Goal: Task Accomplishment & Management: Manage account settings

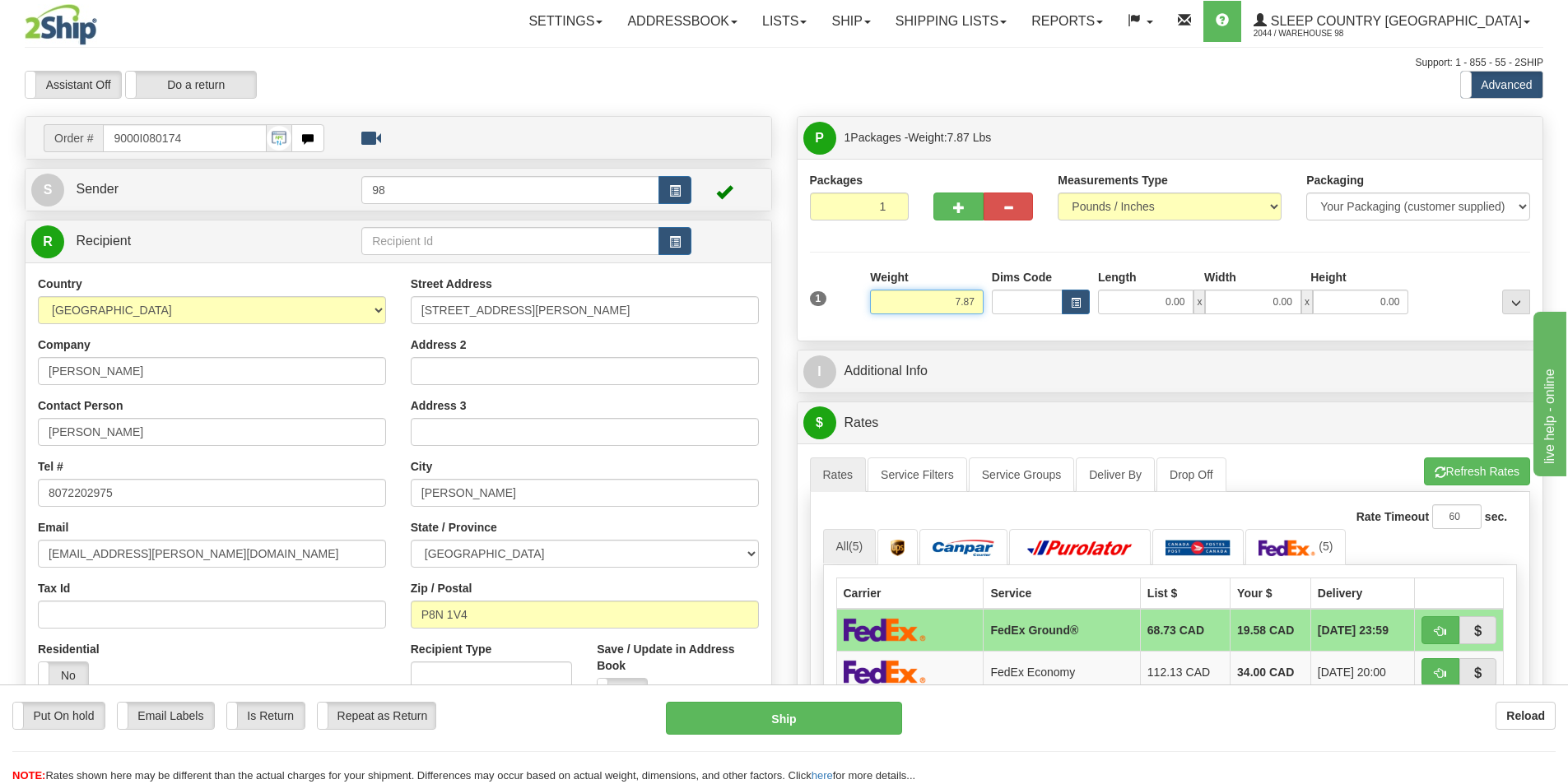
drag, startPoint x: 936, startPoint y: 302, endPoint x: 1004, endPoint y: 312, distance: 68.7
click at [1004, 312] on div "1 Weight 7.87 Dims Code 0.00" at bounding box center [1171, 299] width 730 height 58
type input "7.00"
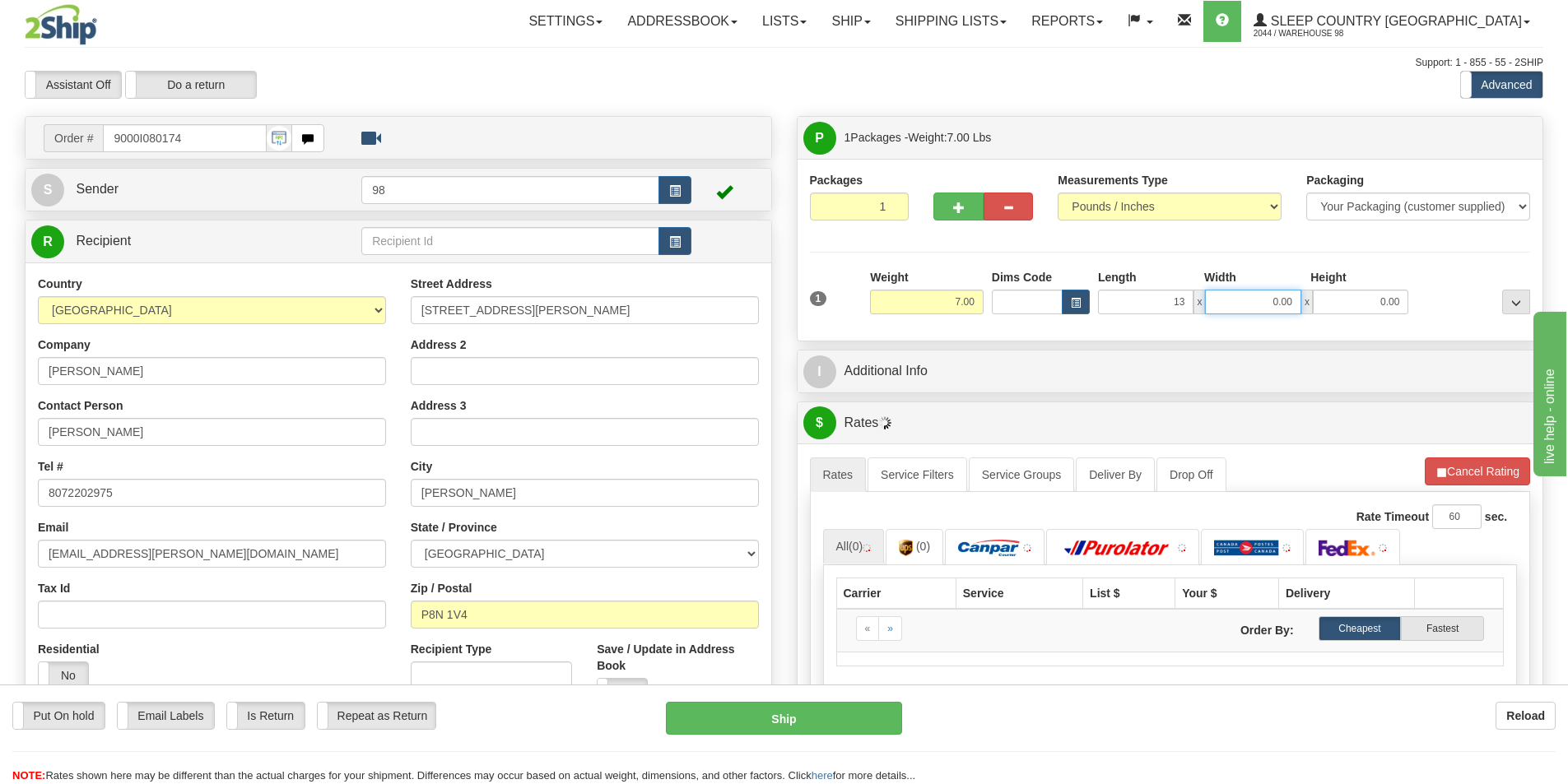
type input "13.00"
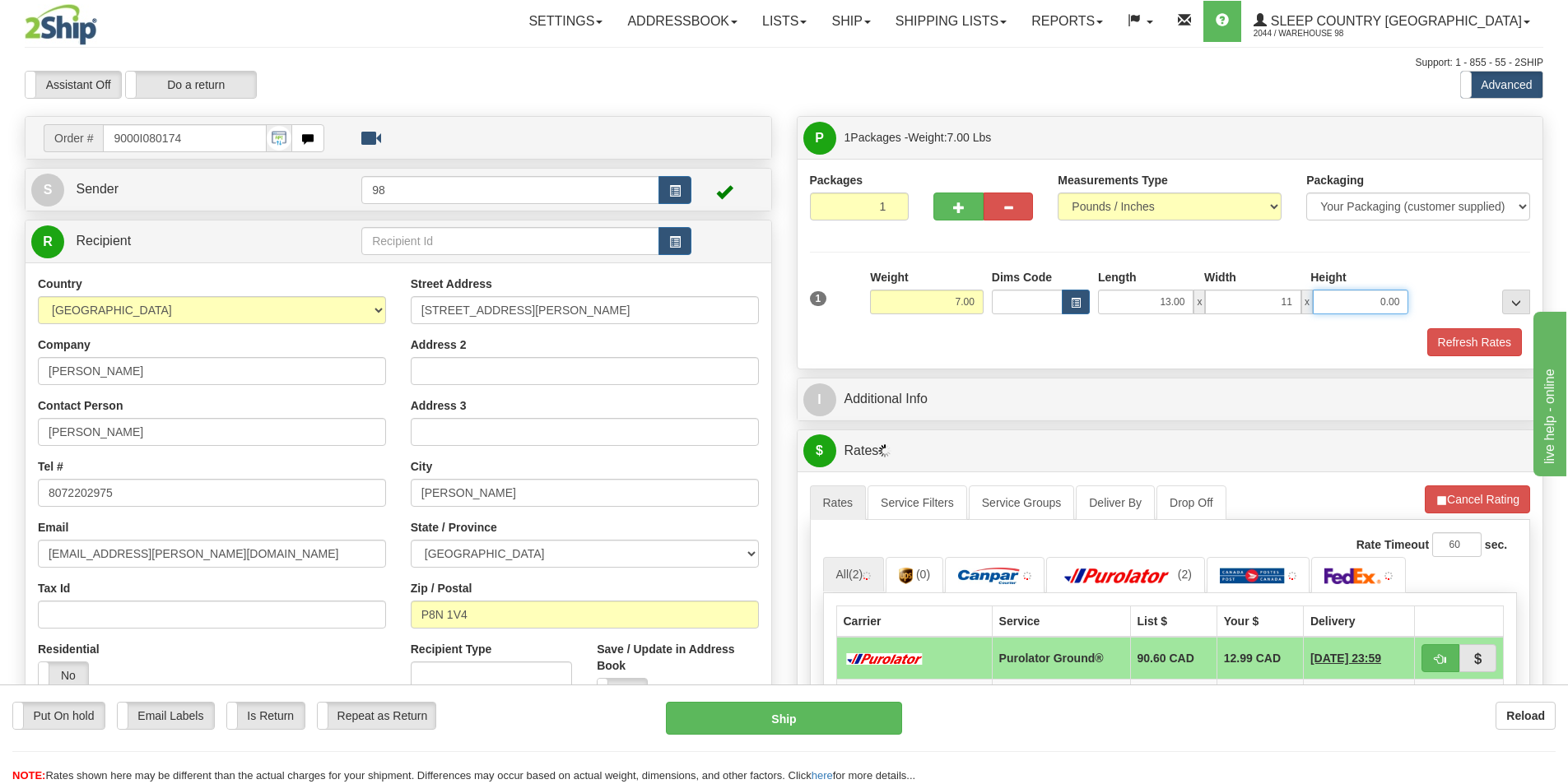
type input "11.00"
type input "5.00"
click at [1475, 336] on button "Refresh Rates" at bounding box center [1475, 342] width 94 height 28
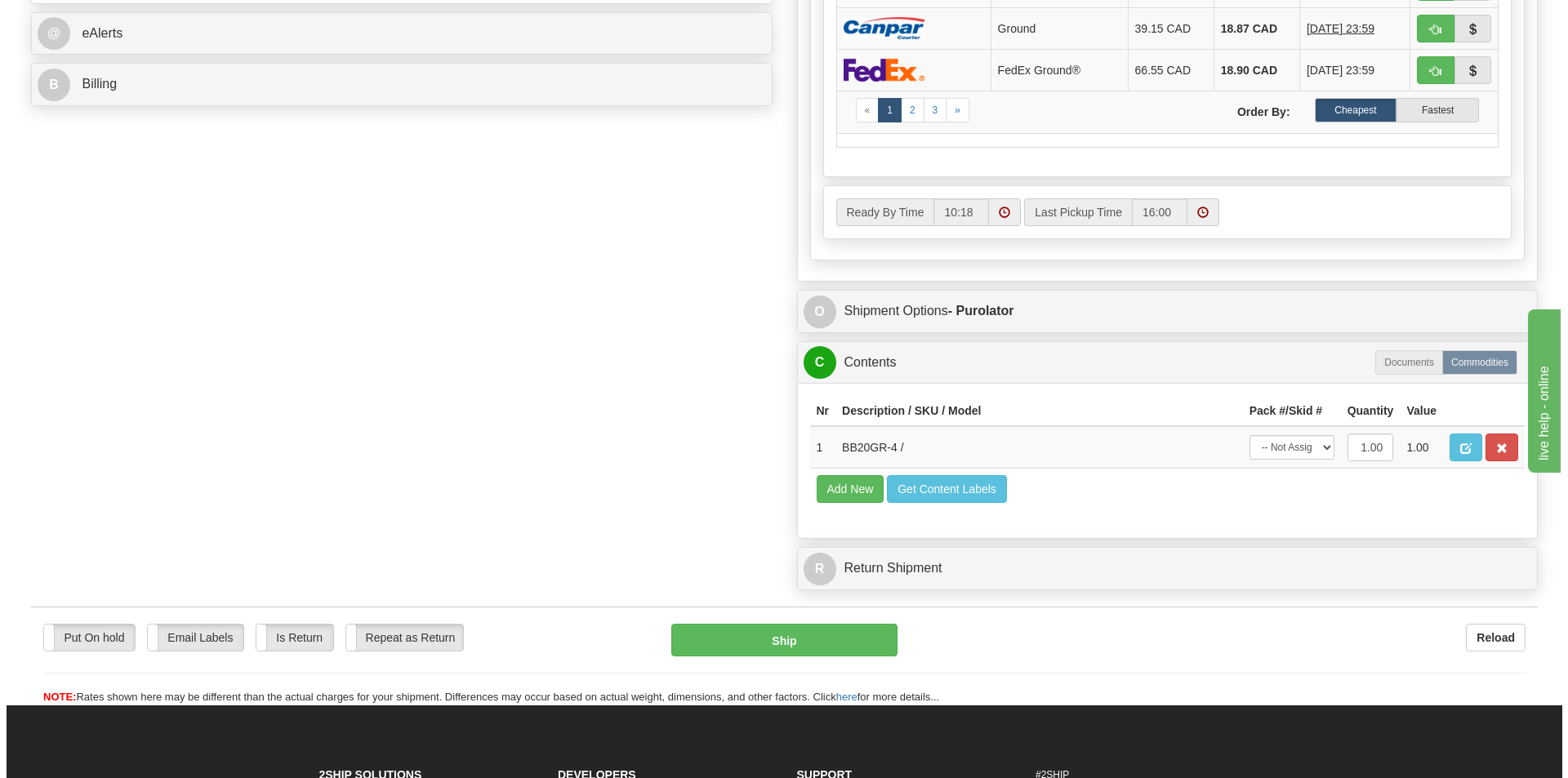
scroll to position [735, 0]
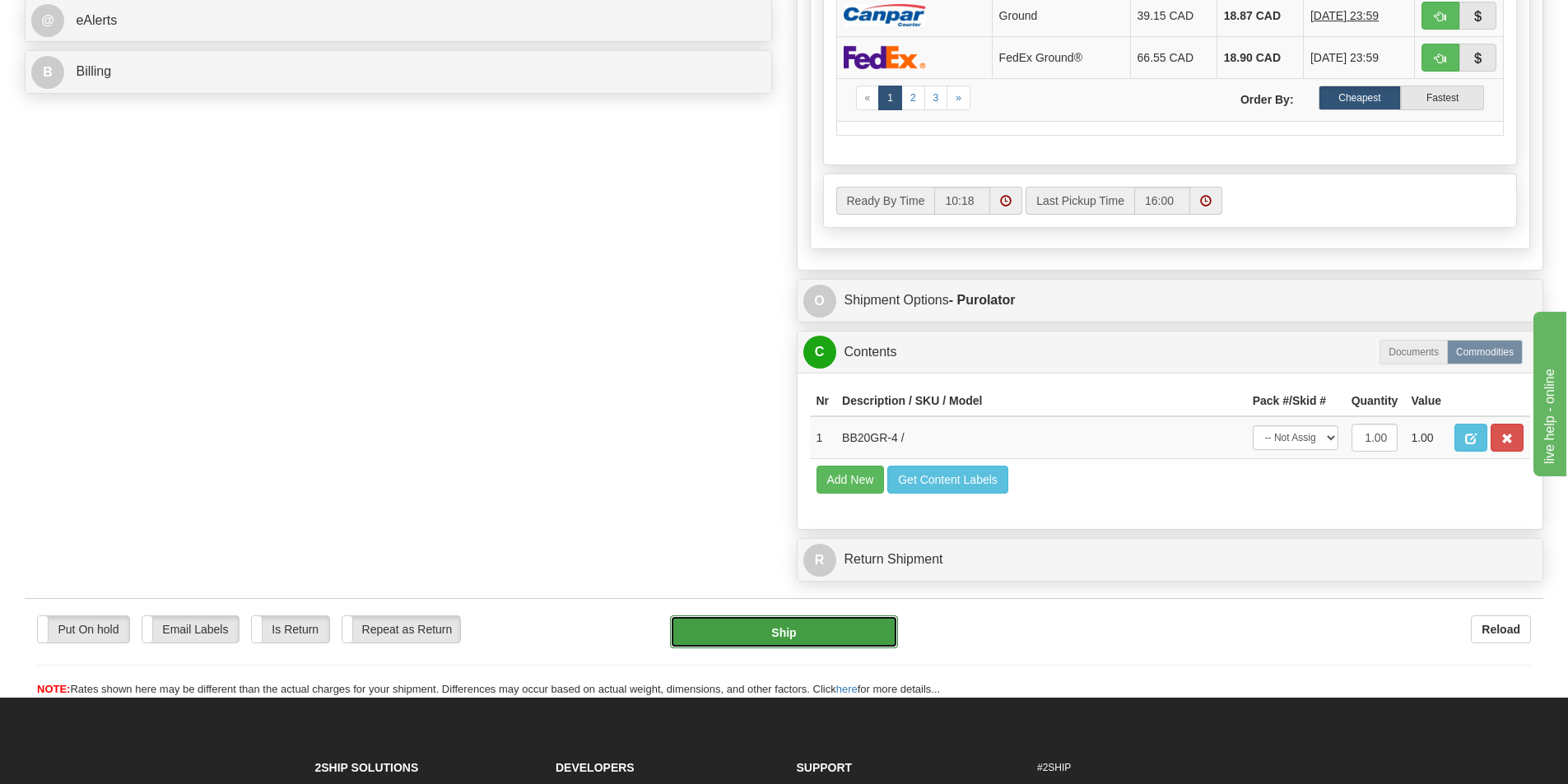
click at [801, 640] on button "Ship" at bounding box center [783, 632] width 228 height 33
type input "260"
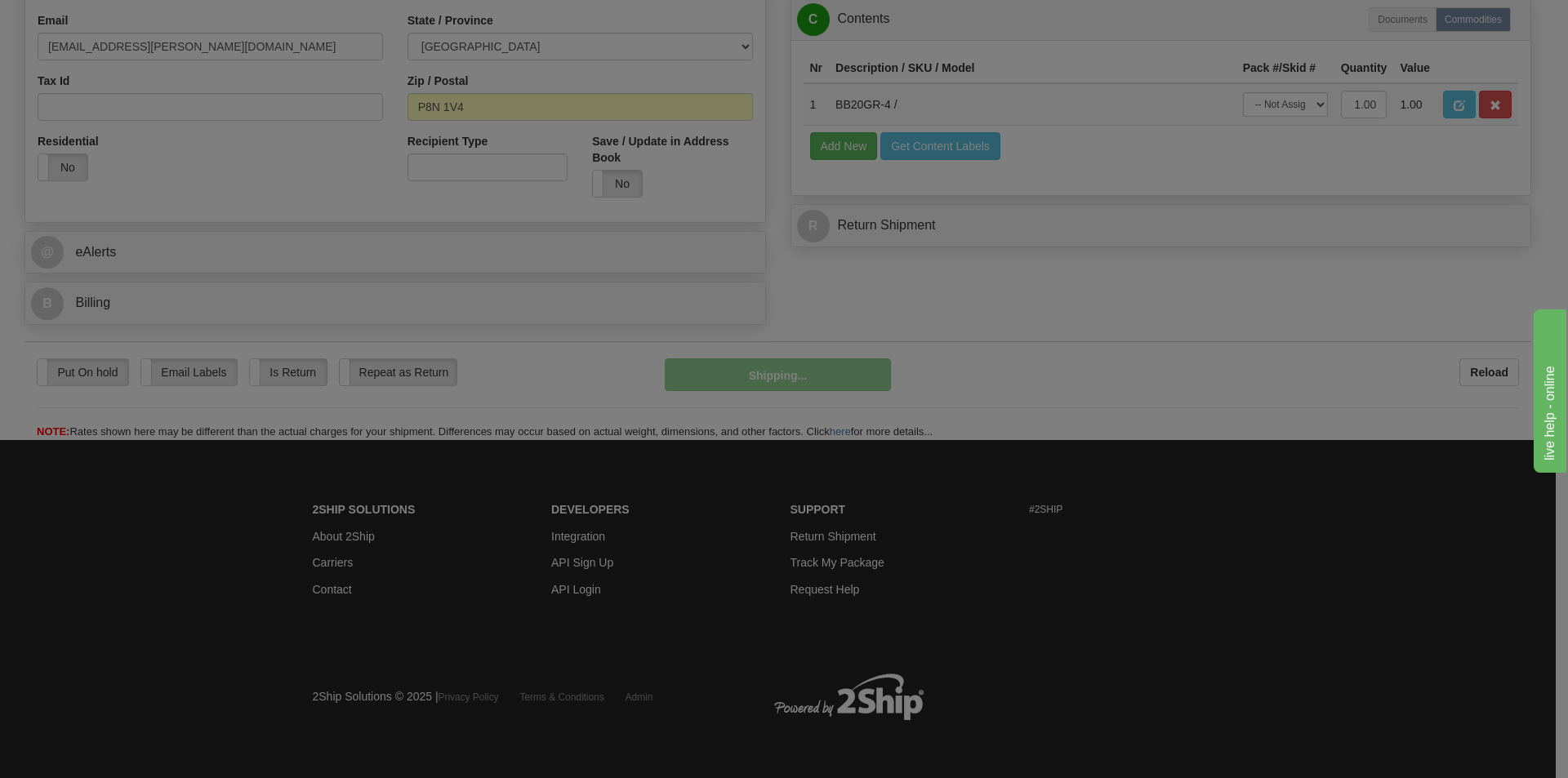
scroll to position [504, 0]
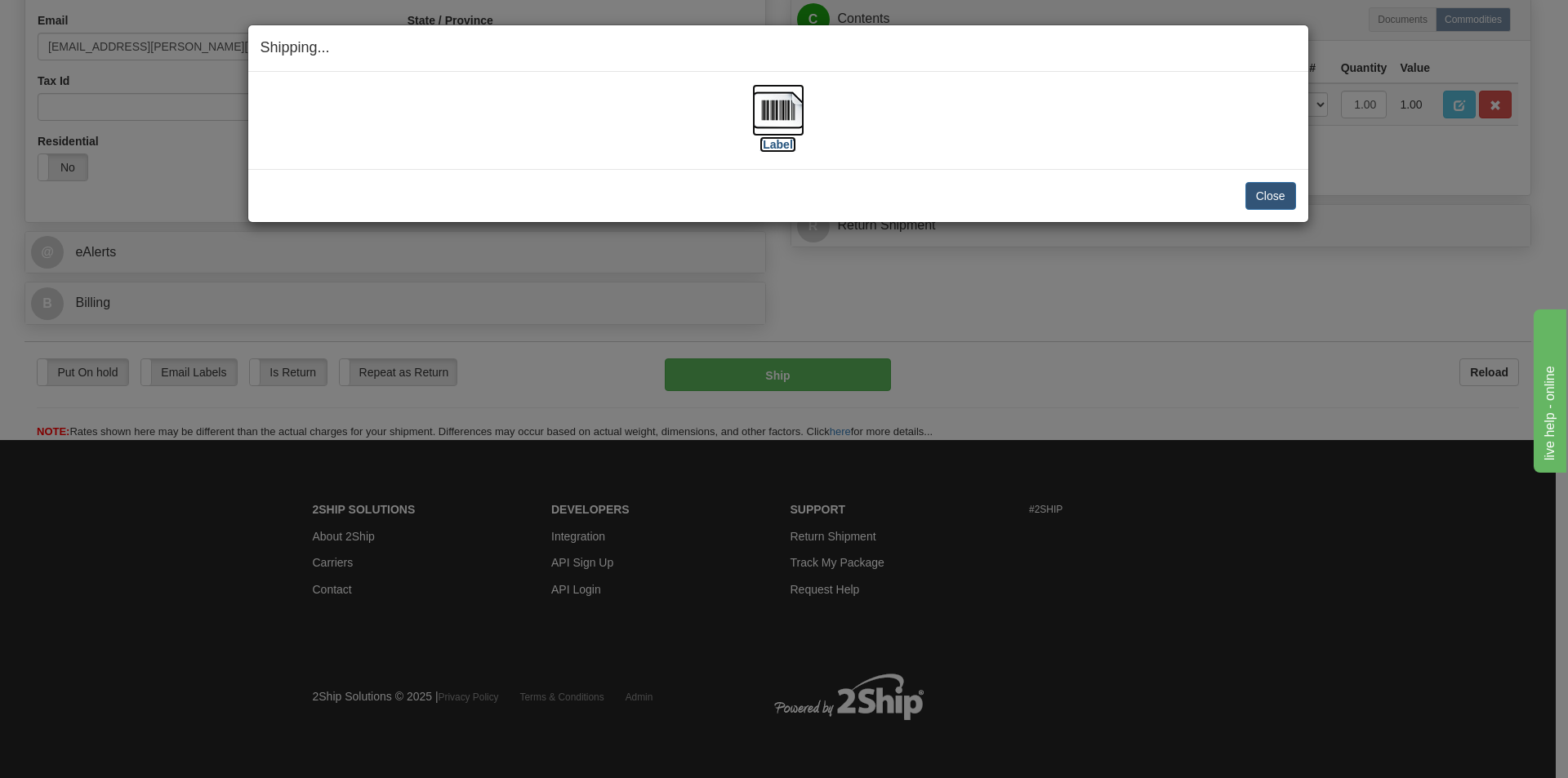
click at [770, 147] on label "[Label]" at bounding box center [778, 144] width 38 height 16
click at [1273, 195] on button "Close" at bounding box center [1271, 195] width 50 height 28
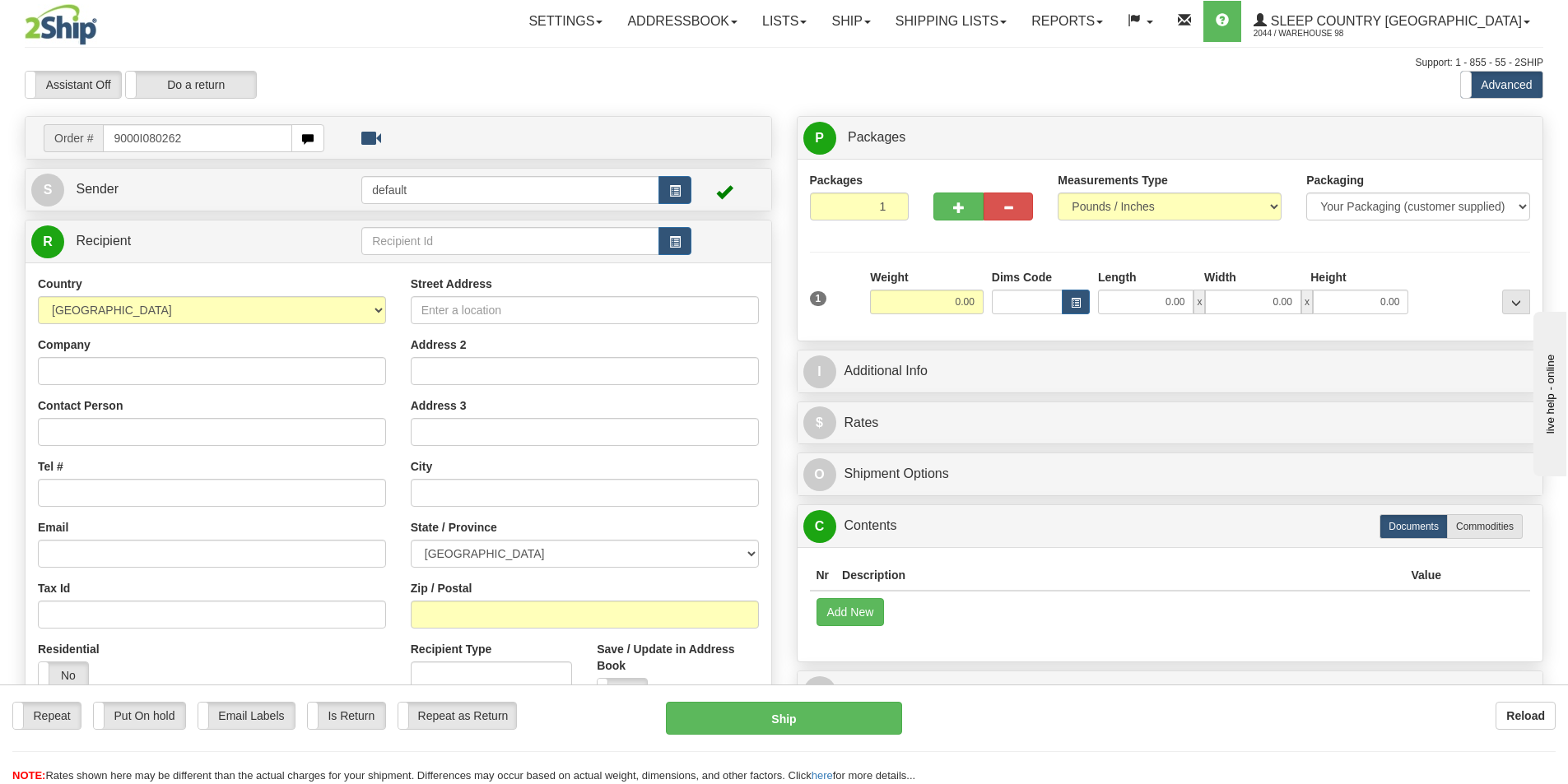
type input "9000I080262"
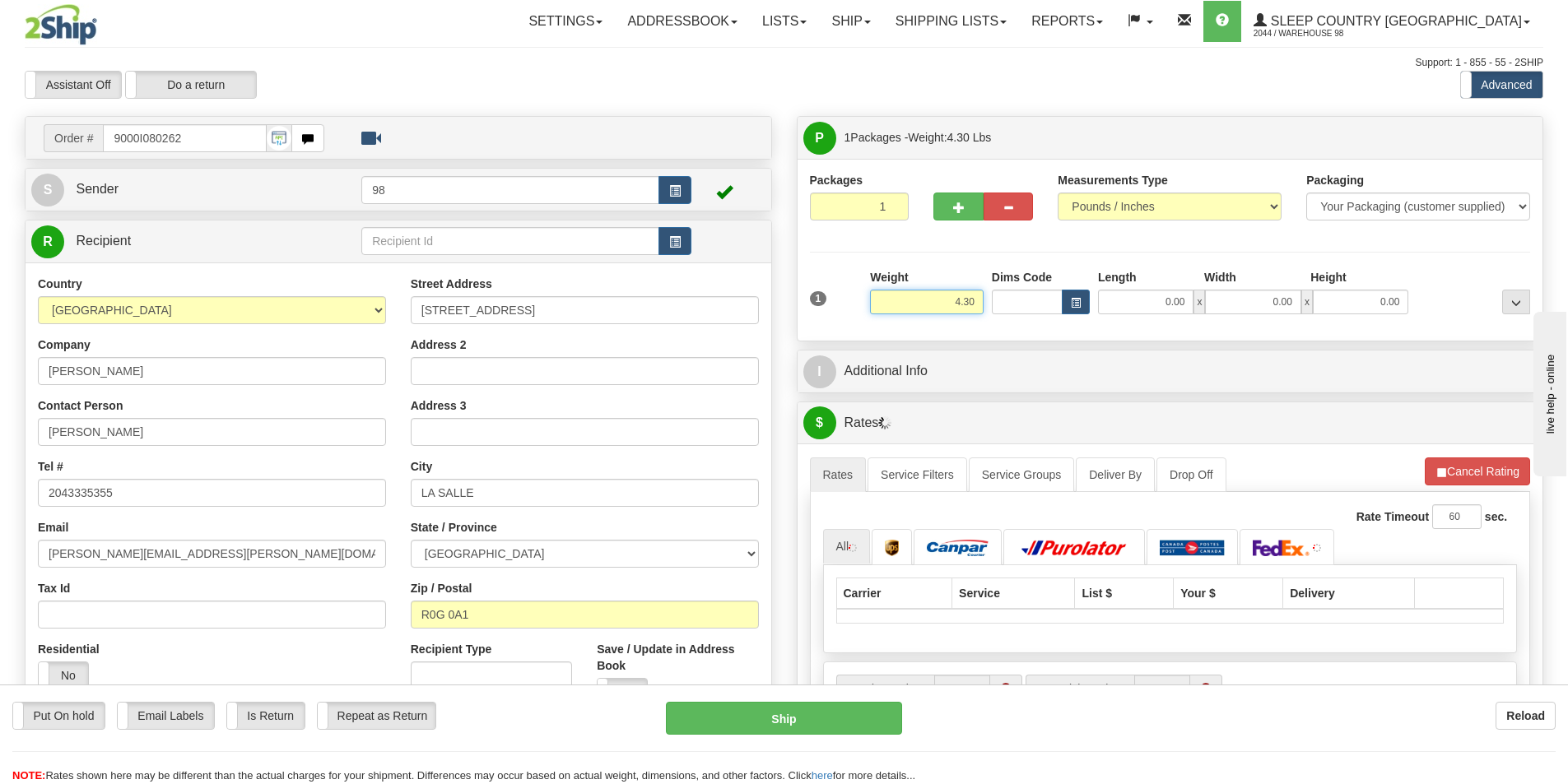
drag, startPoint x: 916, startPoint y: 304, endPoint x: 1013, endPoint y: 301, distance: 97.0
click at [1013, 301] on div "1 Weight 4.30 Dims Code 0.00" at bounding box center [1171, 299] width 730 height 58
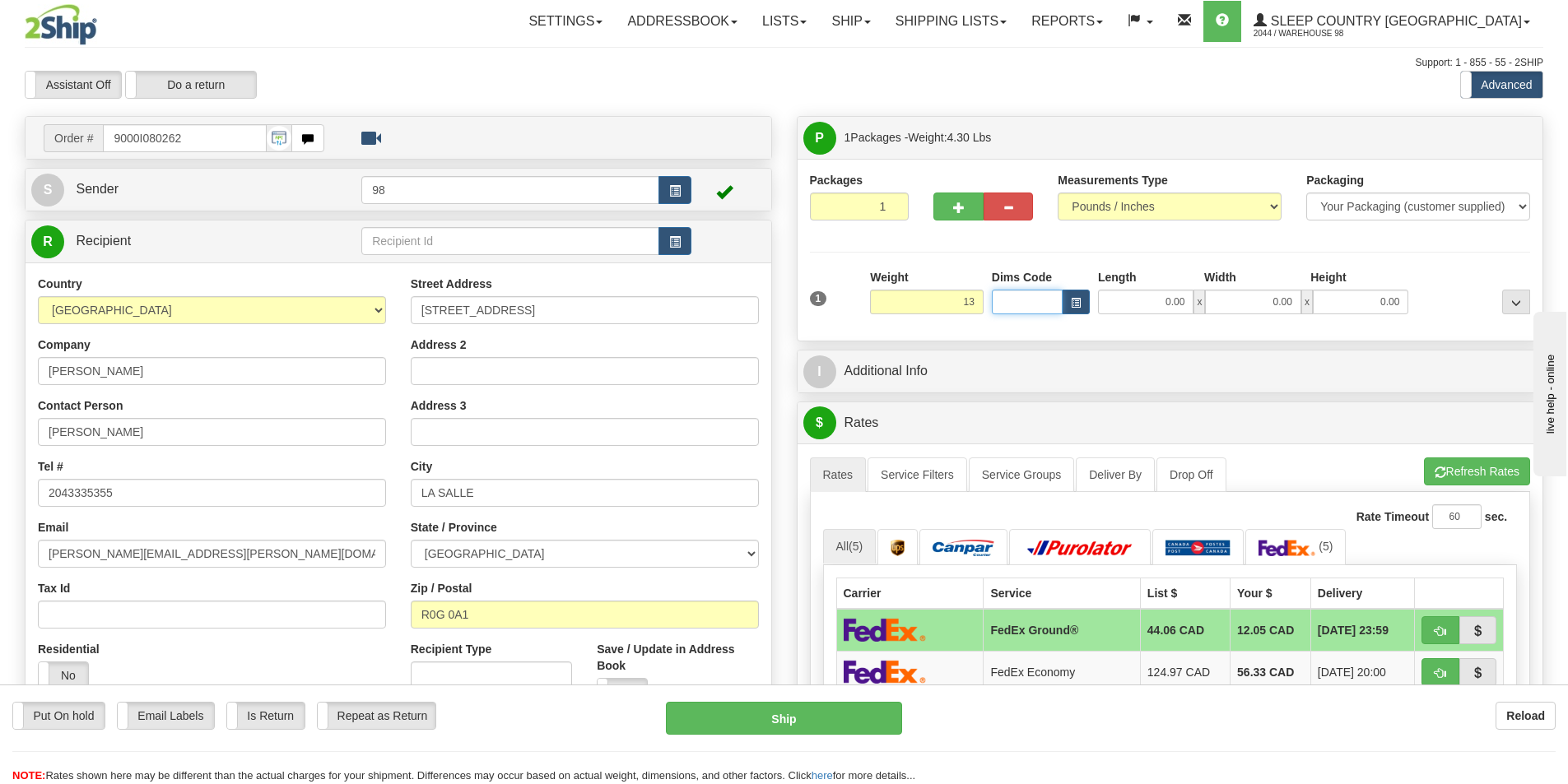
type input "13.00"
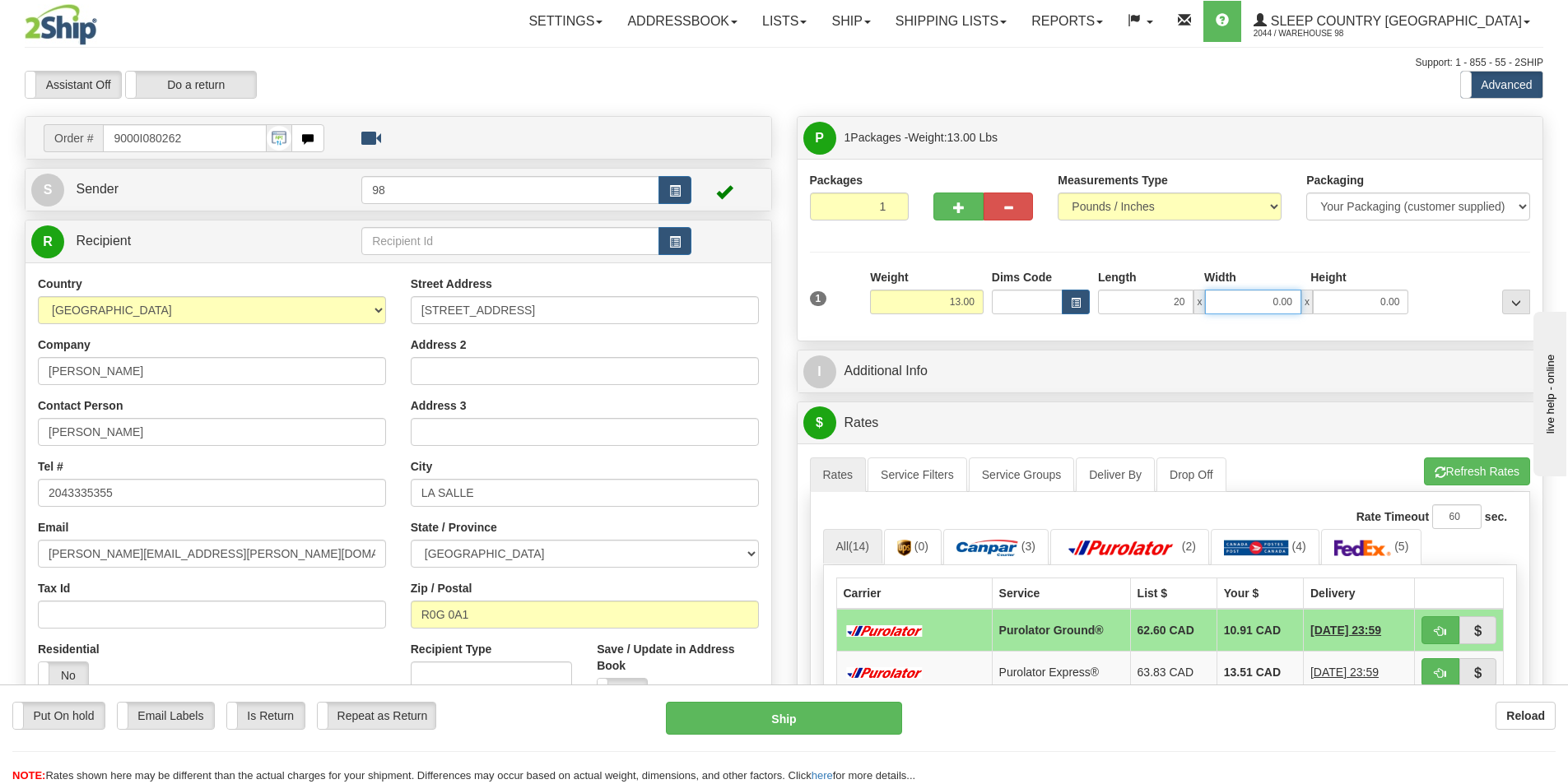
type input "20.00"
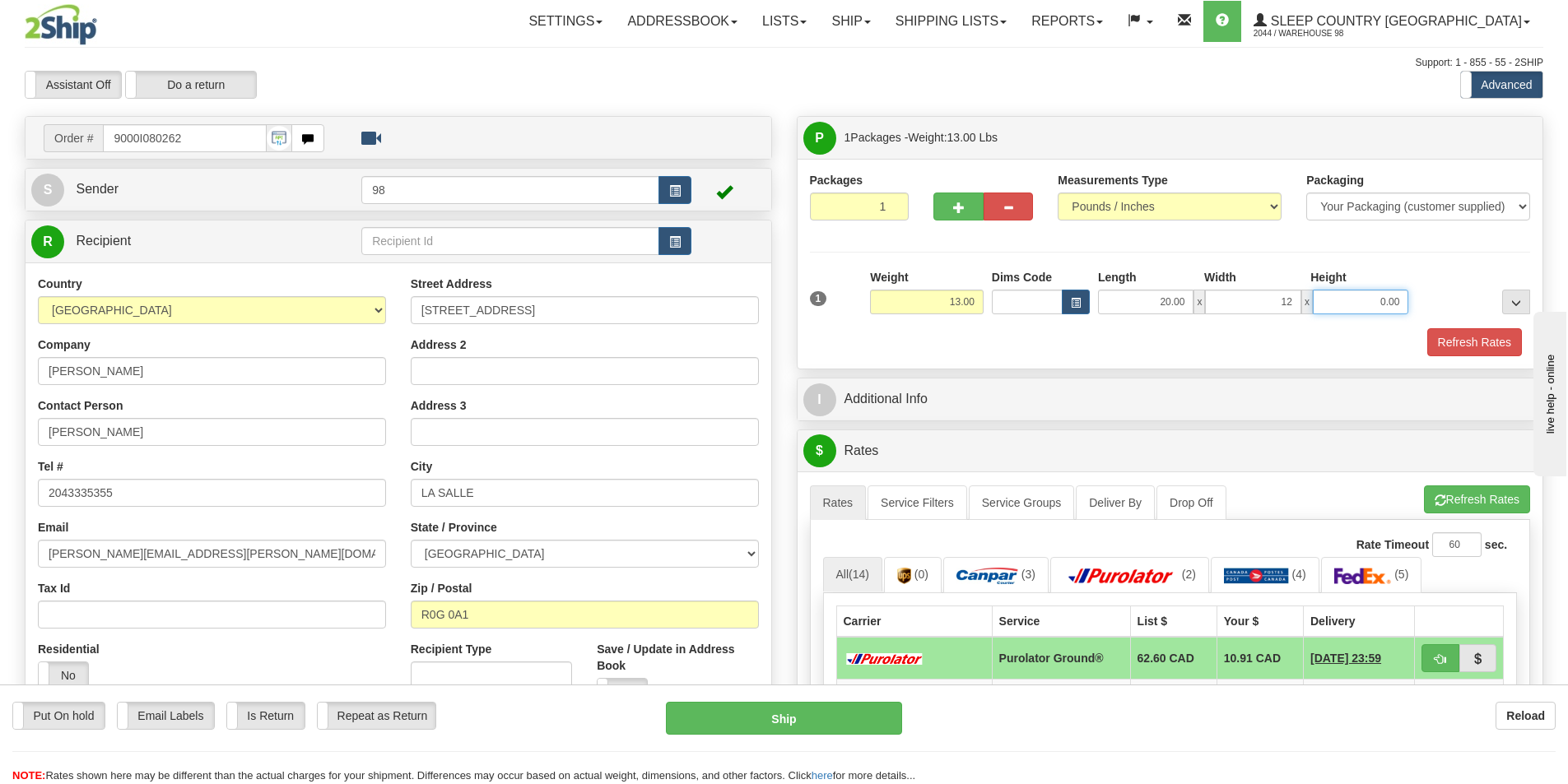
type input "12.00"
click at [1491, 338] on button "Refresh Rates" at bounding box center [1475, 342] width 94 height 28
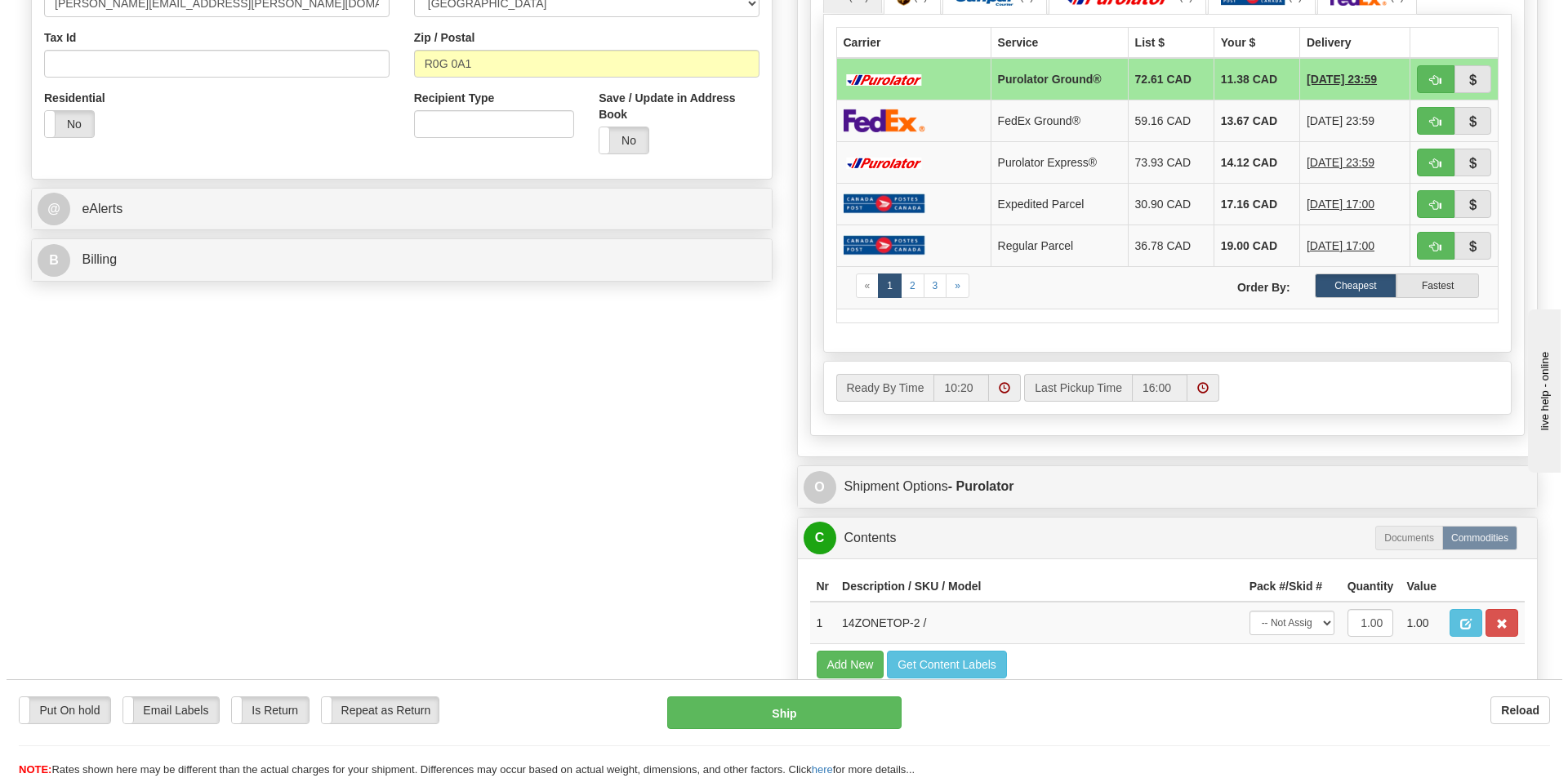
scroll to position [654, 0]
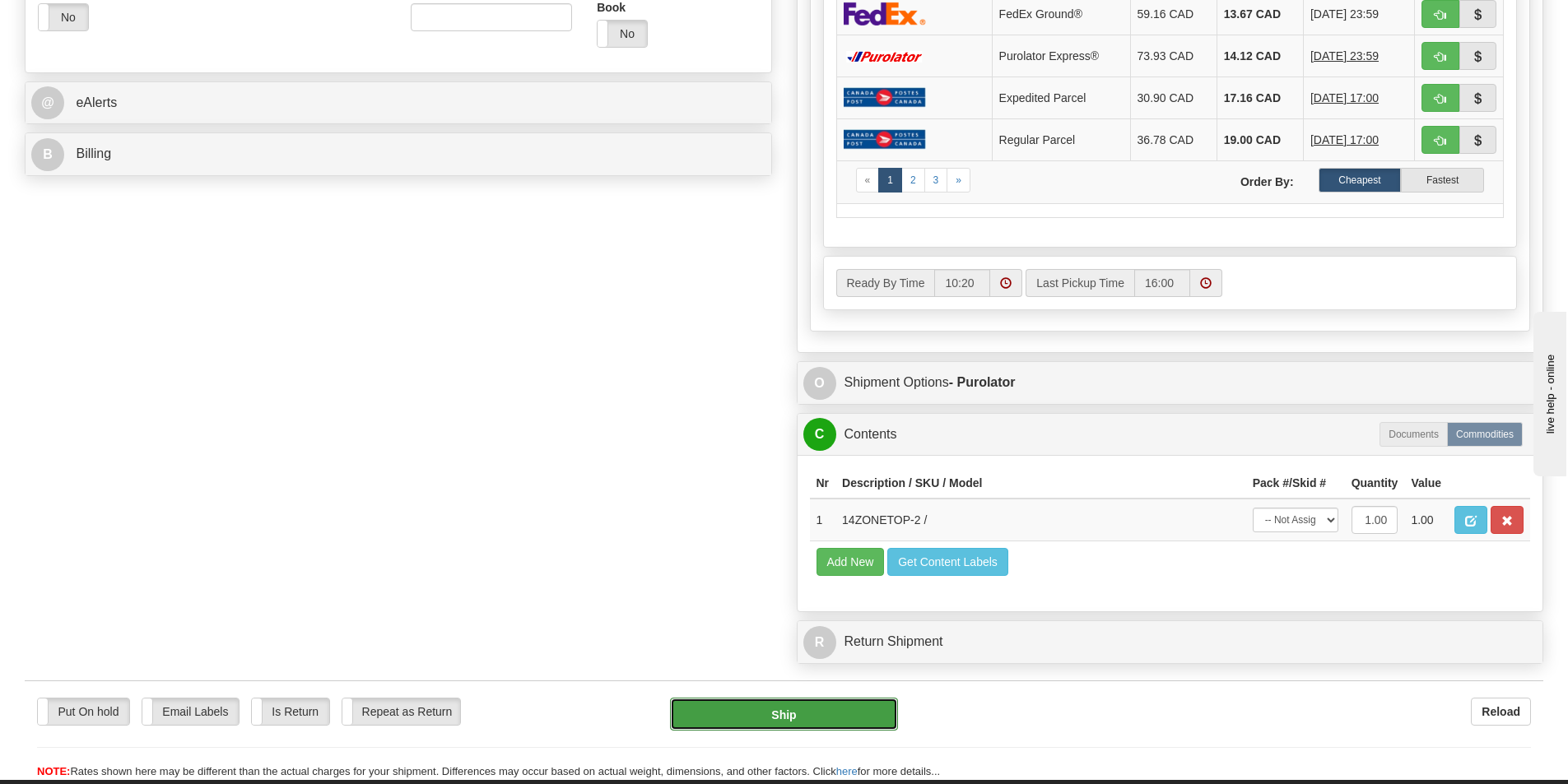
click at [789, 712] on button "Ship" at bounding box center [783, 714] width 228 height 33
type input "260"
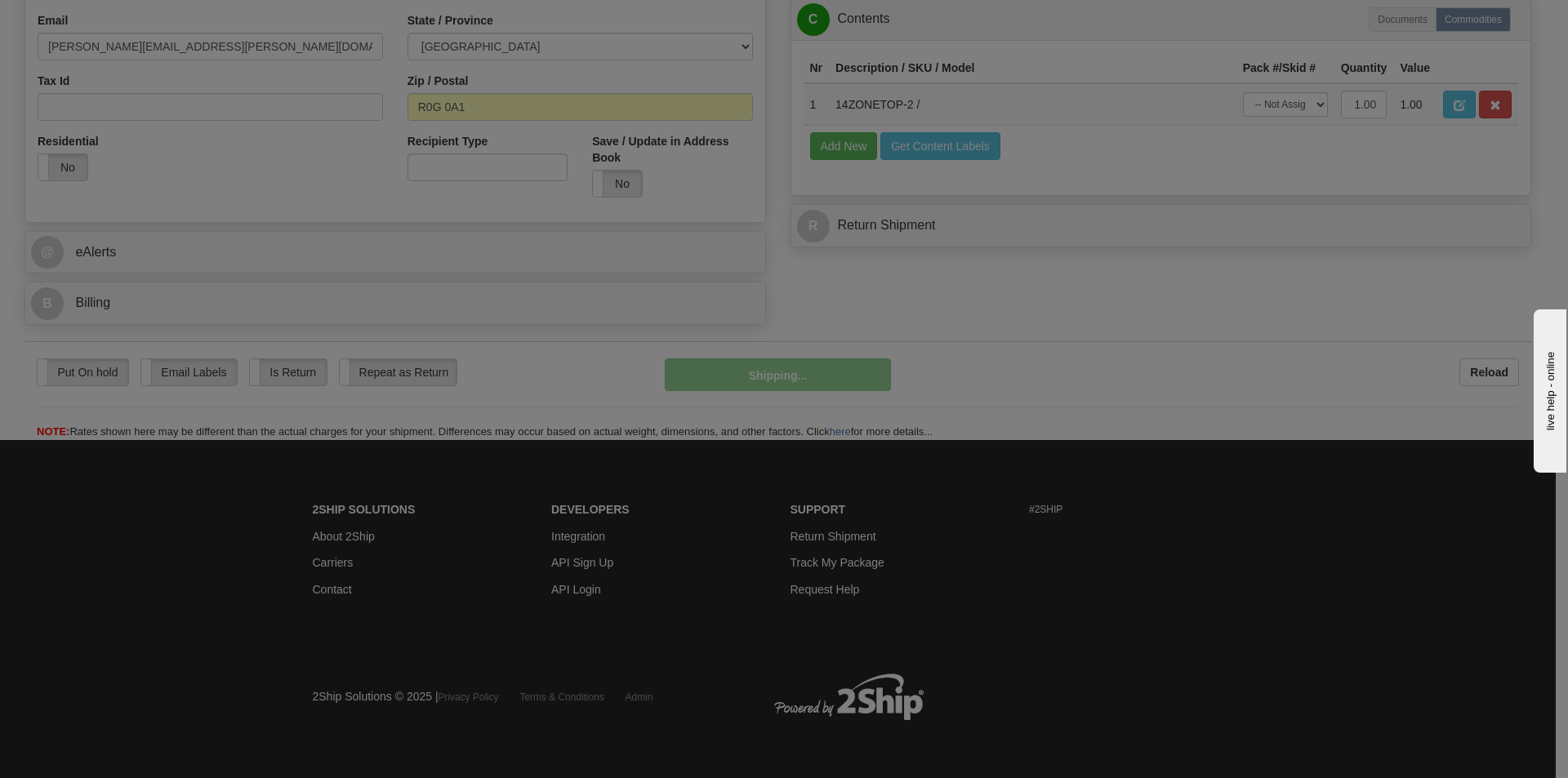
scroll to position [504, 0]
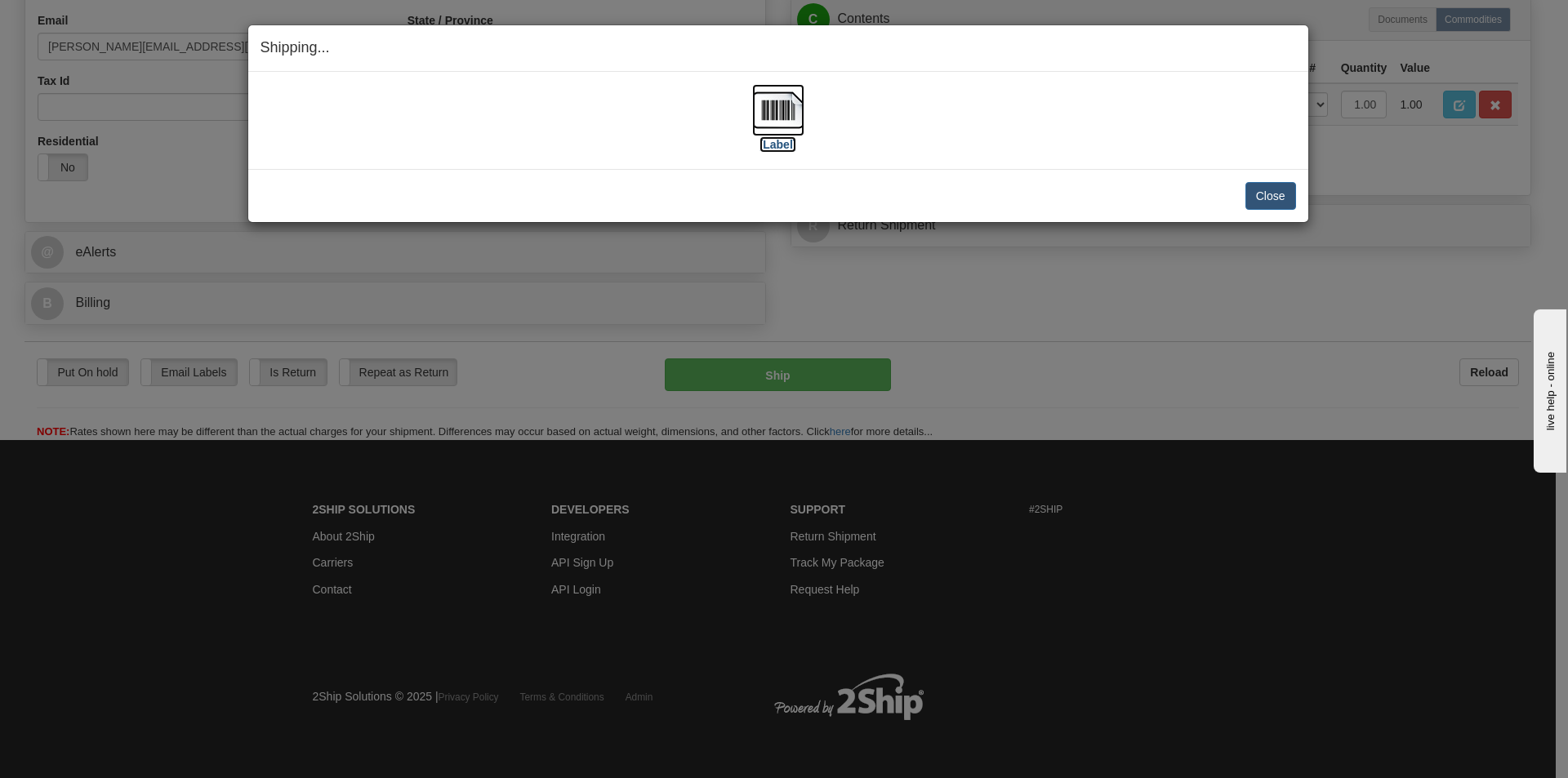
click at [766, 144] on label "[Label]" at bounding box center [778, 144] width 38 height 16
click at [1274, 194] on button "Close" at bounding box center [1271, 195] width 50 height 28
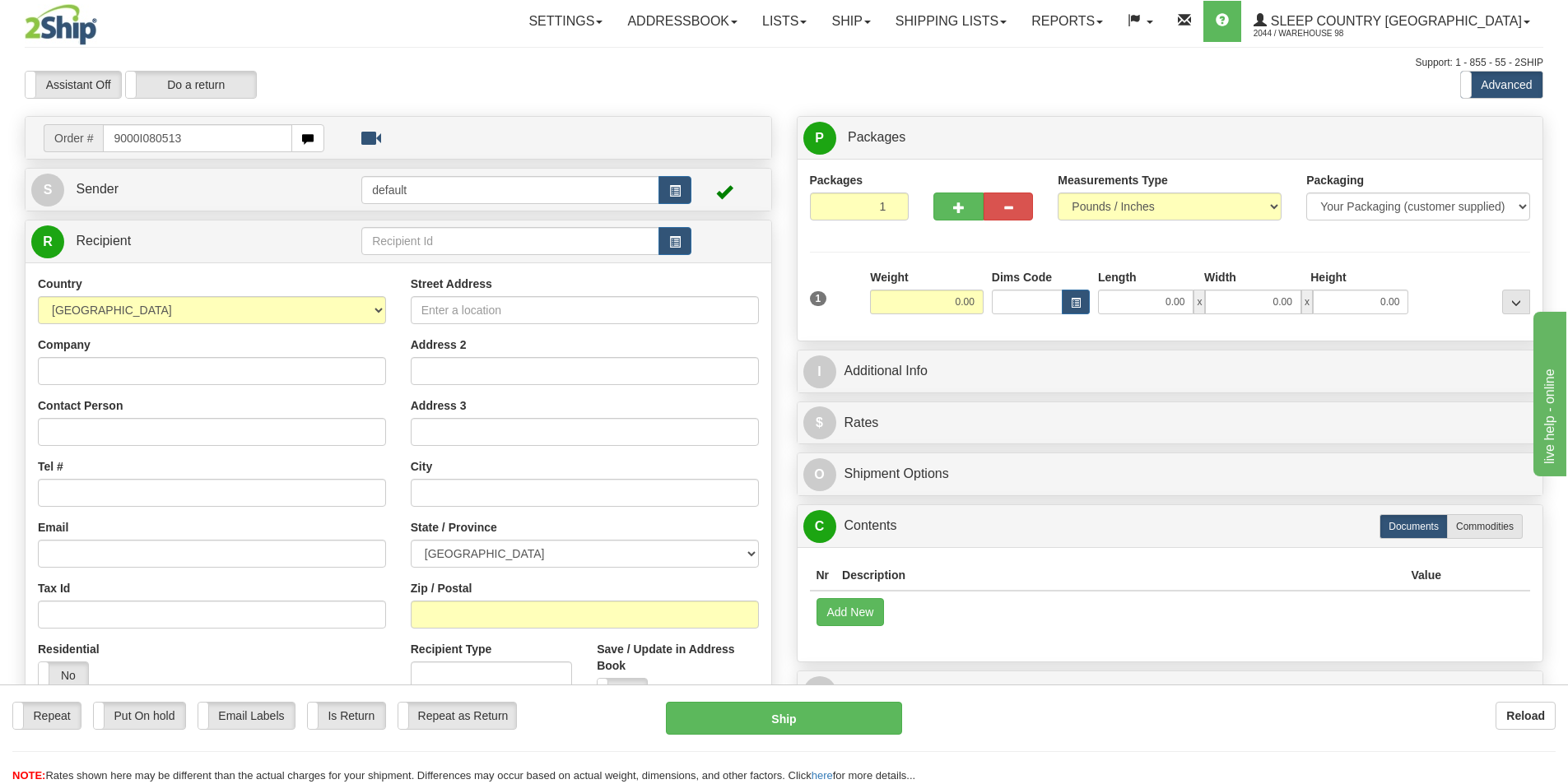
type input "9000I080513"
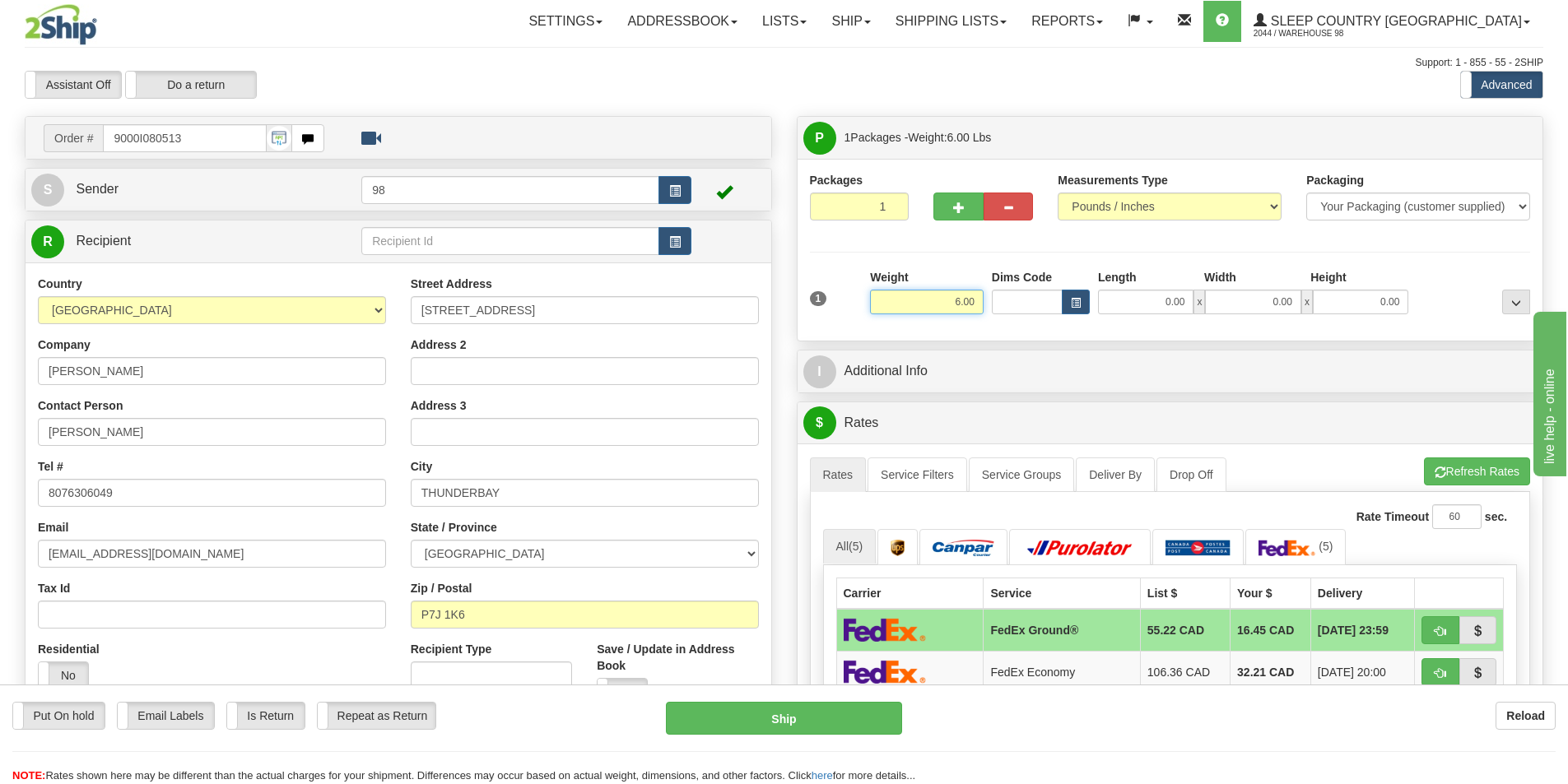
drag, startPoint x: 947, startPoint y: 290, endPoint x: 989, endPoint y: 295, distance: 42.3
click at [989, 295] on div "1 Weight 6.00 Dims Code 0.00" at bounding box center [1171, 299] width 730 height 58
type input "8.00"
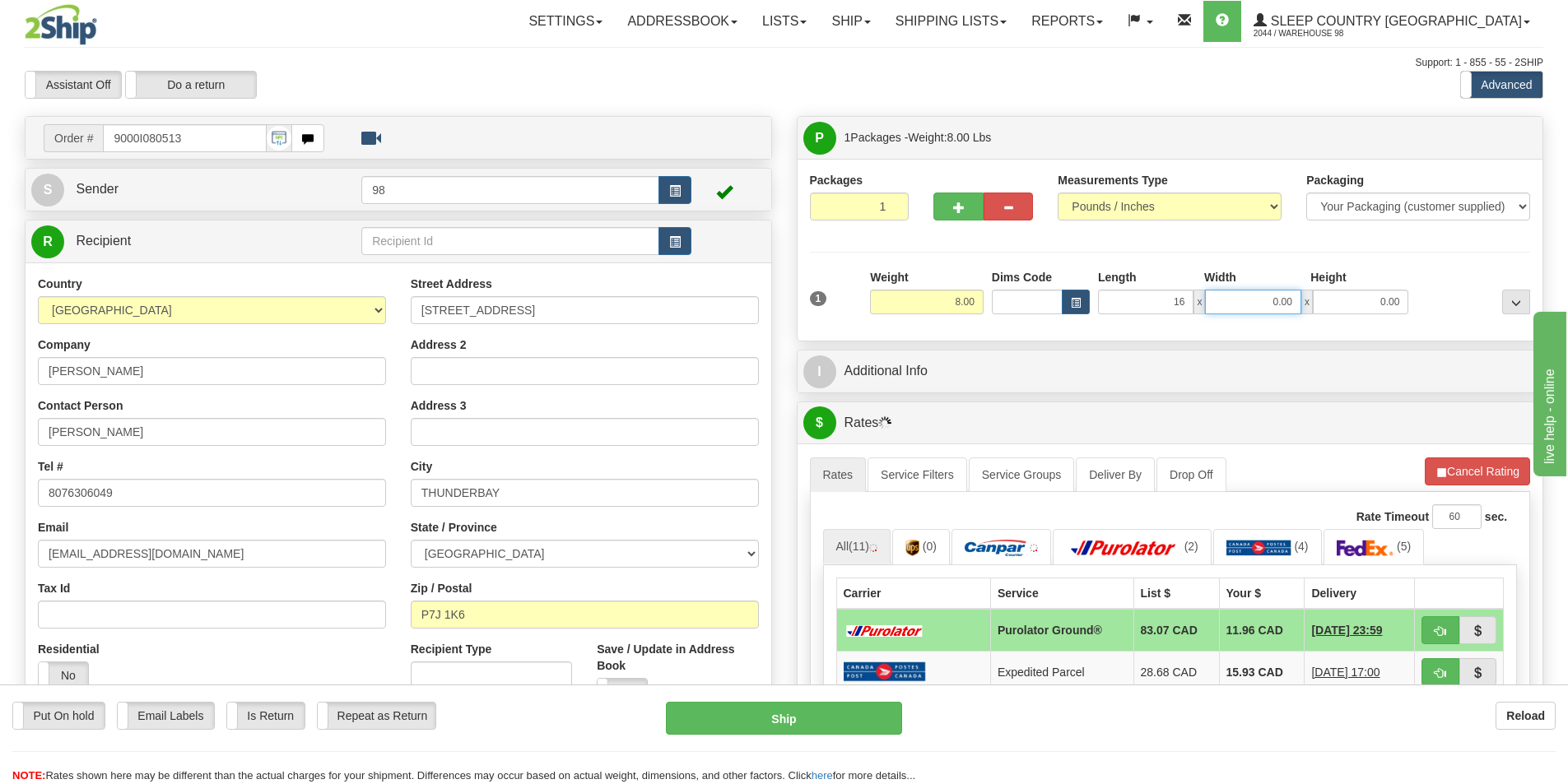
type input "16.00"
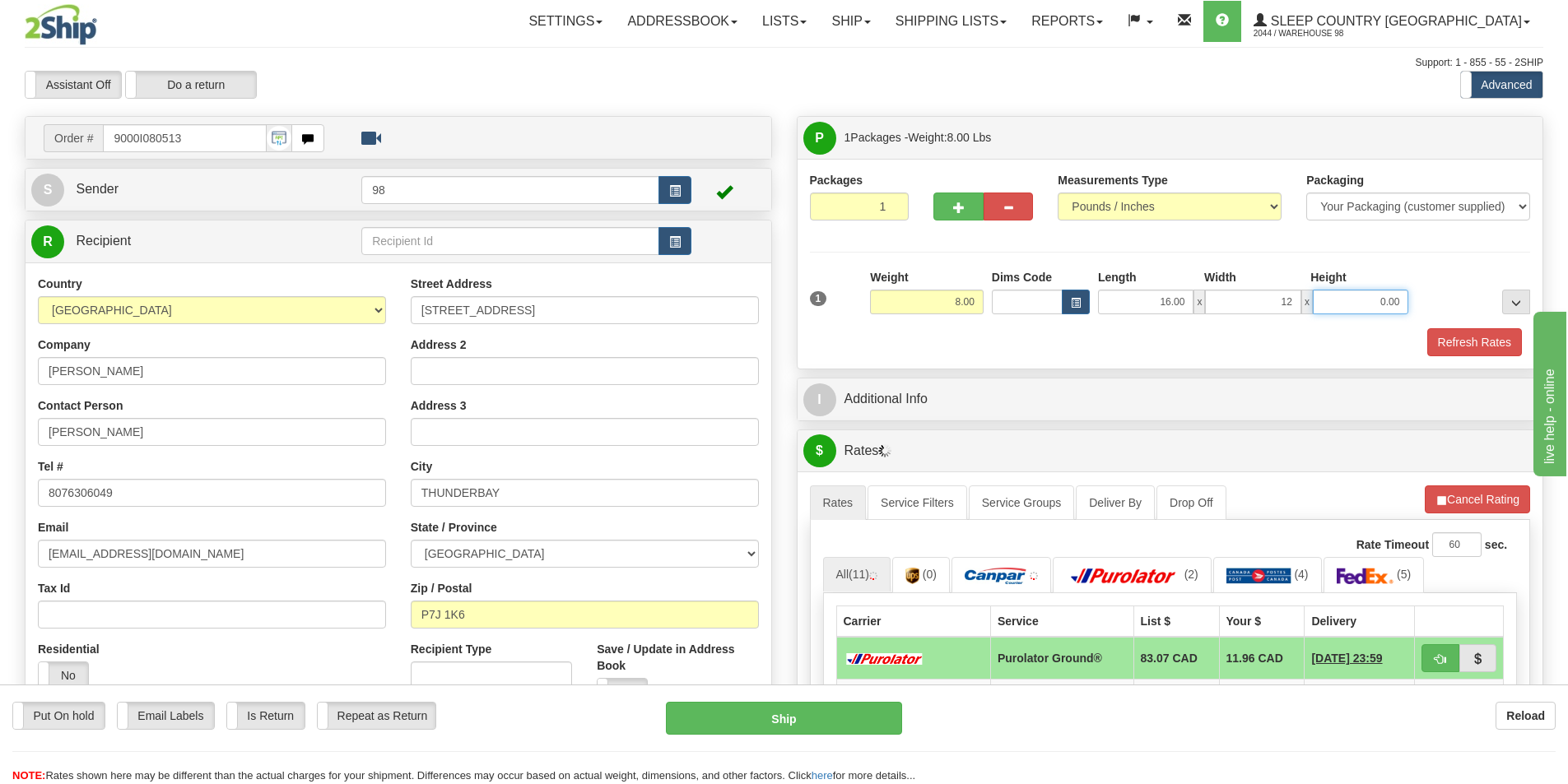
type input "12.00"
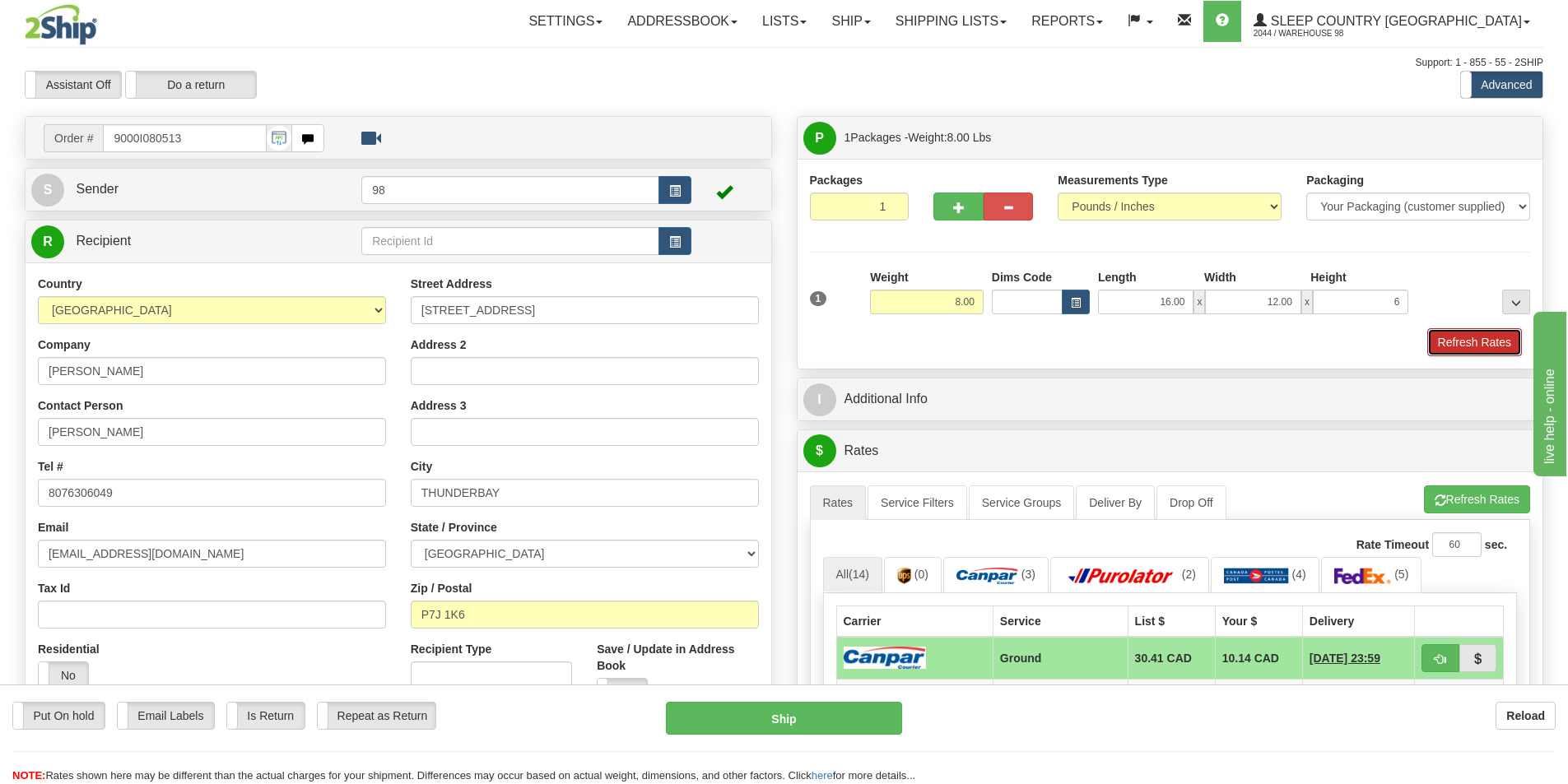
type input "6.00"
click at [1484, 340] on button "Refresh Rates" at bounding box center [1475, 342] width 94 height 28
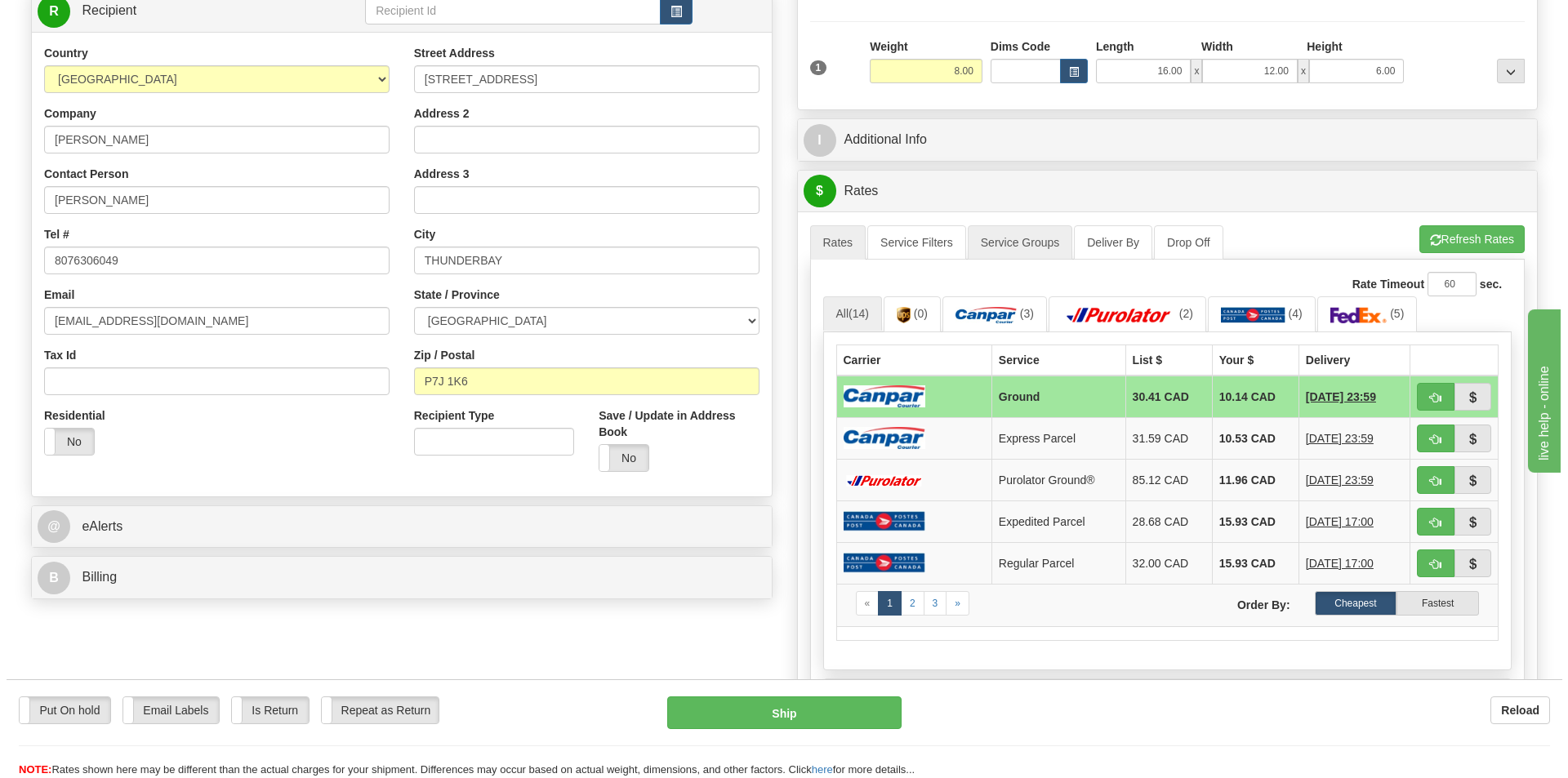
scroll to position [245, 0]
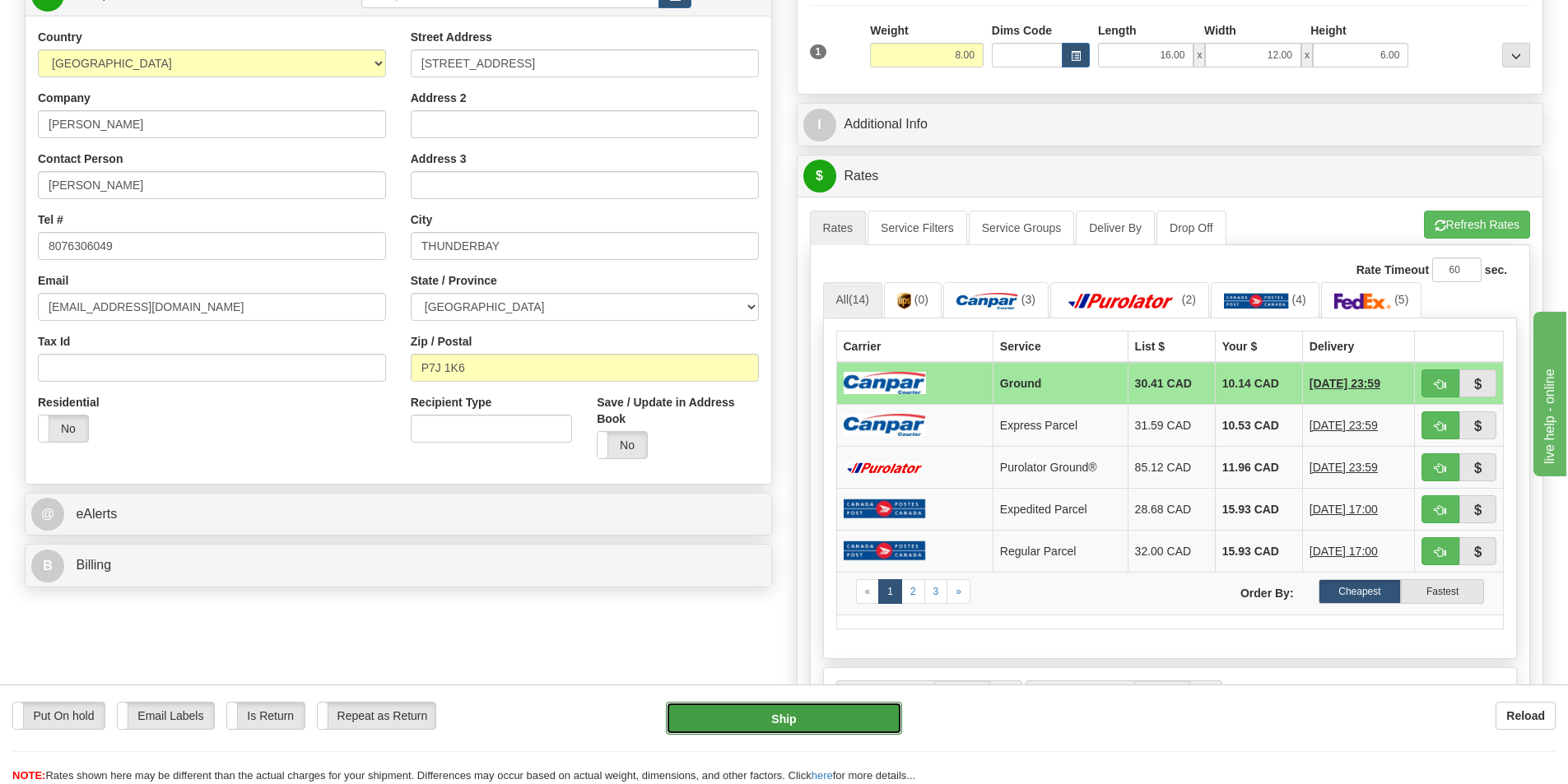
click at [771, 726] on button "Ship" at bounding box center [784, 719] width 236 height 33
type input "1"
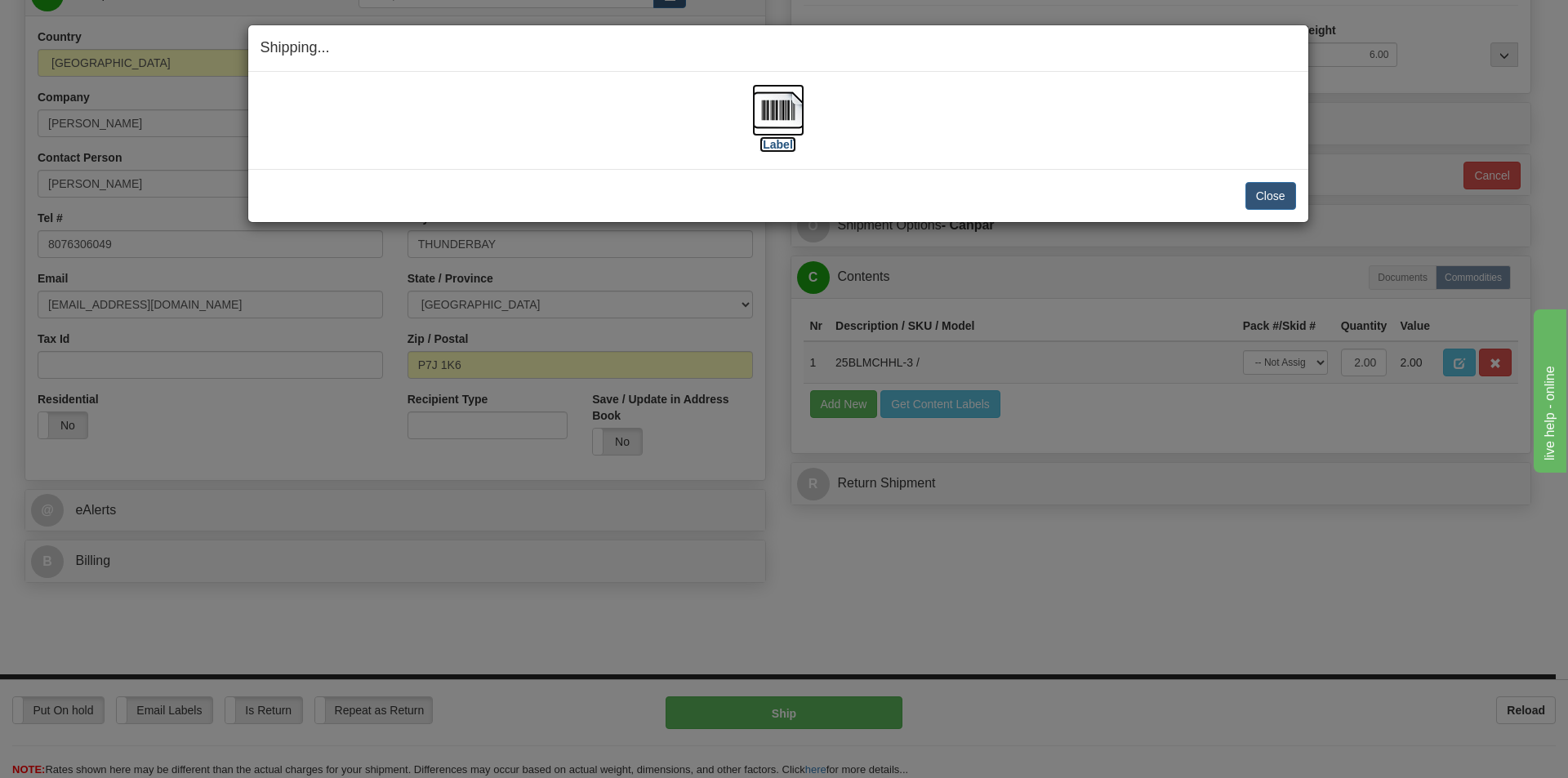
click at [775, 144] on label "[Label]" at bounding box center [778, 144] width 38 height 16
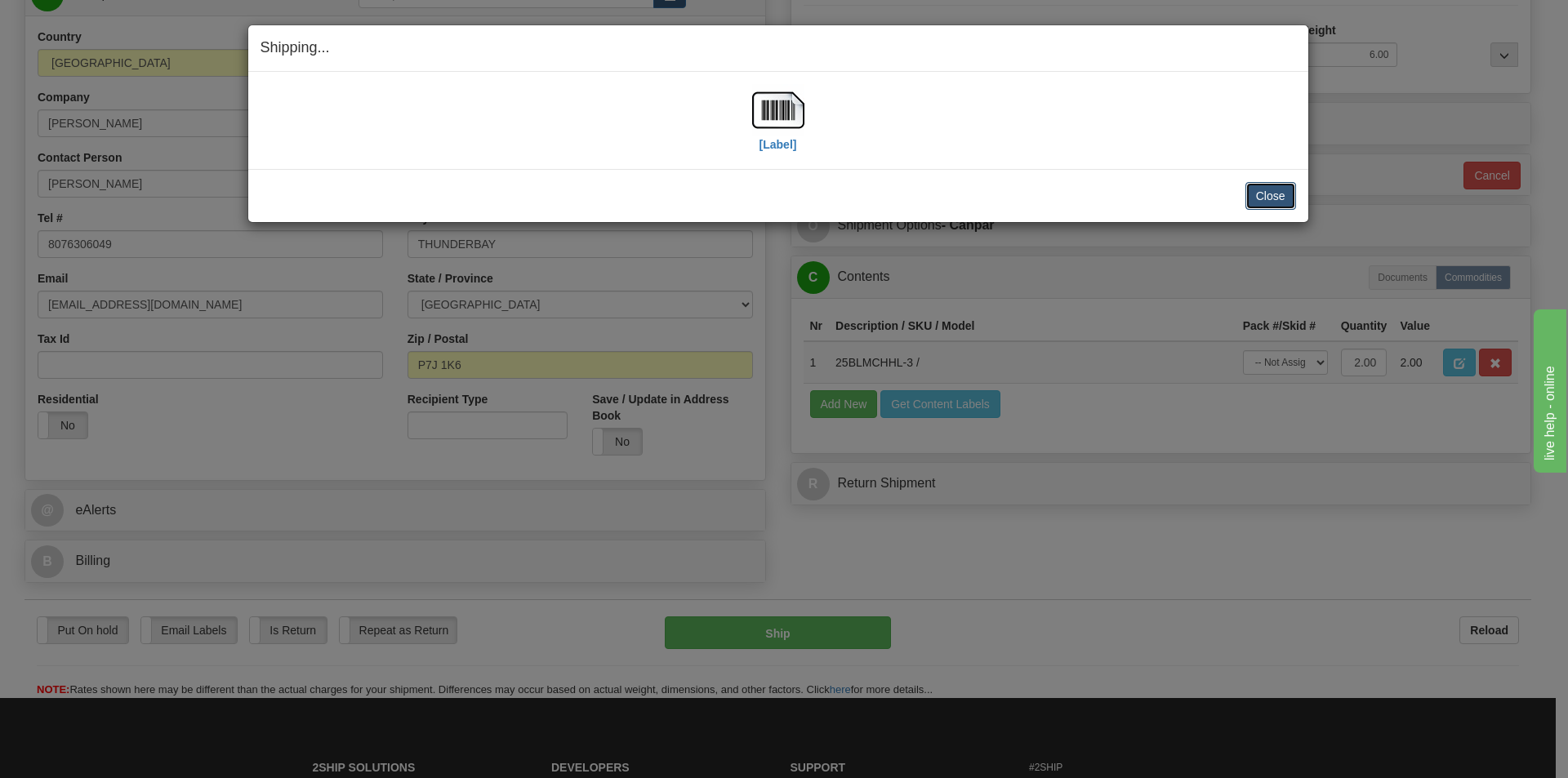
click at [1259, 185] on button "Close" at bounding box center [1271, 195] width 50 height 28
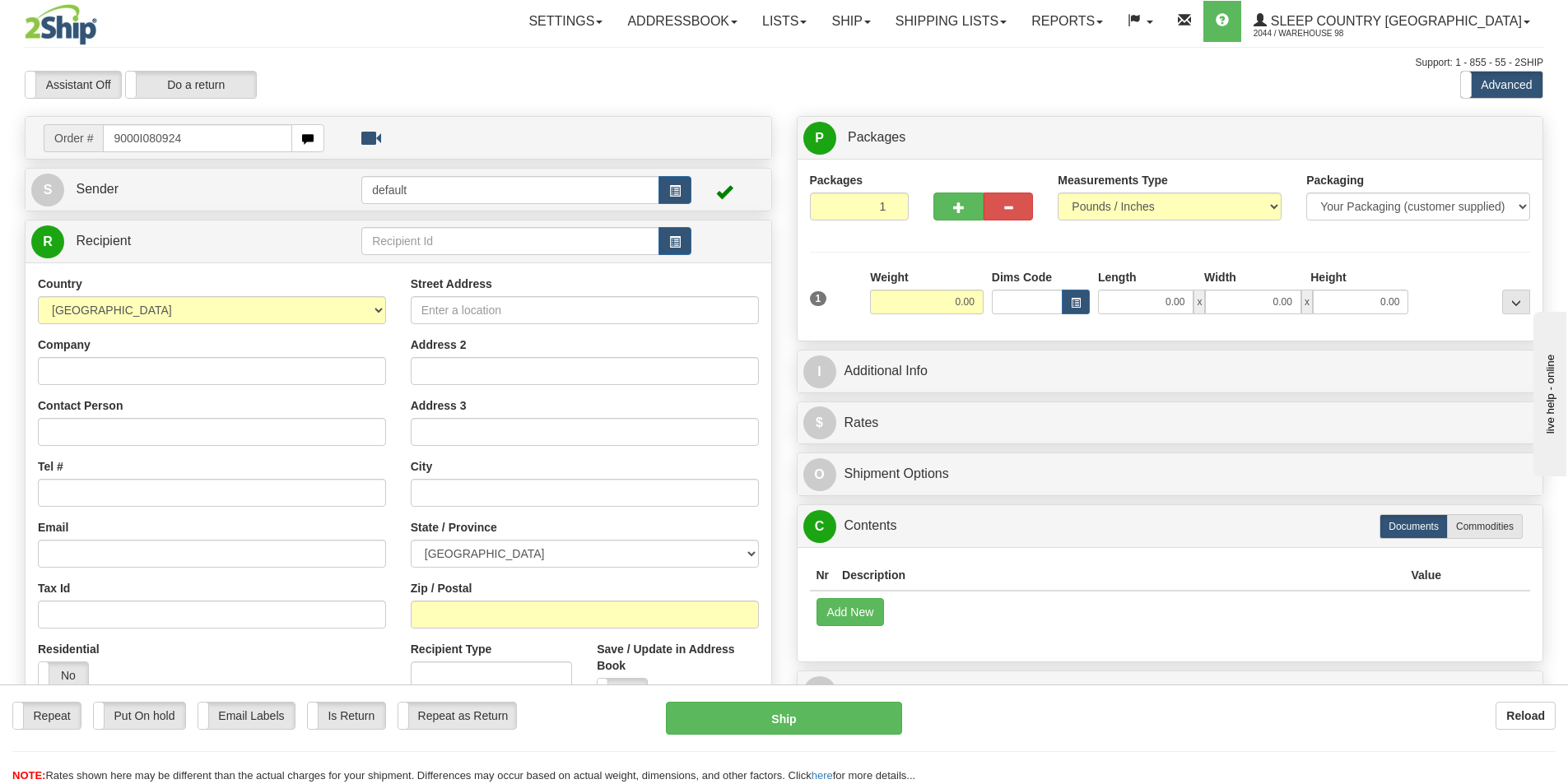
type input "9000I080924"
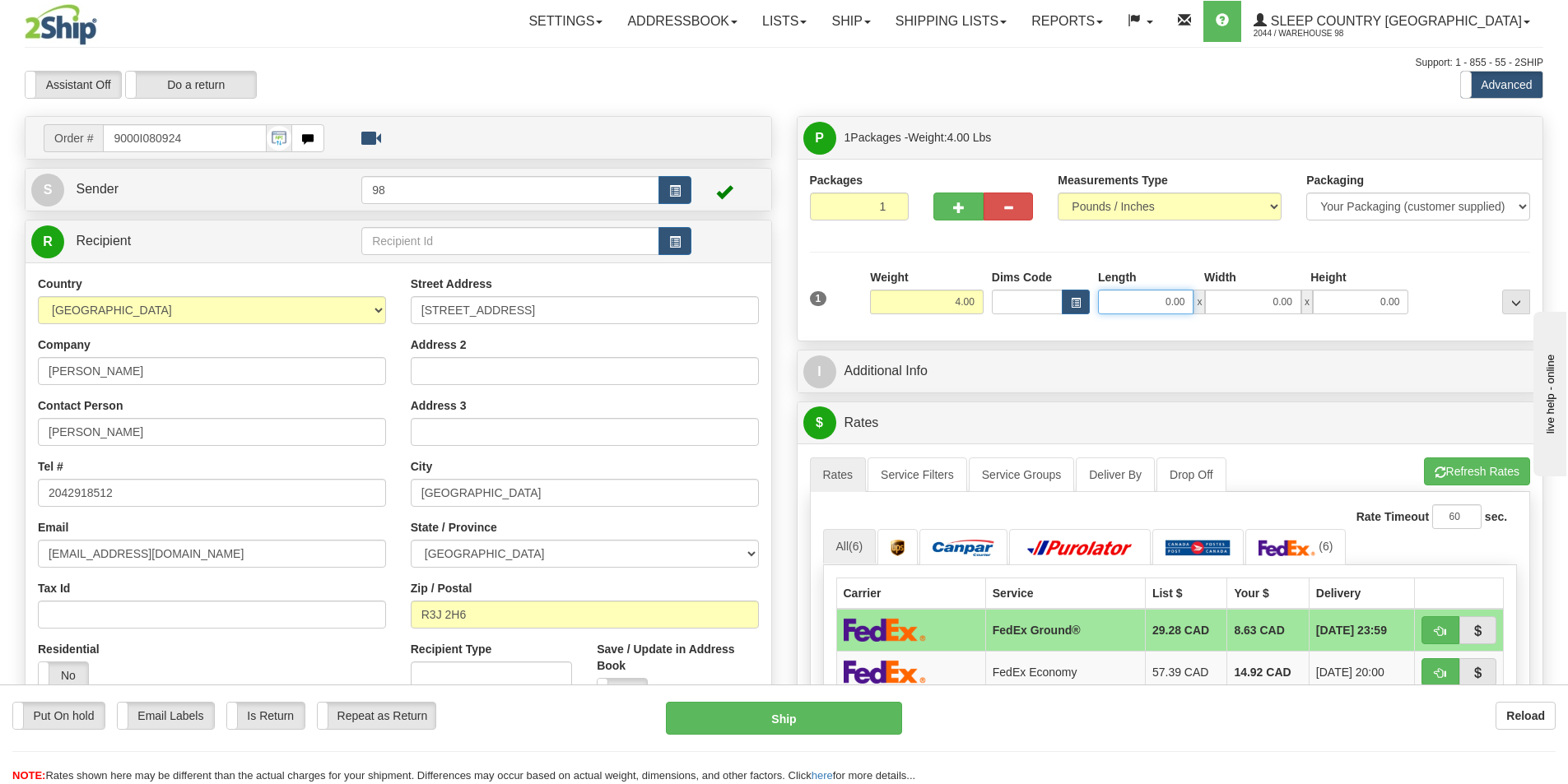
drag, startPoint x: 1146, startPoint y: 303, endPoint x: 1215, endPoint y: 297, distance: 69.3
click at [1215, 297] on div "0.00 x 0.00 x 0.00" at bounding box center [1253, 301] width 310 height 24
type input "13.00"
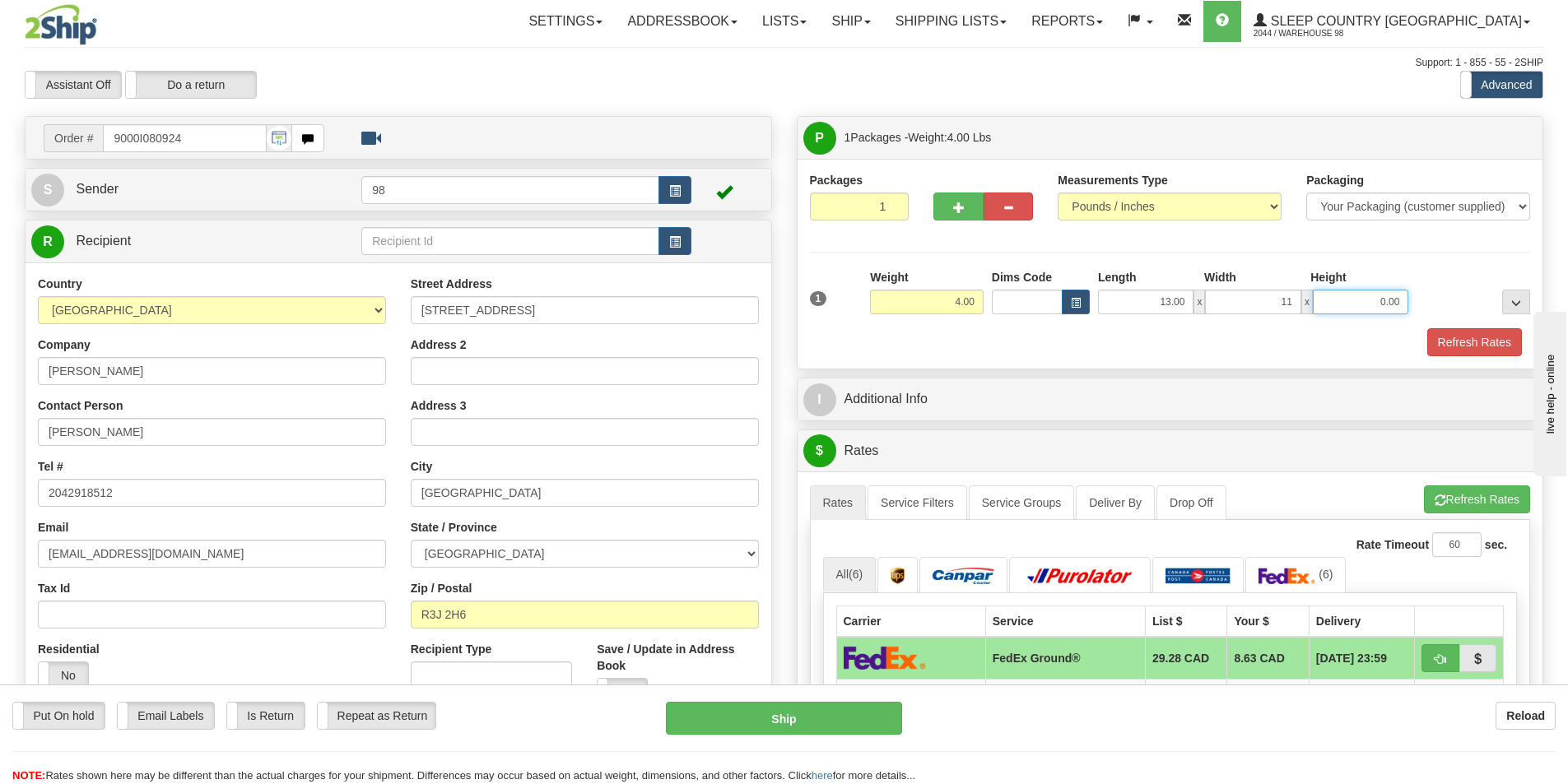
type input "11.00"
type input "3.00"
click at [1494, 343] on button "Refresh Rates" at bounding box center [1475, 342] width 94 height 28
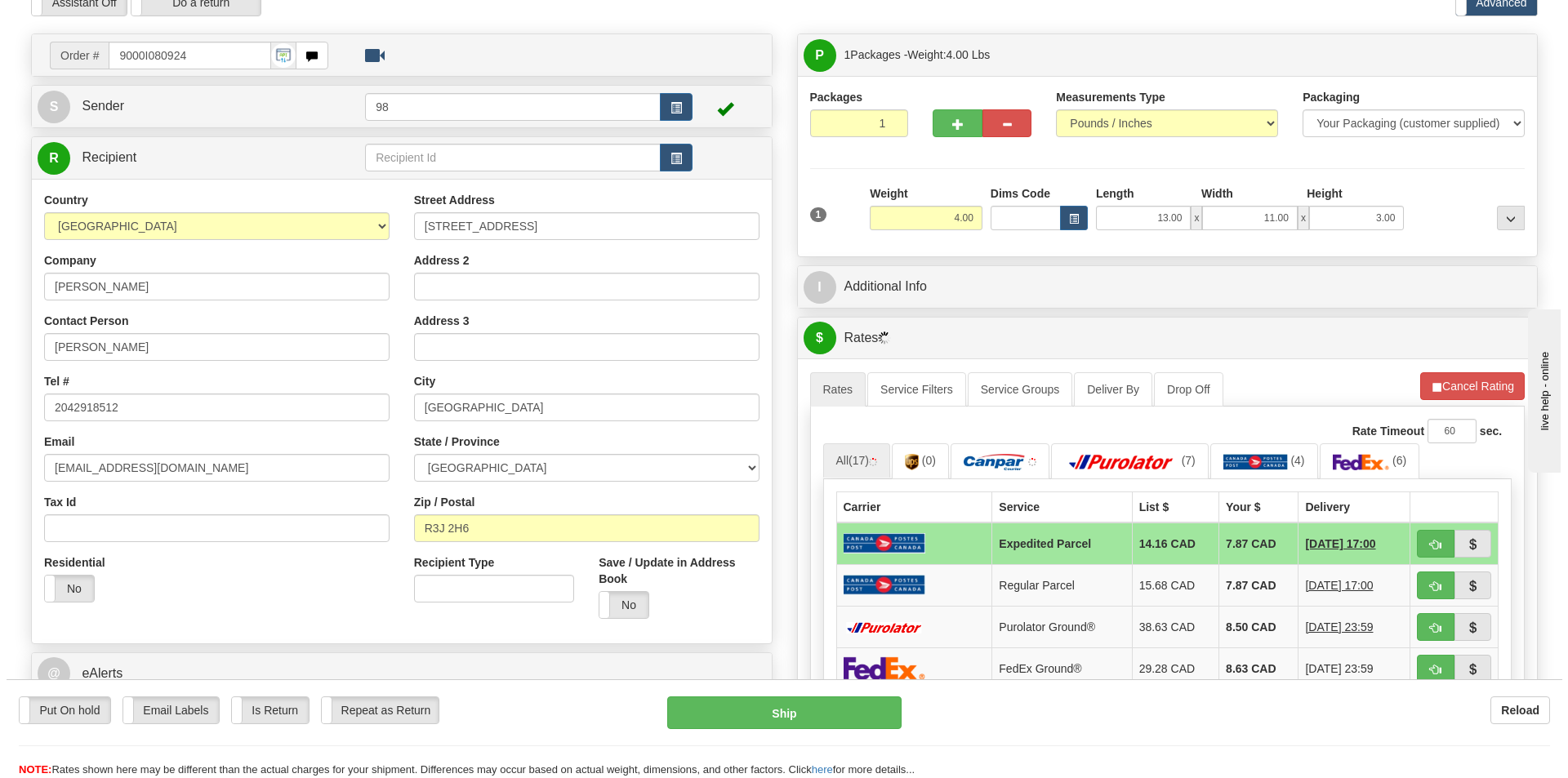
scroll to position [163, 0]
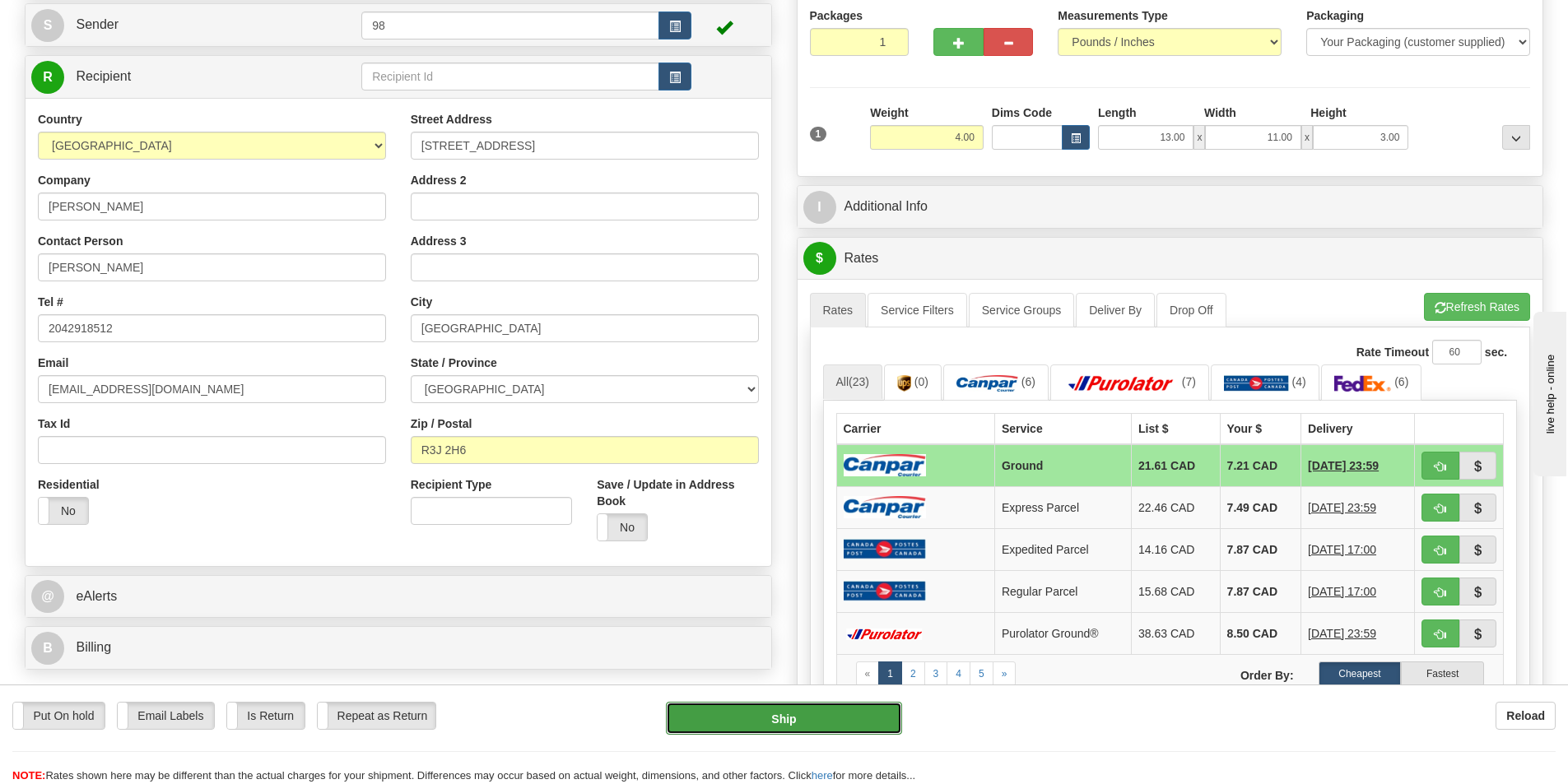
click at [731, 716] on button "Ship" at bounding box center [784, 719] width 236 height 33
type input "1"
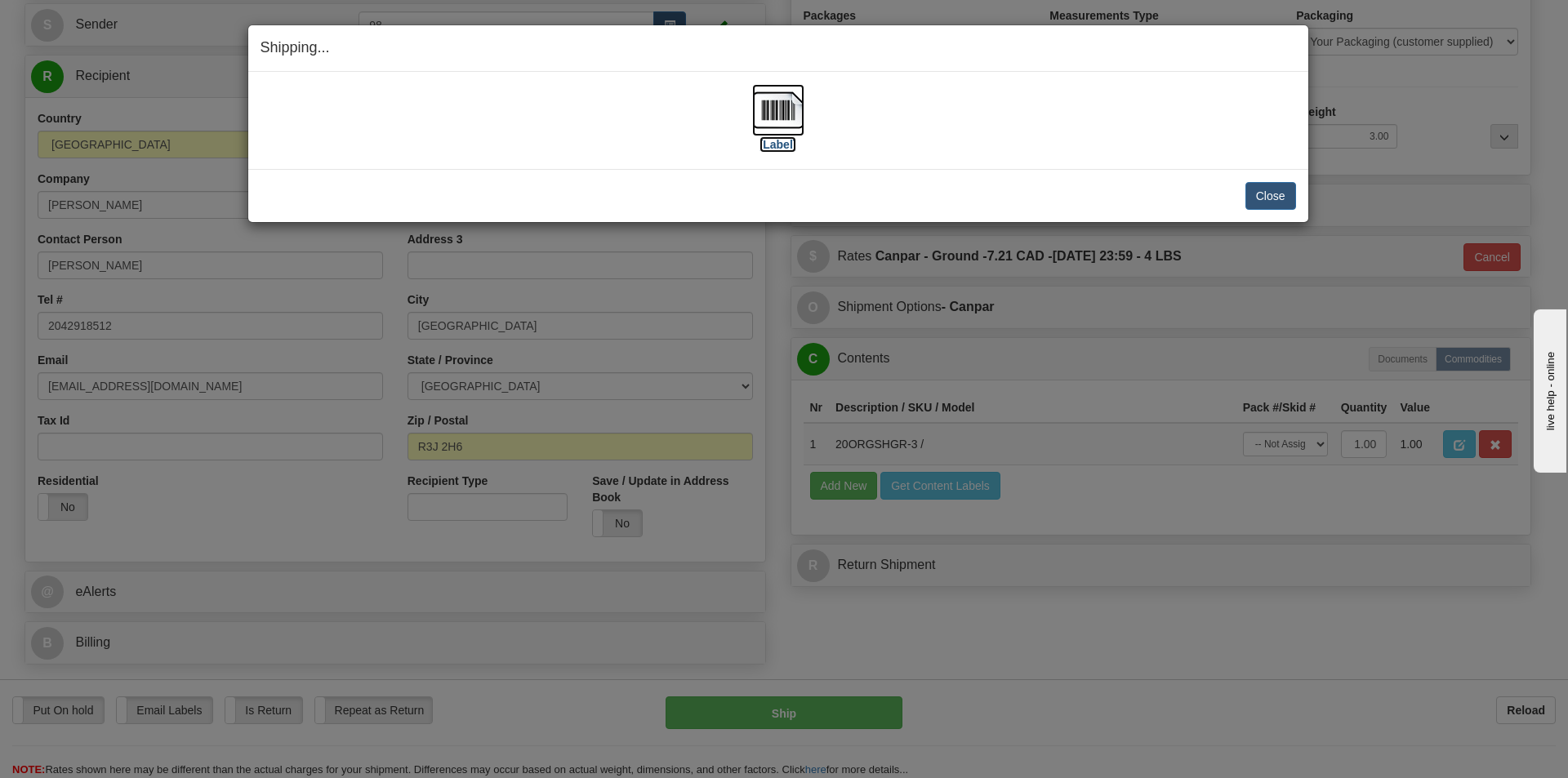
click at [771, 144] on label "[Label]" at bounding box center [778, 144] width 38 height 16
click at [1273, 189] on button "Close" at bounding box center [1271, 195] width 50 height 28
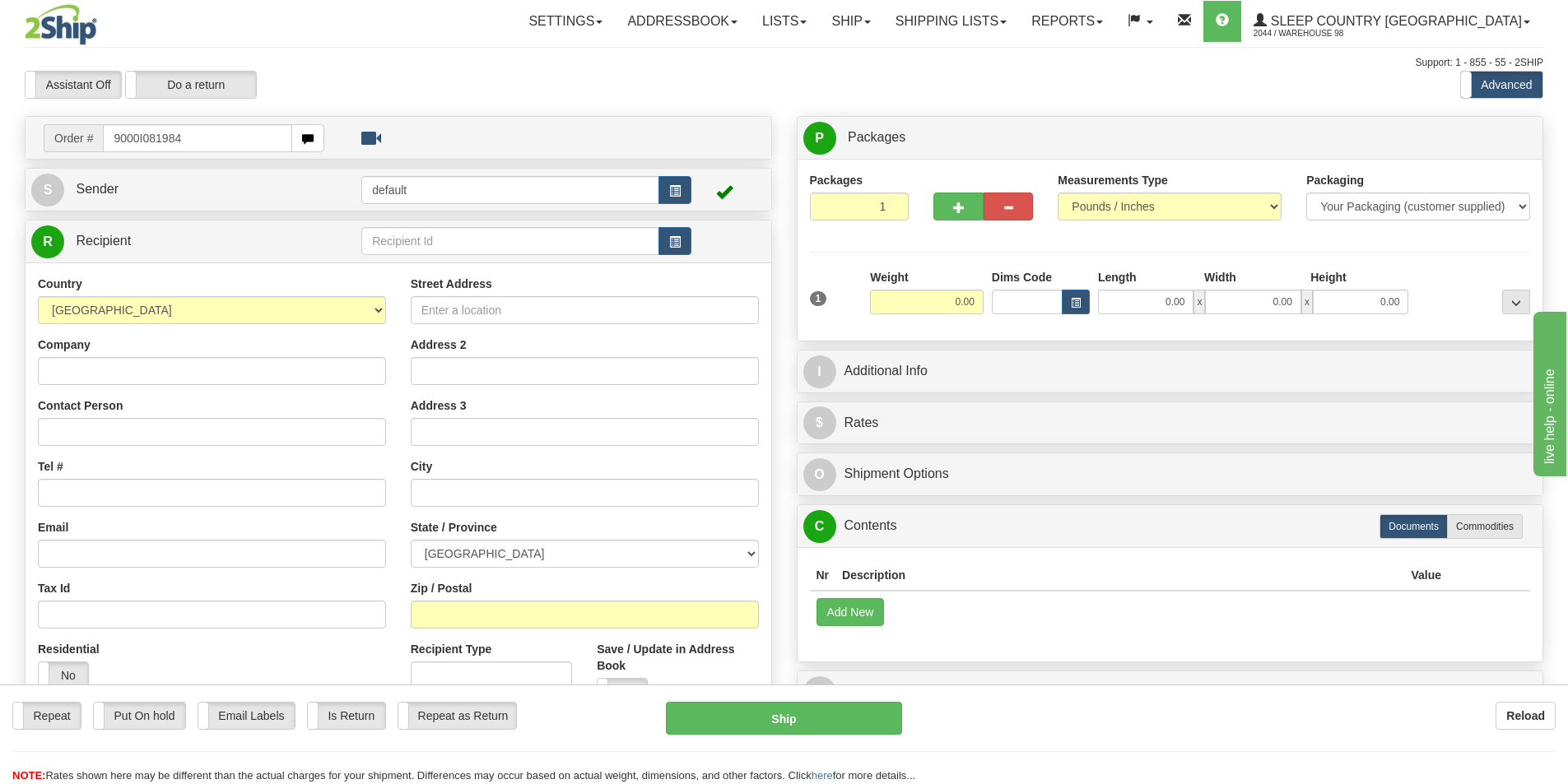
type input "9000I081984"
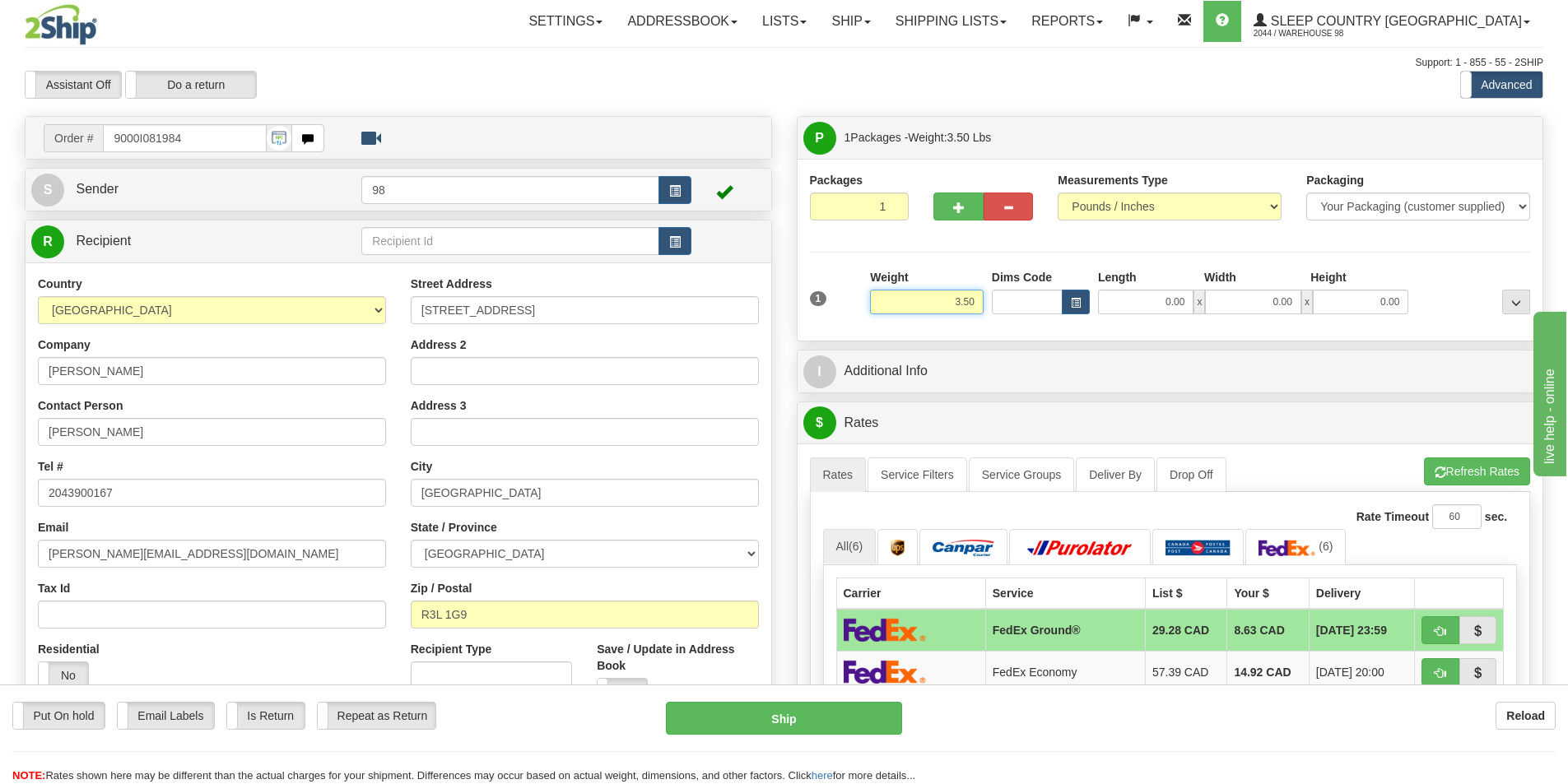
drag, startPoint x: 930, startPoint y: 304, endPoint x: 992, endPoint y: 304, distance: 62.0
click at [992, 304] on div "1 Weight 3.50 Dims Code 0.00" at bounding box center [1171, 299] width 730 height 58
type input "4.00"
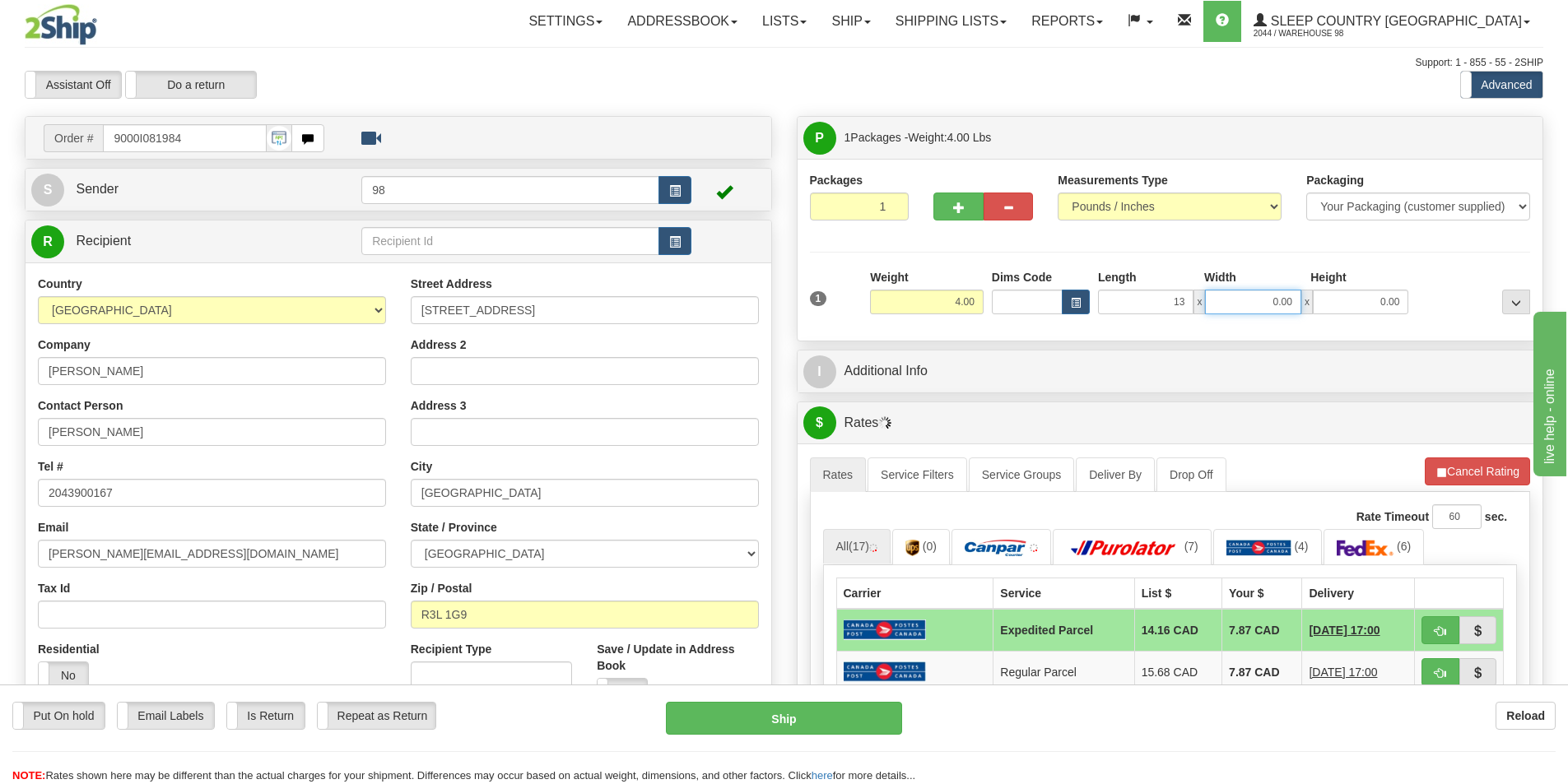
type input "13.00"
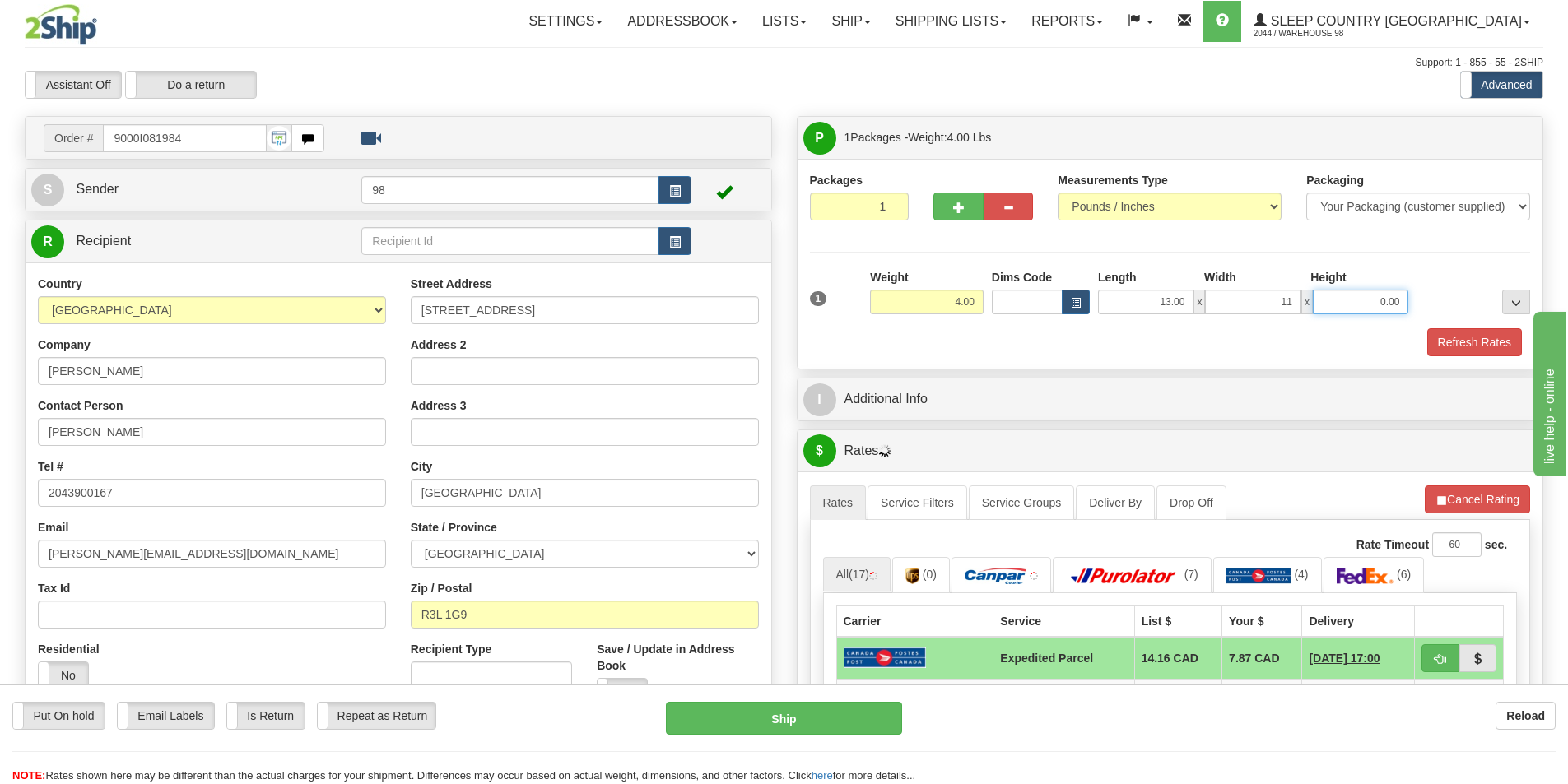
type input "11.00"
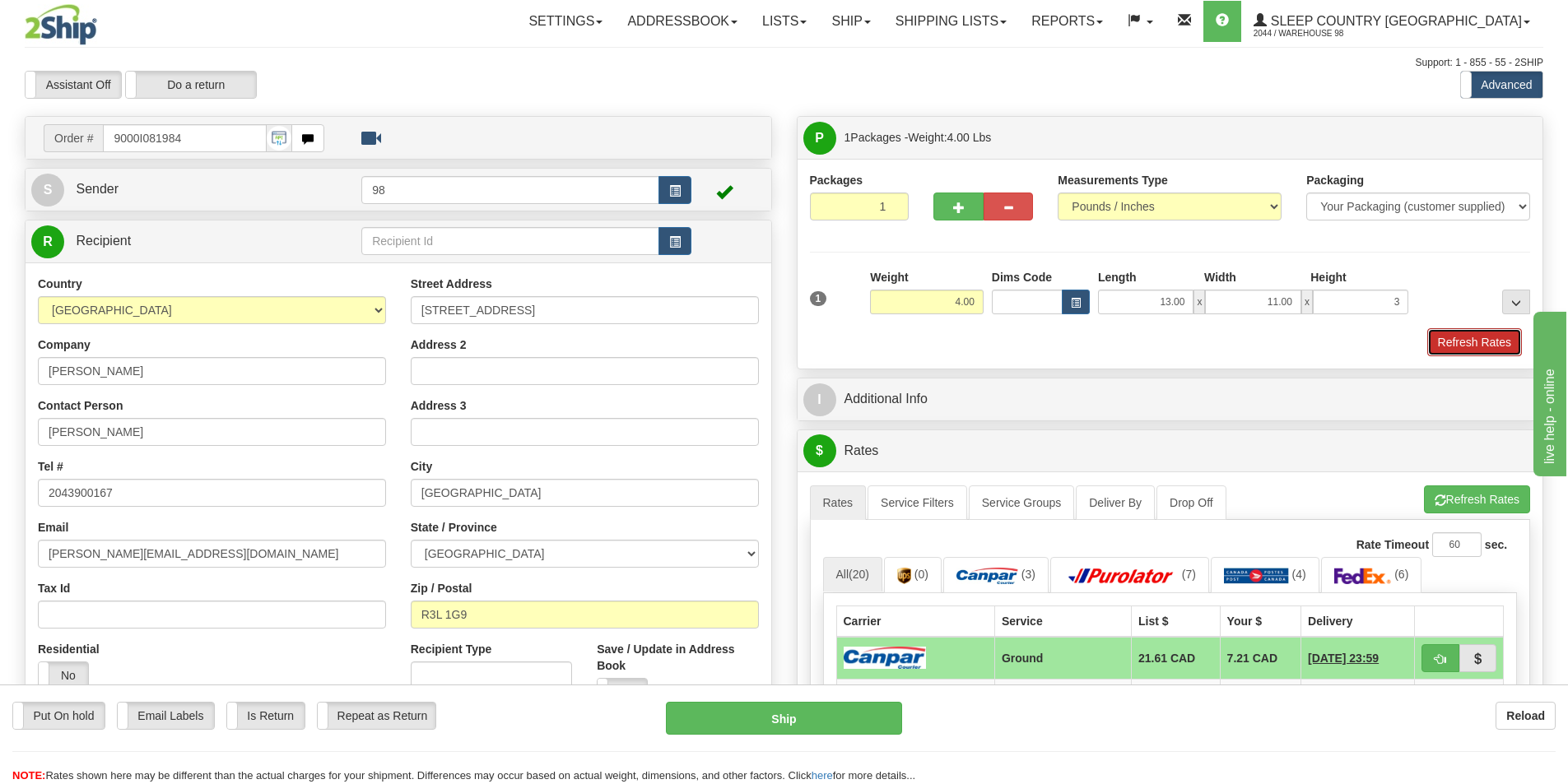
type input "3.00"
click at [1477, 339] on button "Refresh Rates" at bounding box center [1475, 342] width 94 height 28
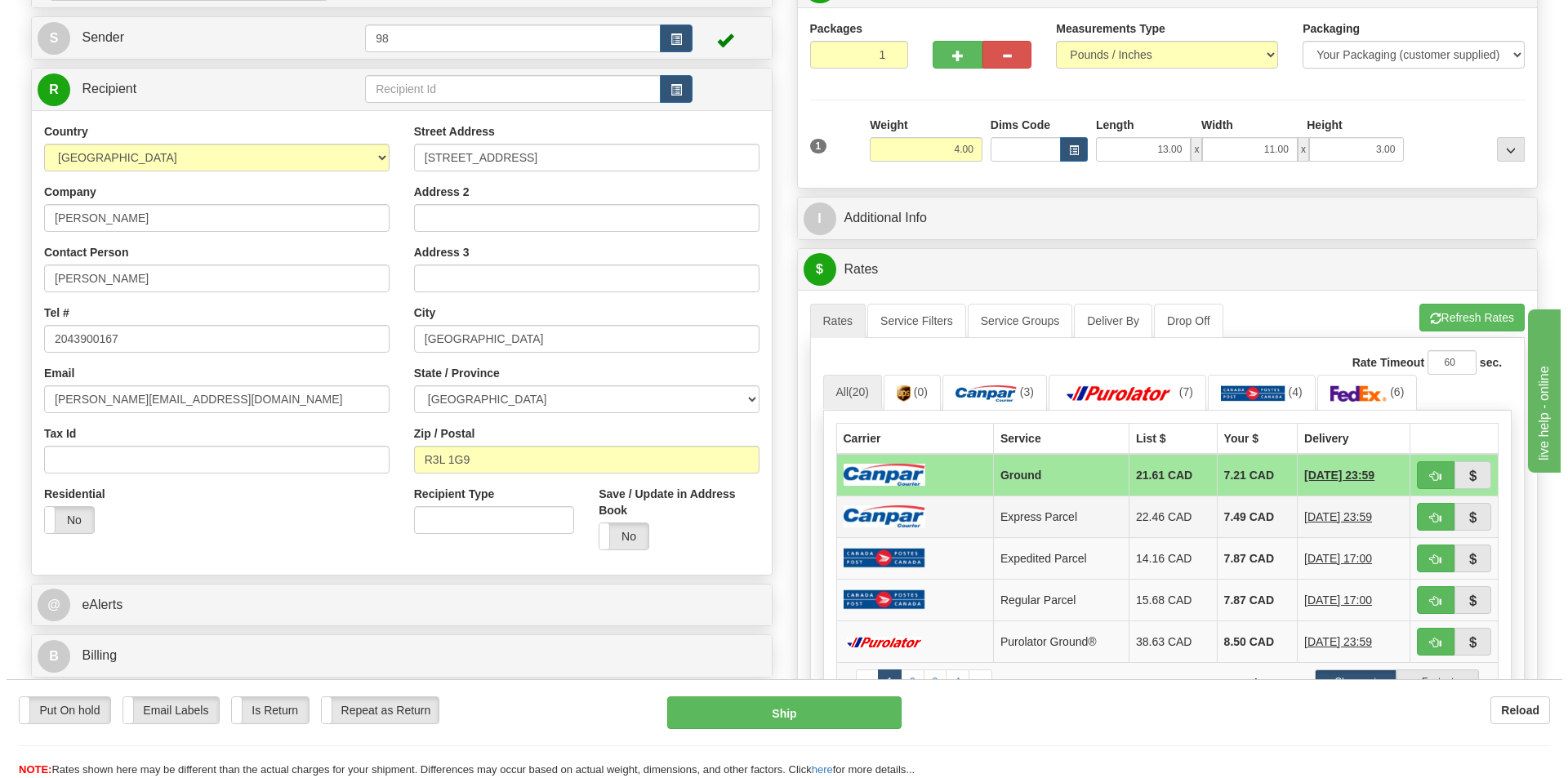
scroll to position [163, 0]
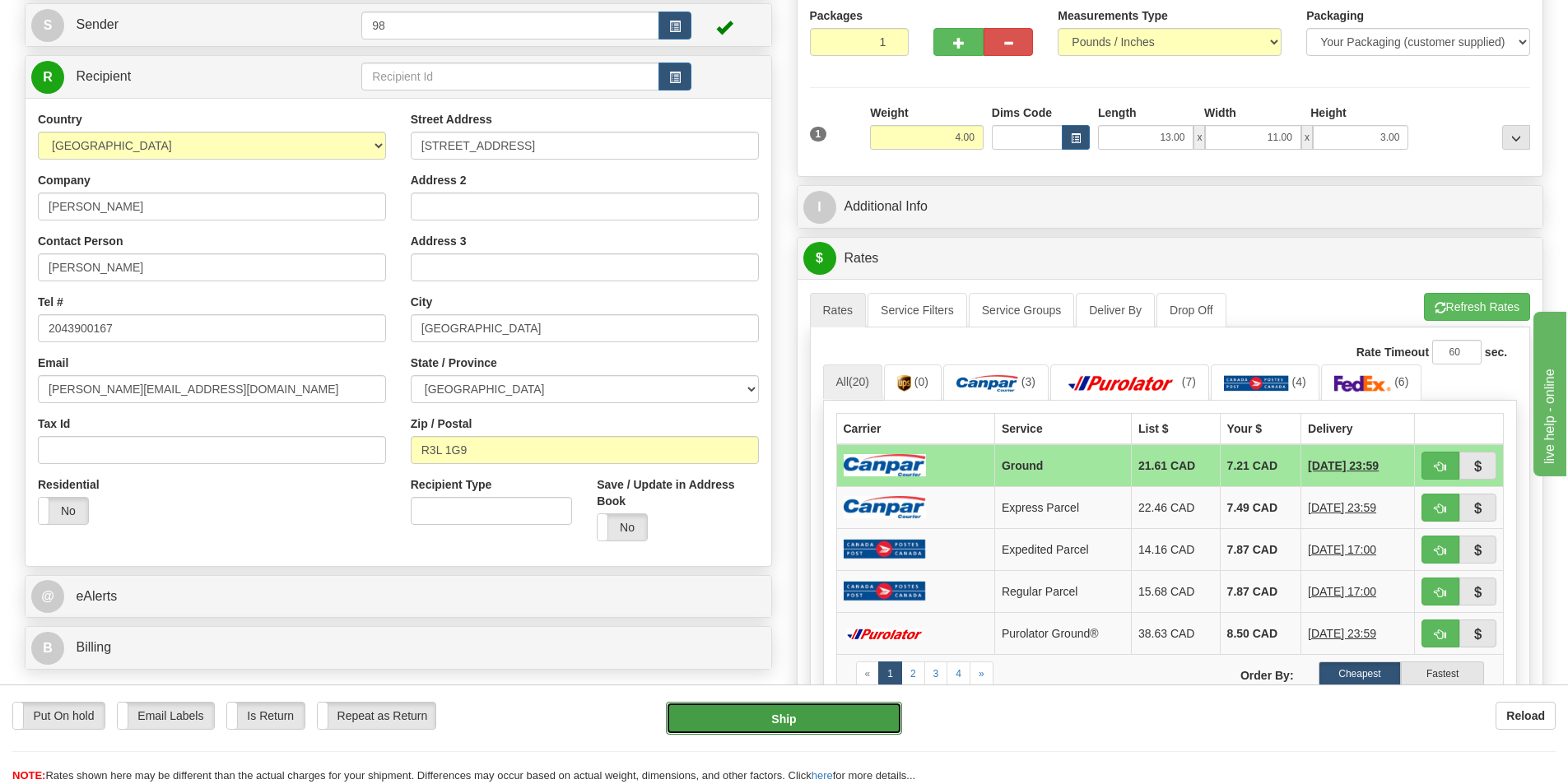
click at [767, 721] on button "Ship" at bounding box center [784, 719] width 236 height 33
type input "1"
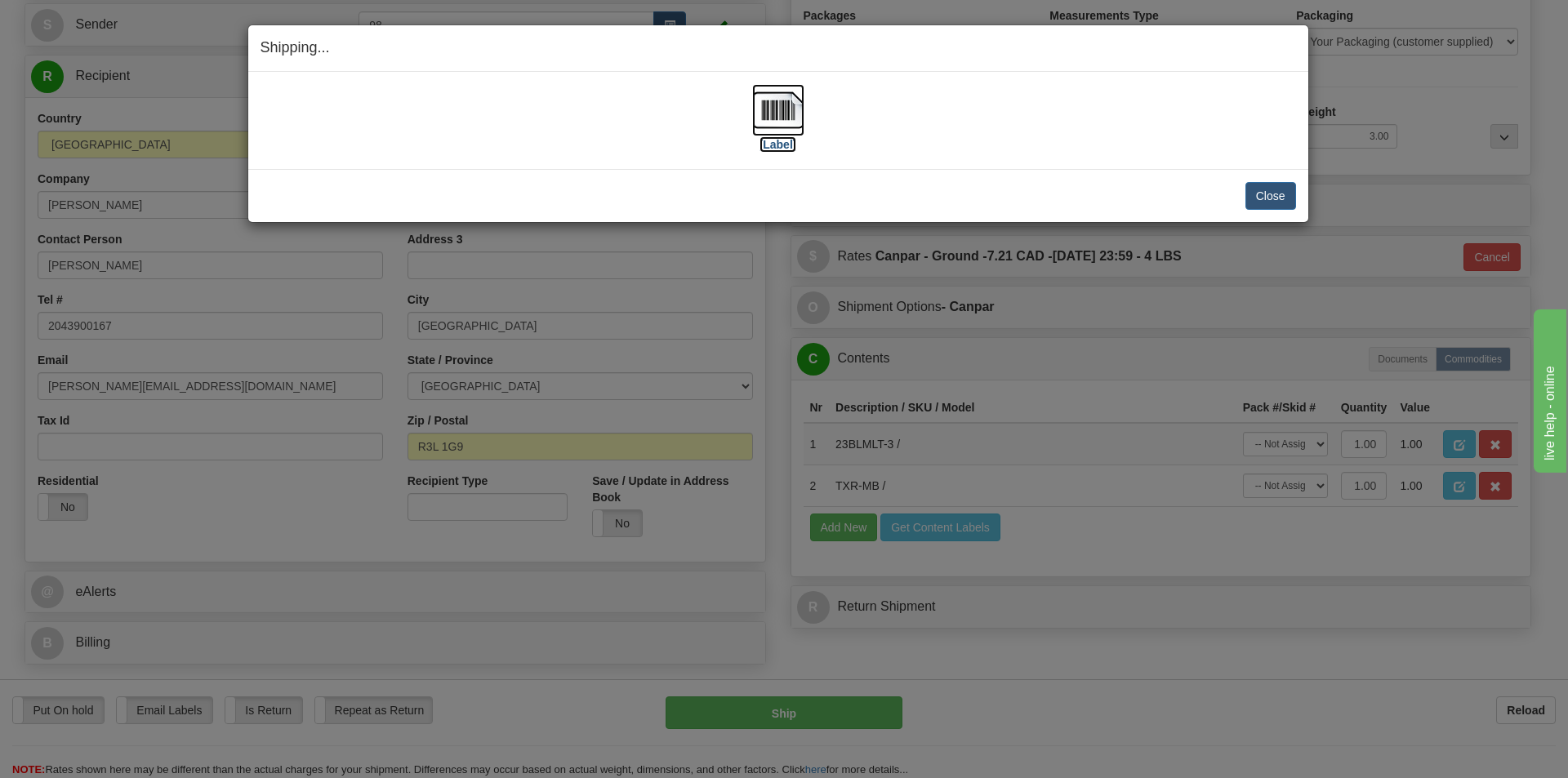
click at [774, 148] on label "[Label]" at bounding box center [778, 144] width 38 height 16
click at [1251, 197] on button "Close" at bounding box center [1271, 195] width 50 height 28
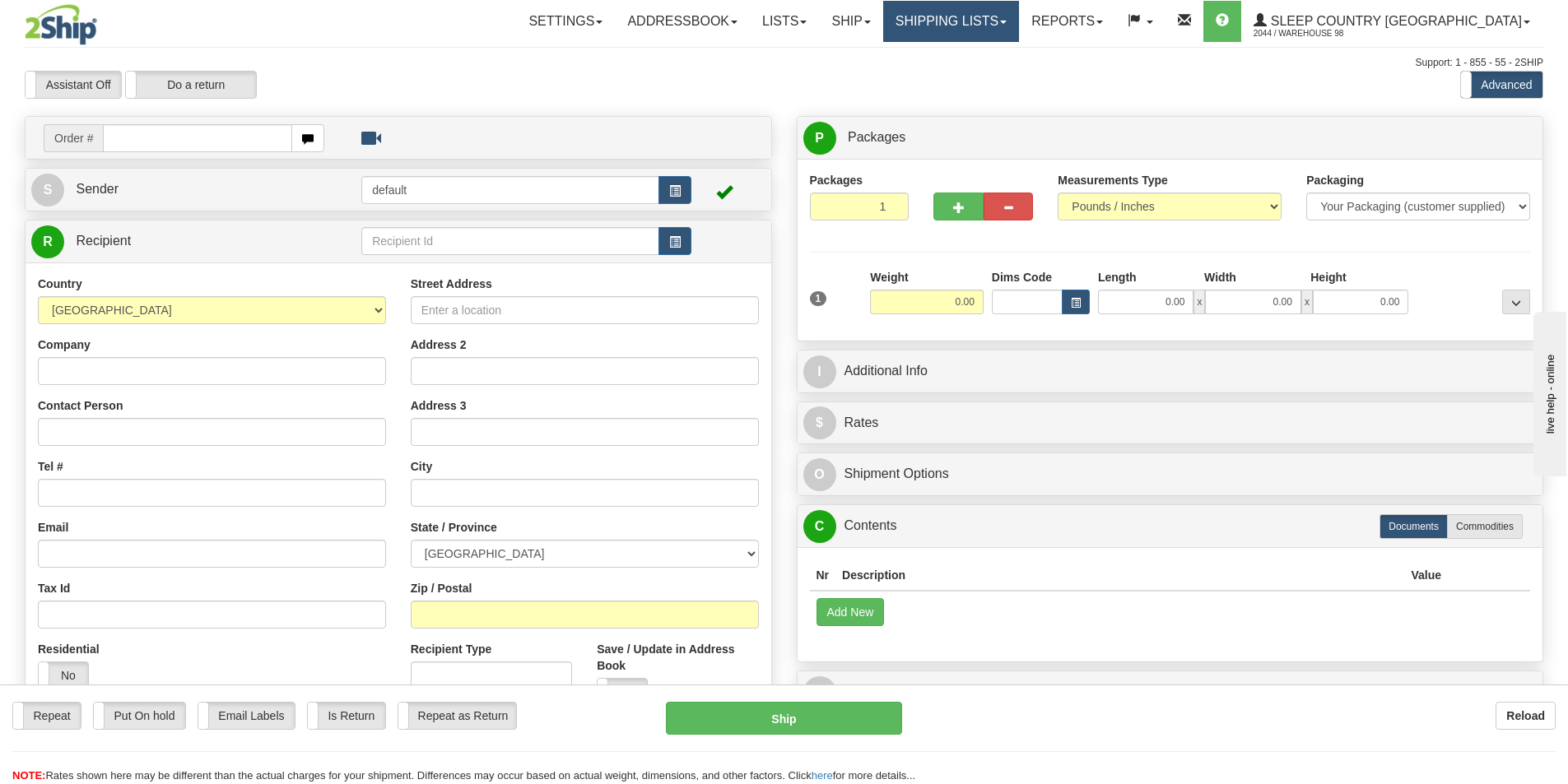
click at [1006, 21] on span at bounding box center [1003, 23] width 6 height 4
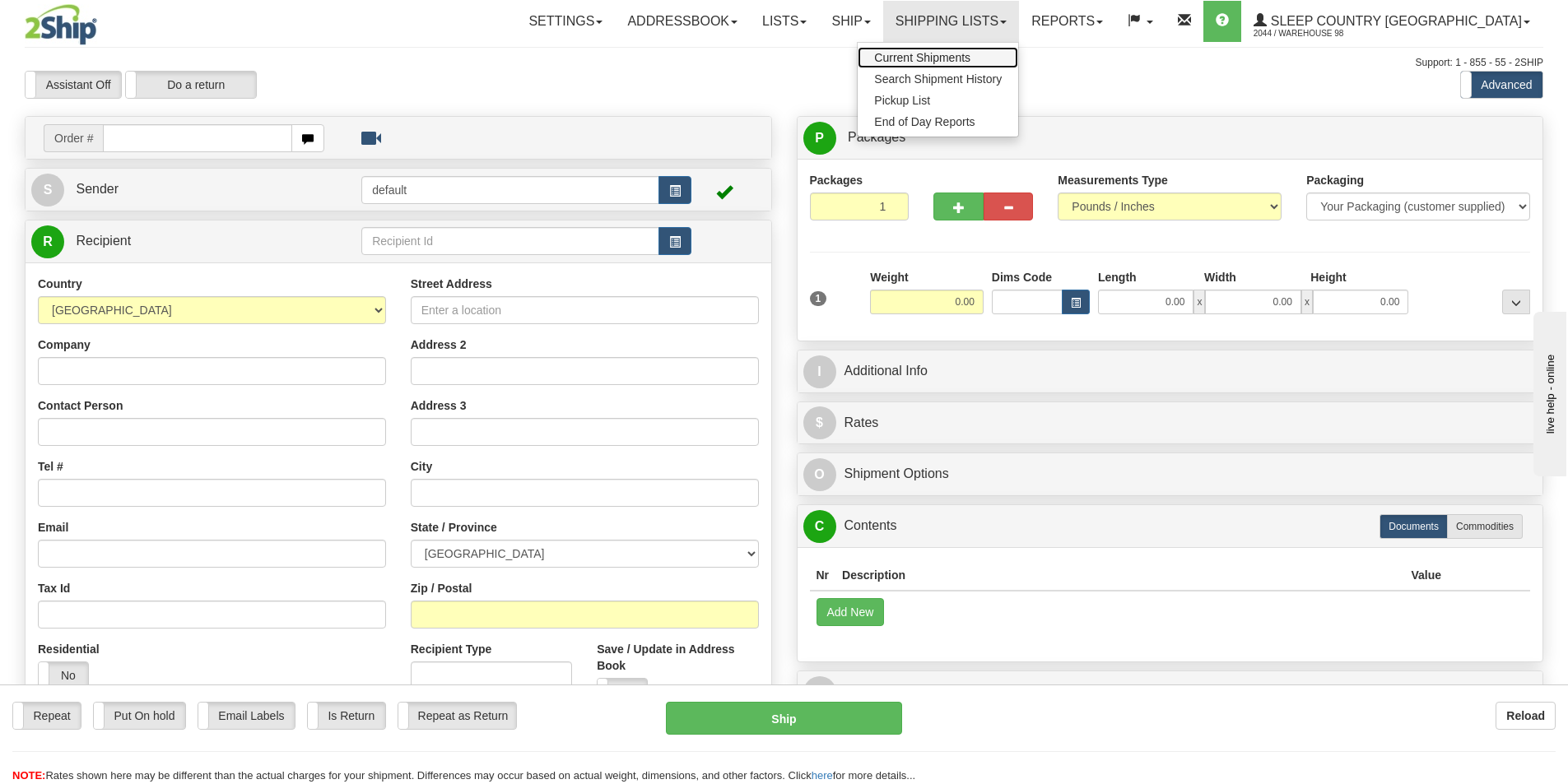
click at [970, 59] on span "Current Shipments" at bounding box center [922, 57] width 96 height 14
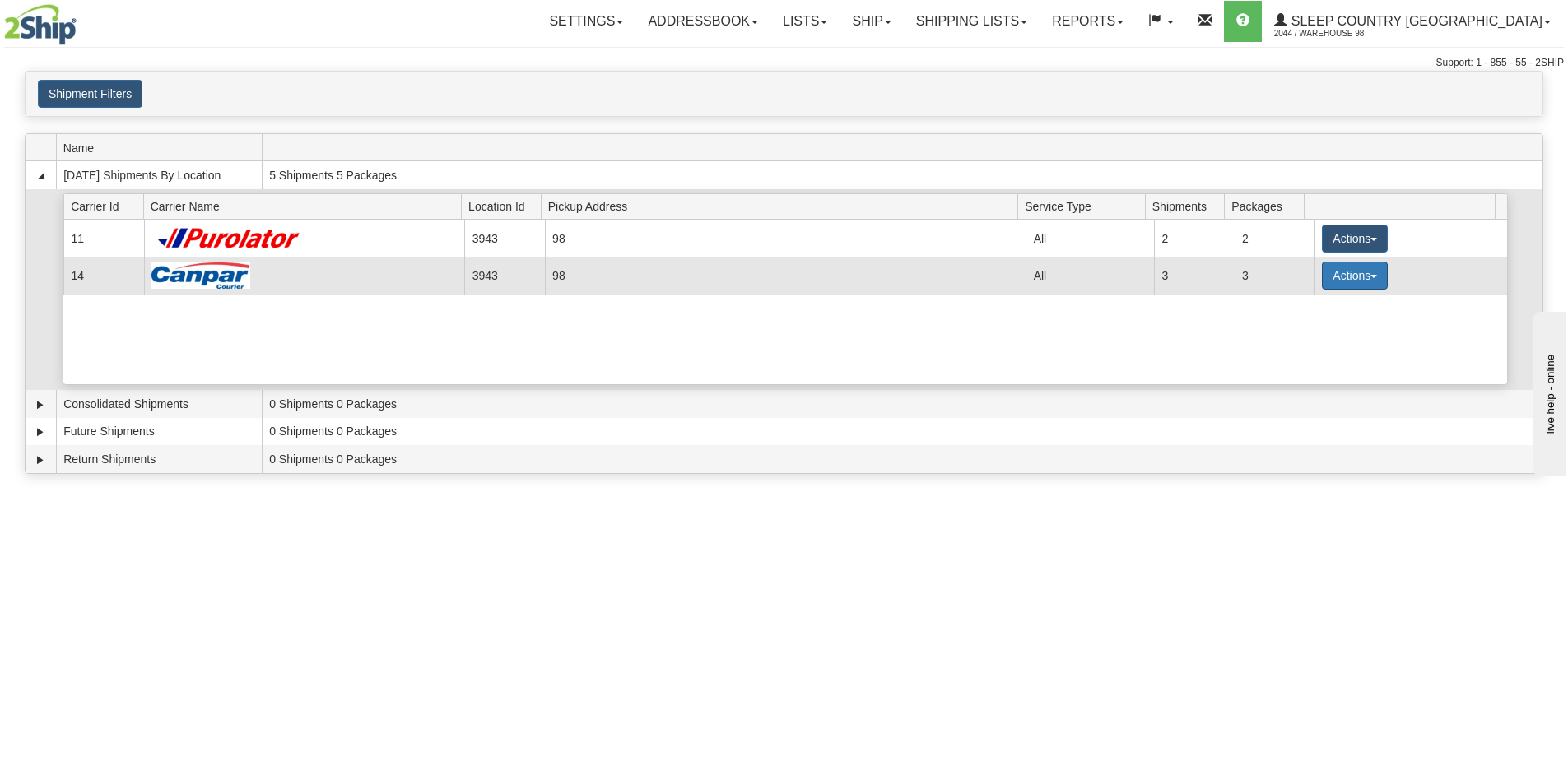
click at [1370, 277] on span "button" at bounding box center [1373, 277] width 6 height 4
click at [1290, 328] on span "Close" at bounding box center [1290, 328] width 38 height 12
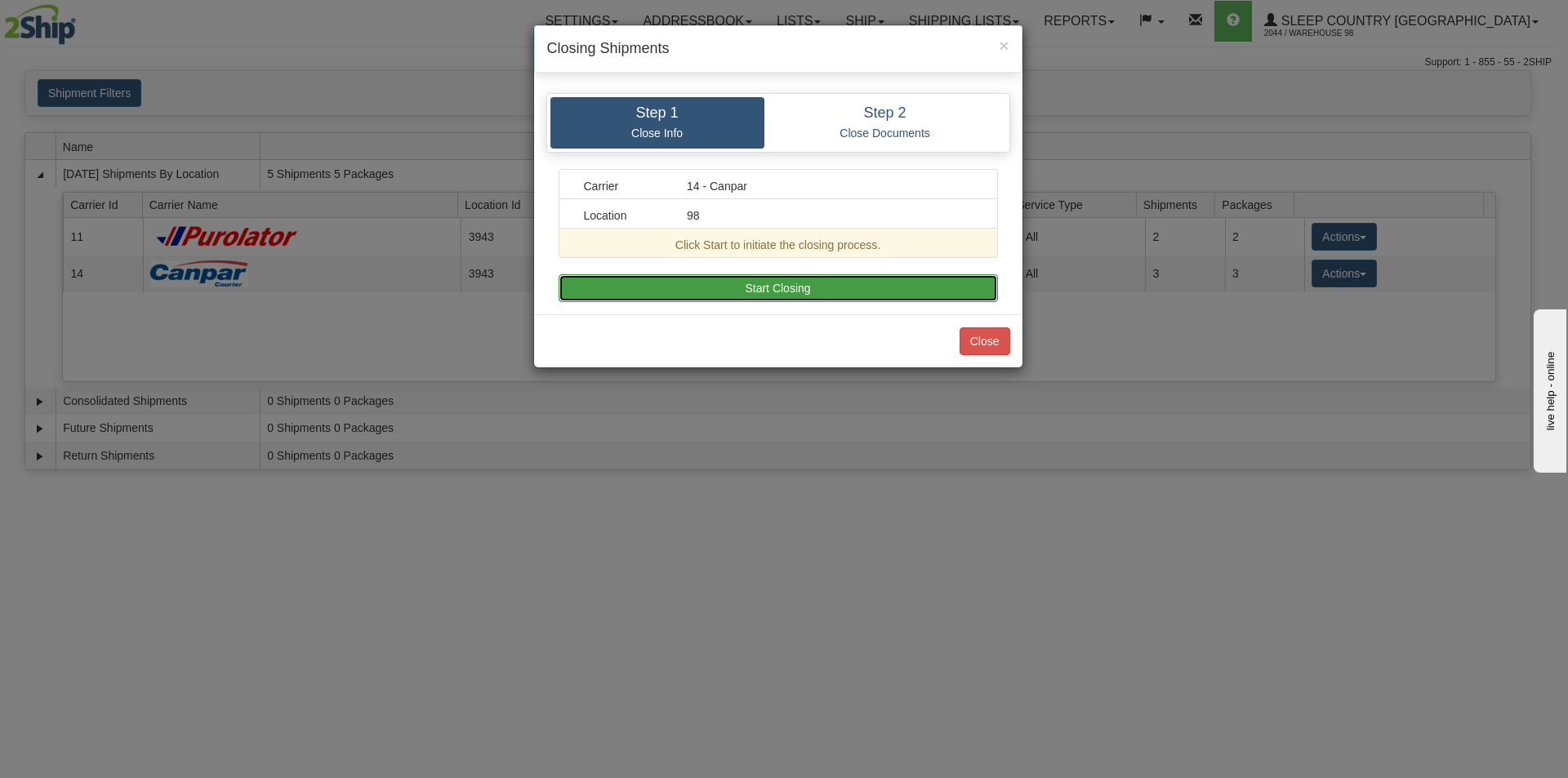
click at [722, 286] on button "Start Closing" at bounding box center [778, 288] width 440 height 28
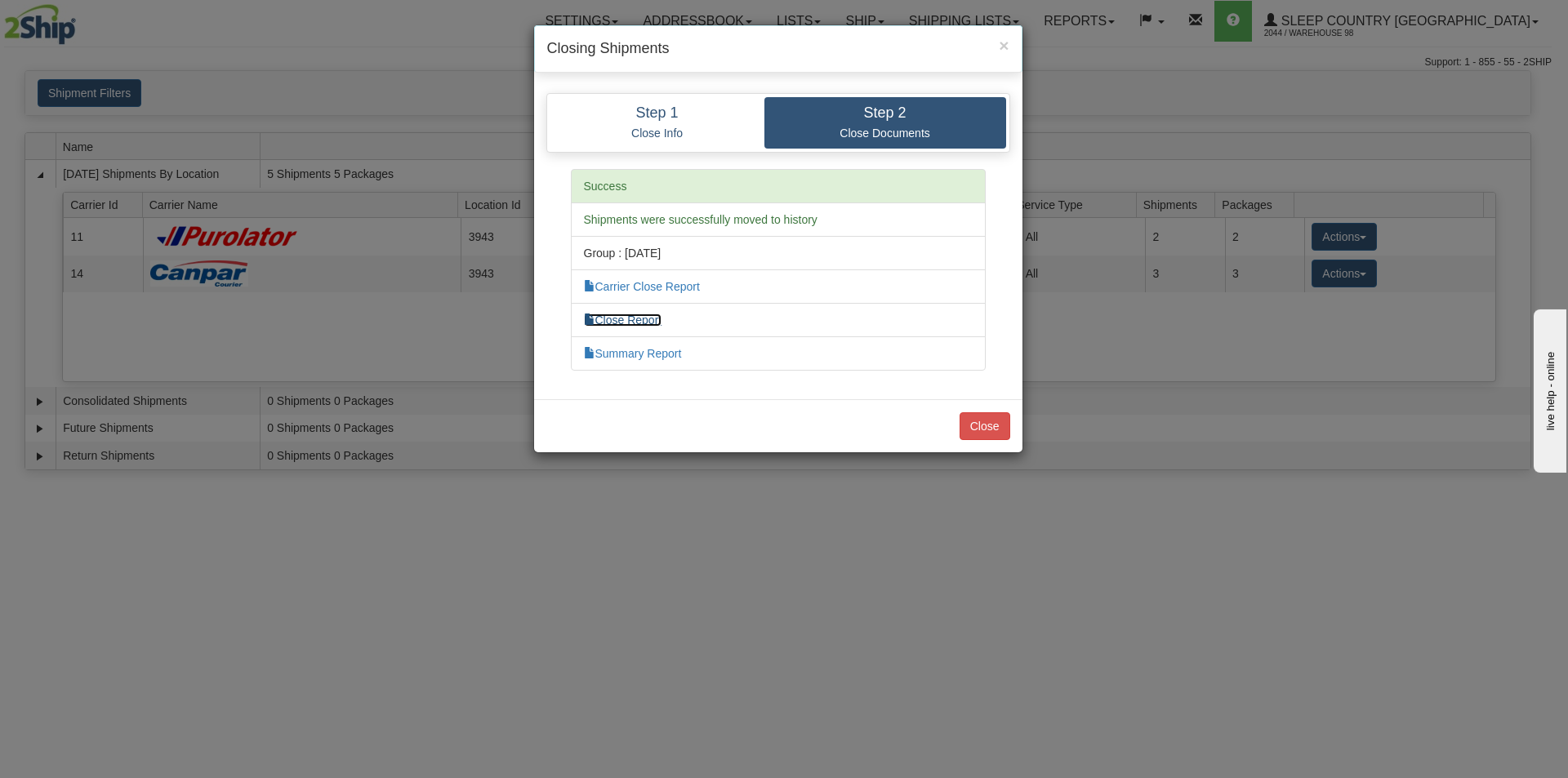
click at [619, 319] on link "Close Report" at bounding box center [622, 320] width 78 height 14
click at [990, 428] on button "Close" at bounding box center [985, 426] width 50 height 28
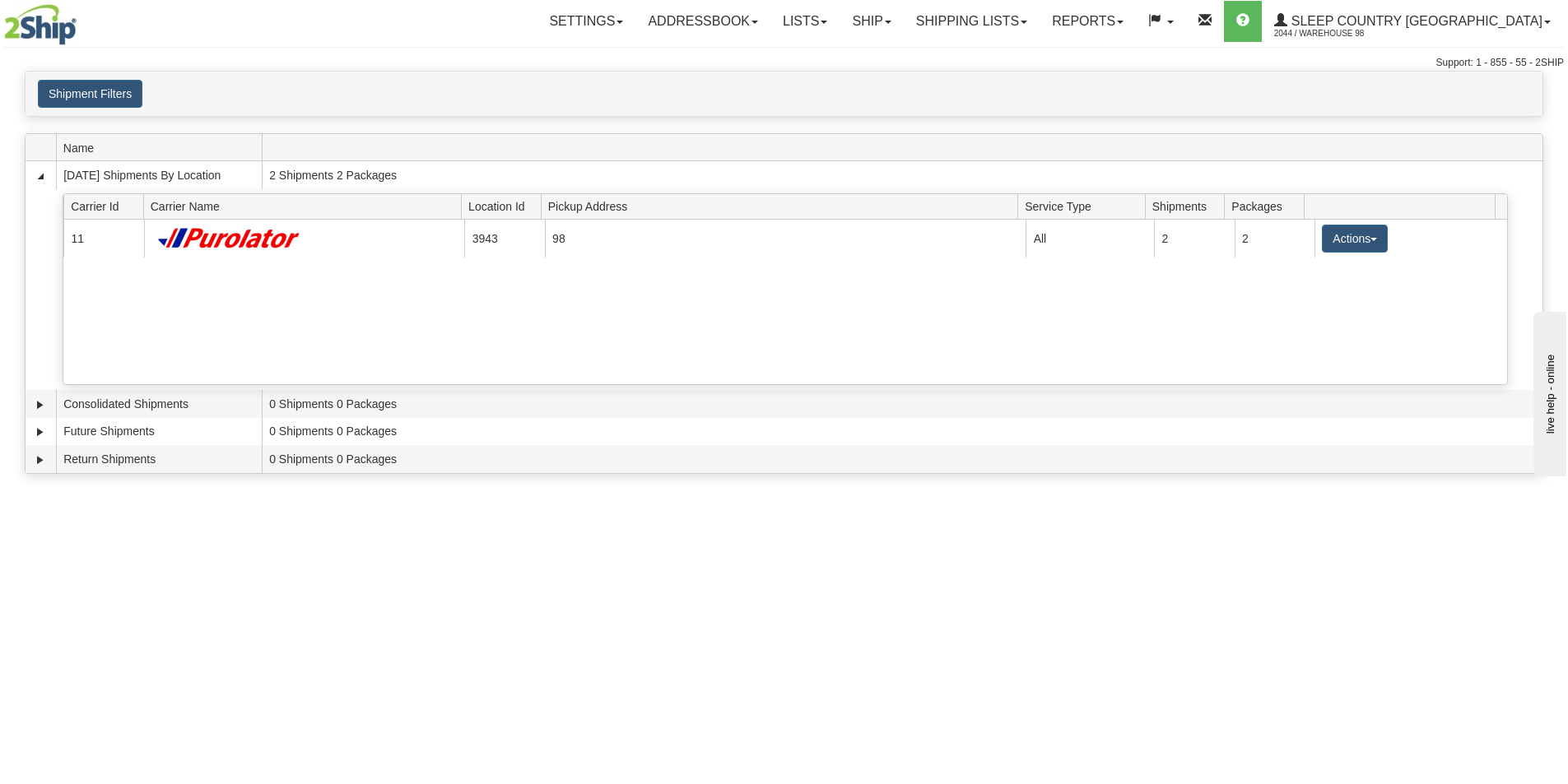
click at [1370, 240] on span "button" at bounding box center [1373, 240] width 6 height 4
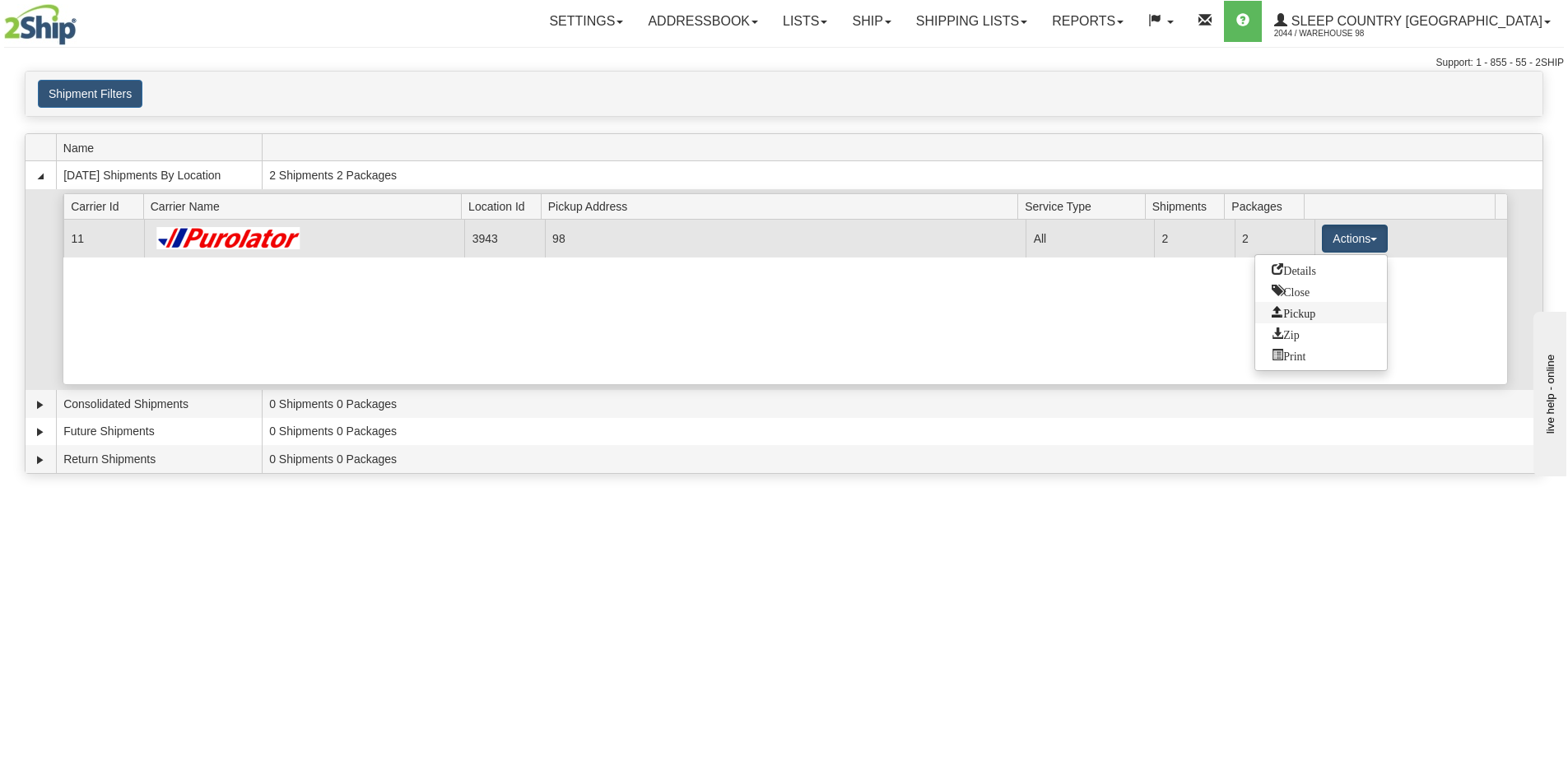
click at [1300, 314] on span "Pickup" at bounding box center [1293, 311] width 44 height 12
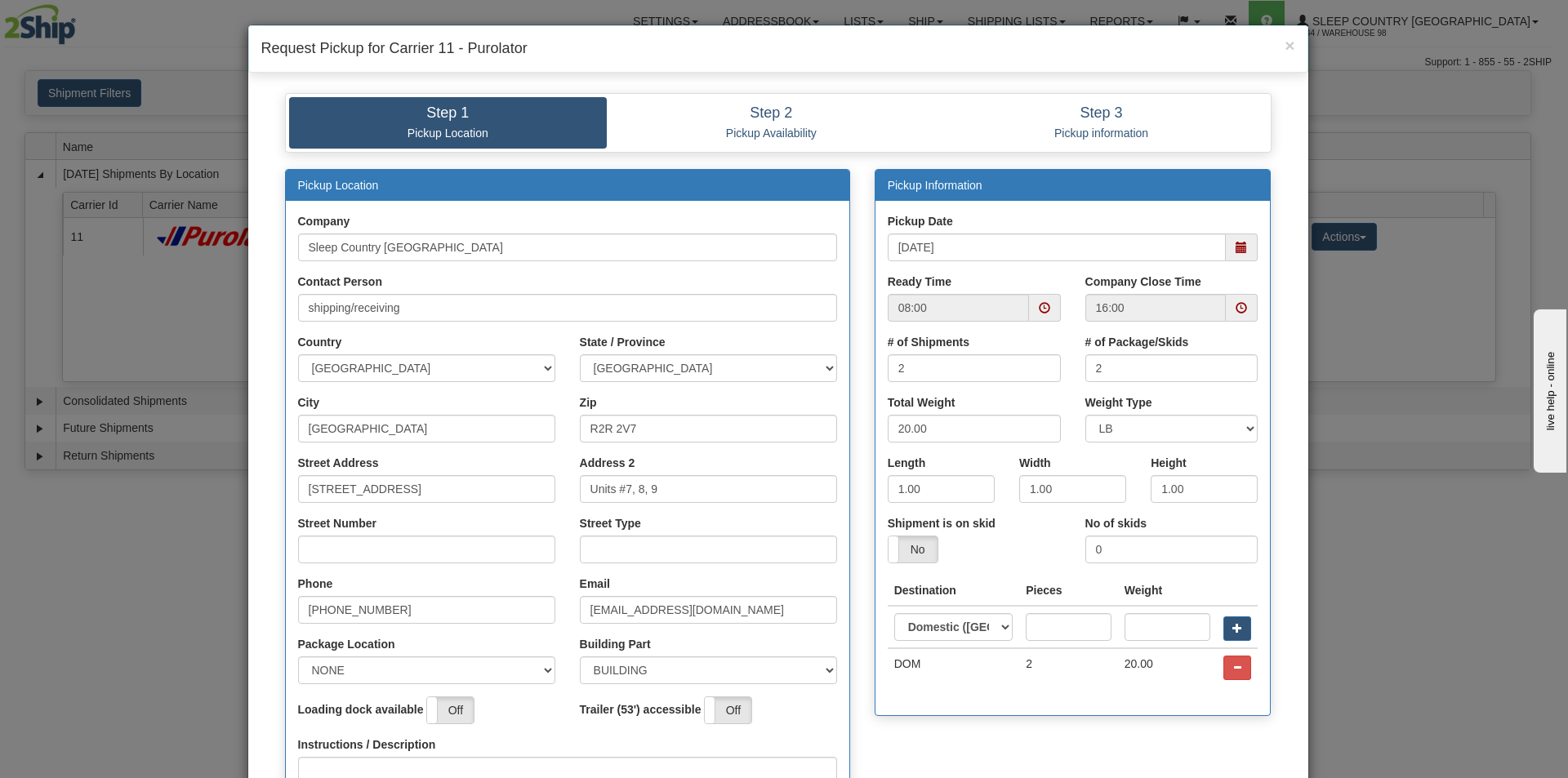
click at [1041, 305] on span at bounding box center [1045, 308] width 12 height 12
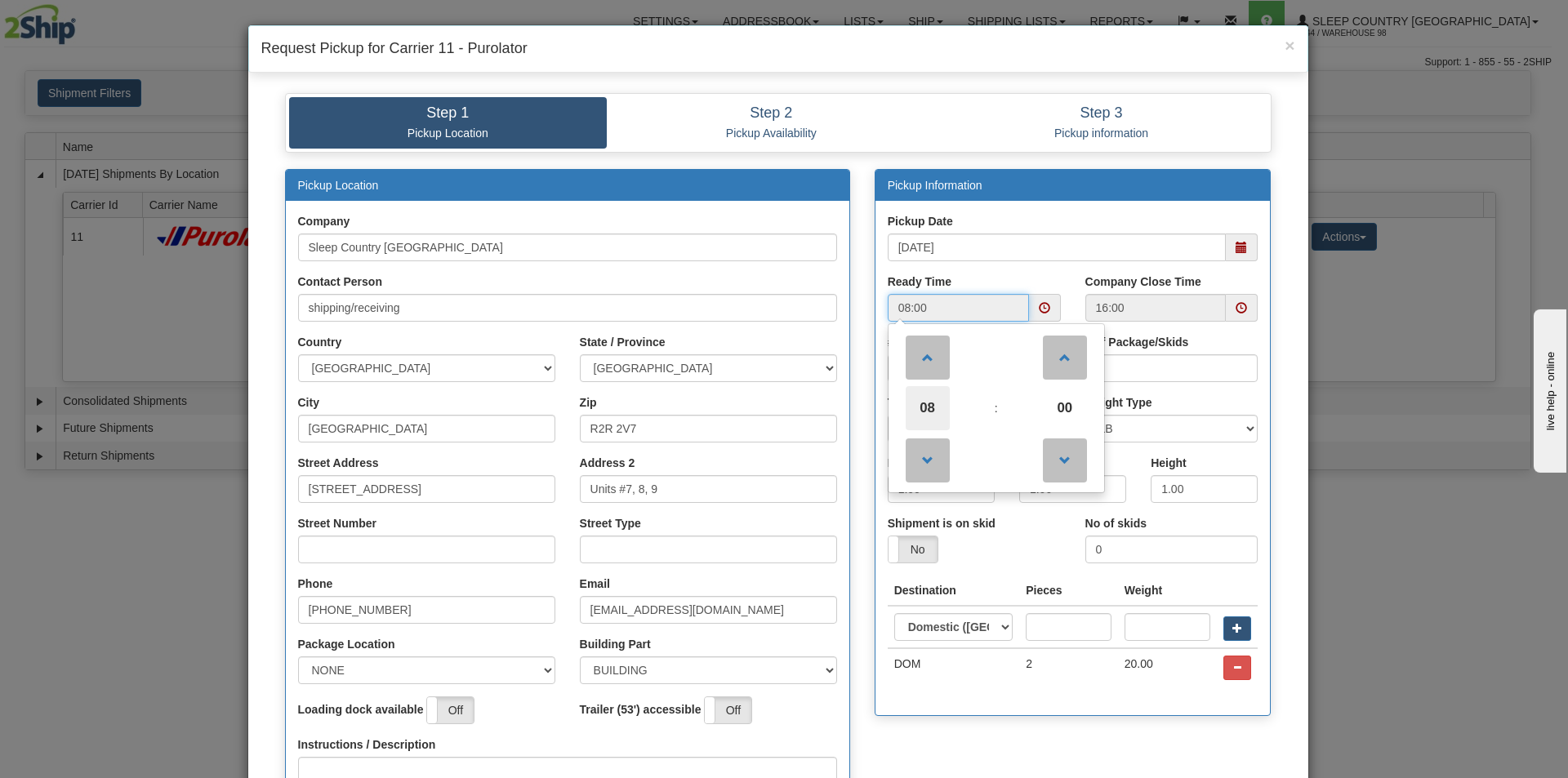
click at [922, 411] on span "08" at bounding box center [928, 408] width 44 height 44
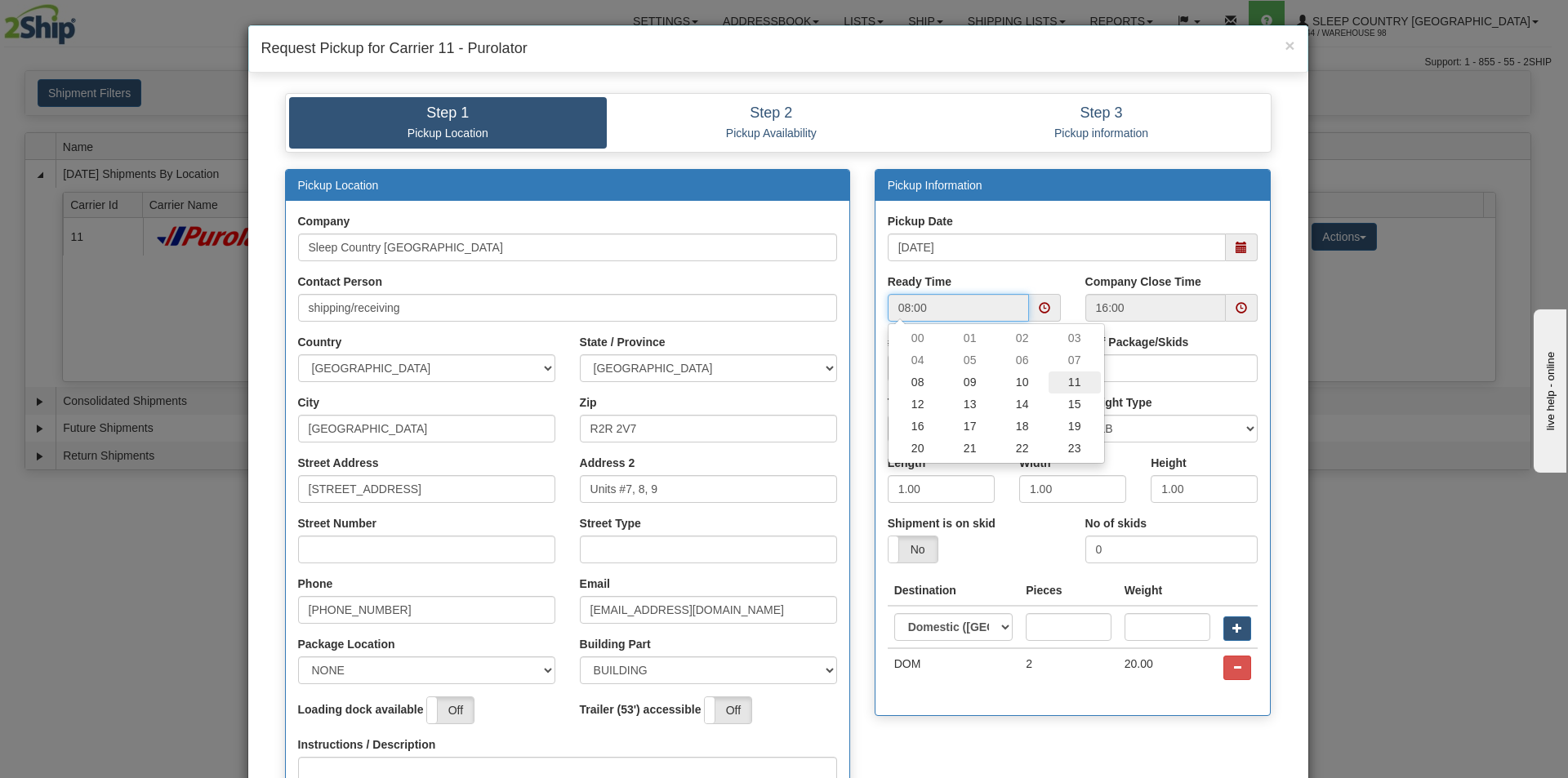
click at [1062, 381] on td "11" at bounding box center [1075, 383] width 52 height 22
type input "11:00"
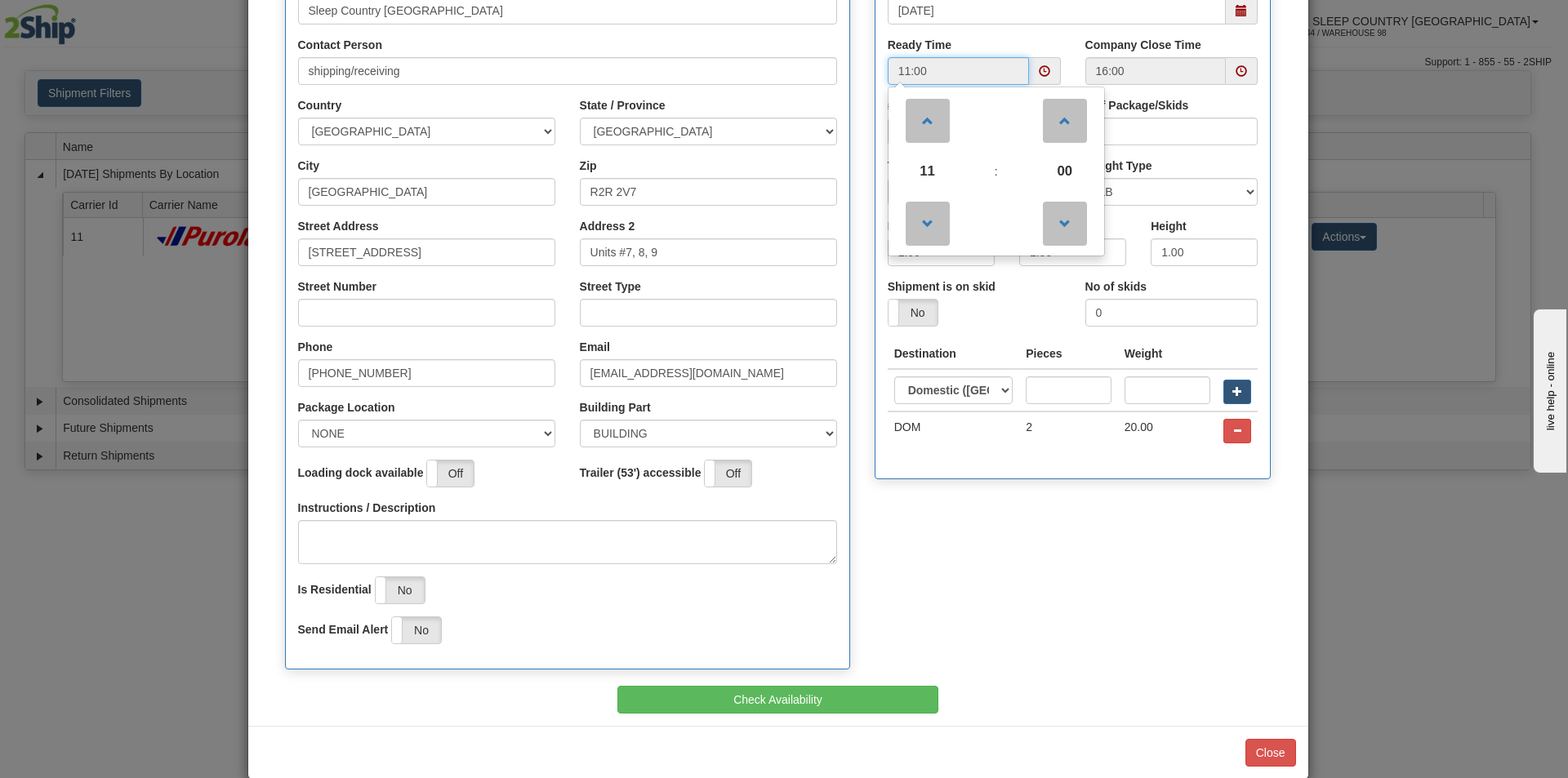
scroll to position [245, 0]
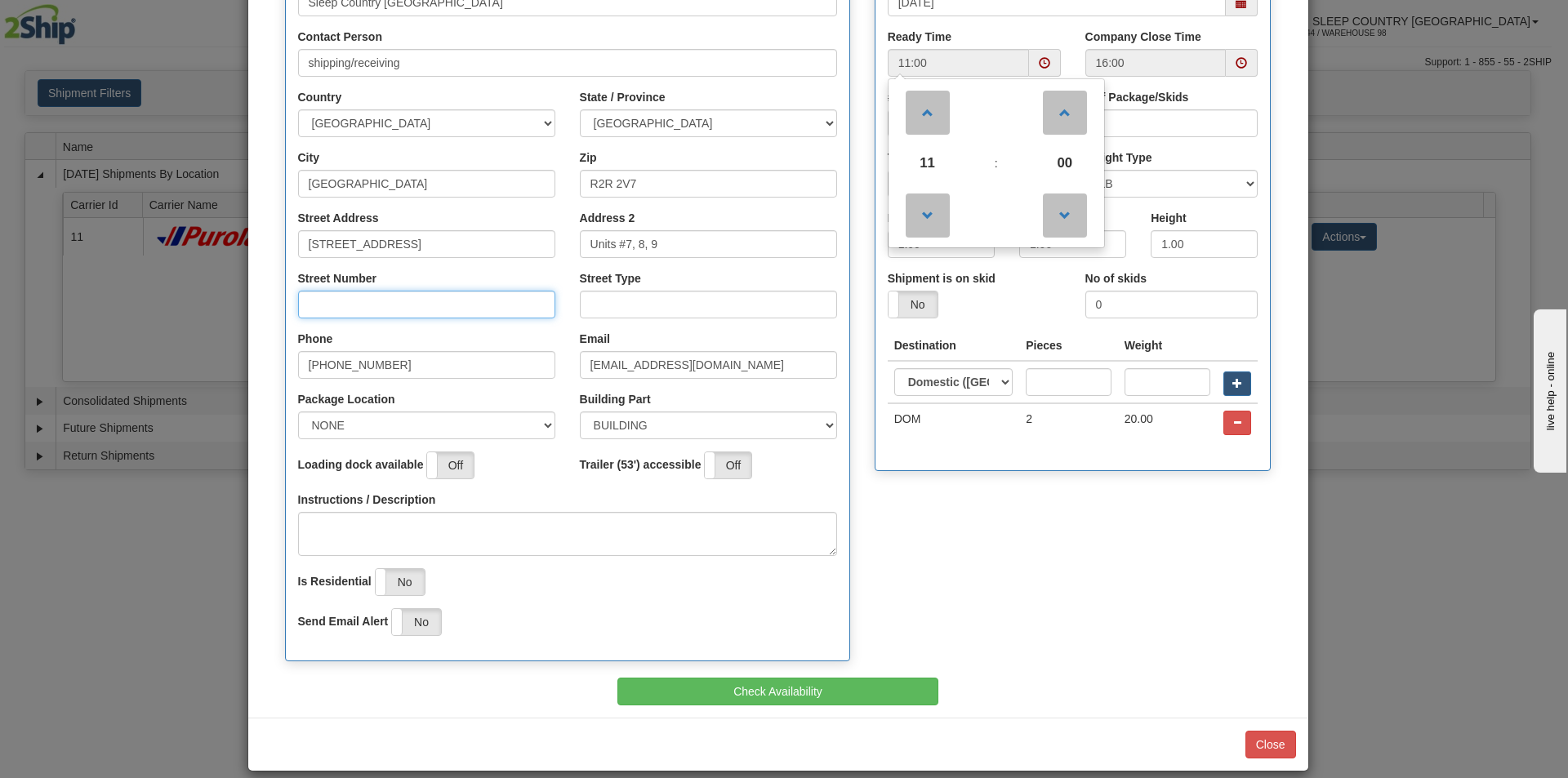
click at [347, 302] on input "Street Number" at bounding box center [427, 304] width 258 height 28
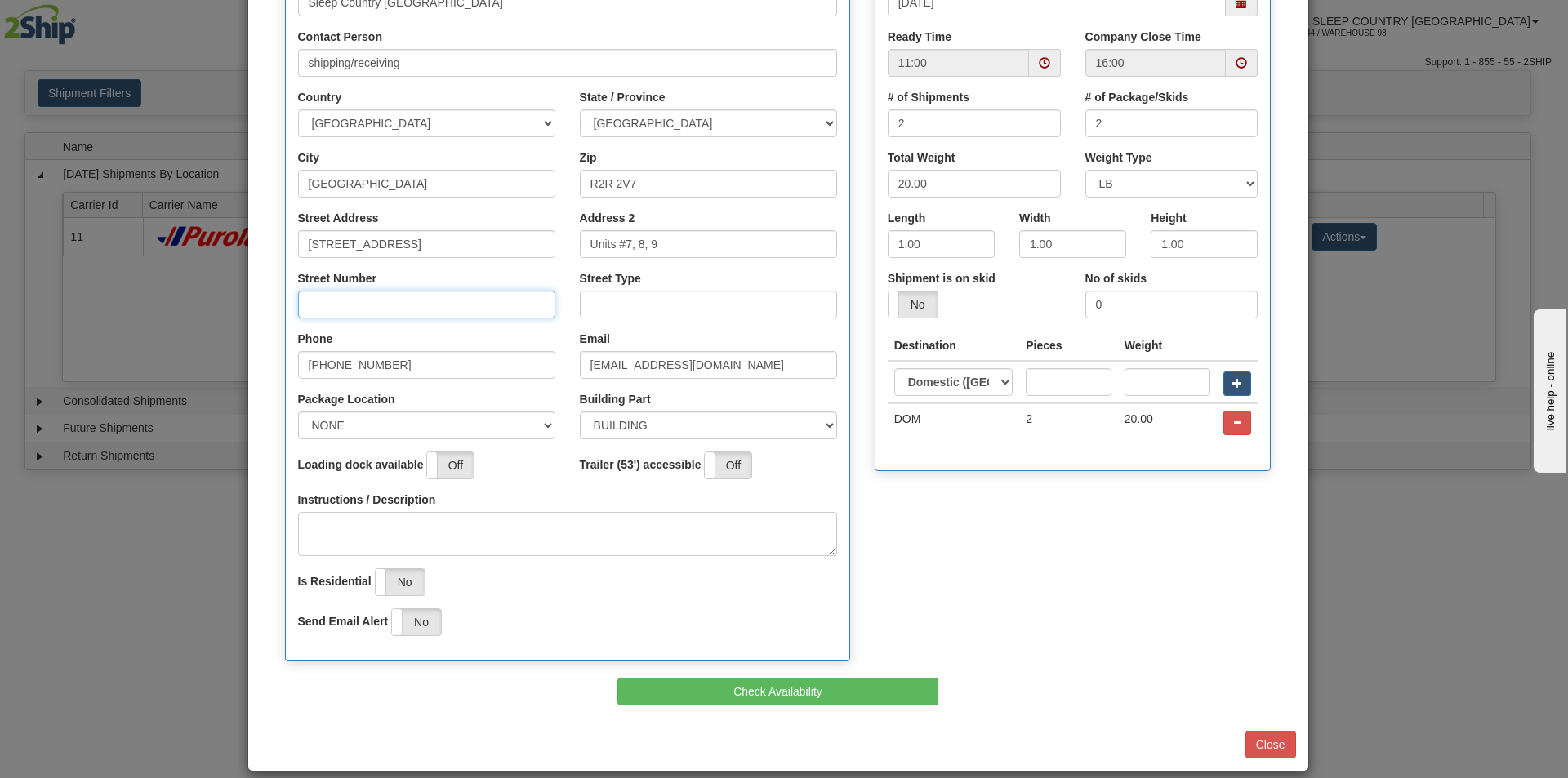
type input "111"
click at [587, 303] on input "Street Type" at bounding box center [709, 304] width 258 height 28
type input "street"
drag, startPoint x: 530, startPoint y: 426, endPoint x: 494, endPoint y: 426, distance: 36.0
click at [530, 426] on select "NONE FRONT REAR SIDE" at bounding box center [427, 425] width 258 height 28
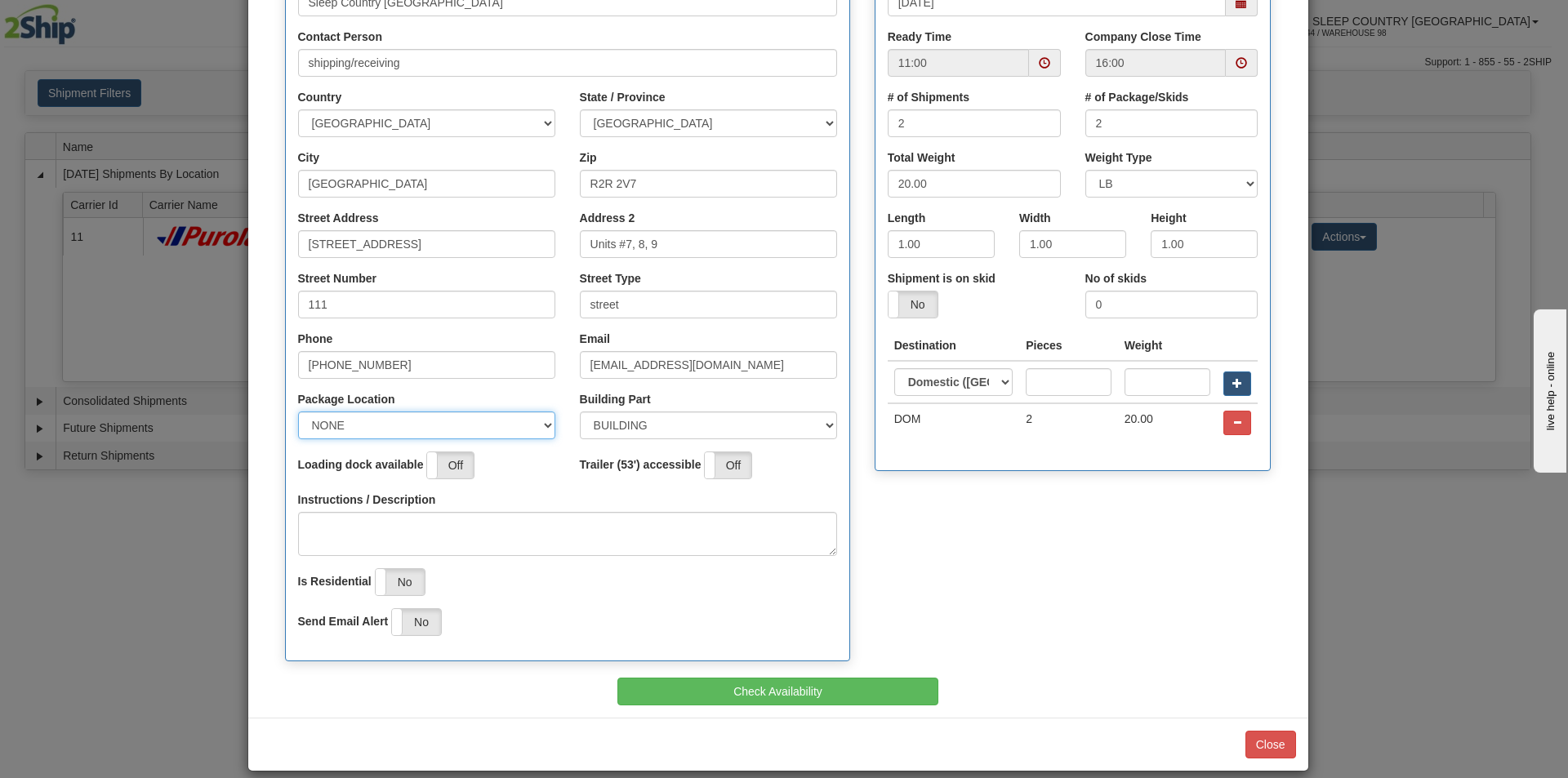
select select "1"
click at [298, 412] on select "NONE FRONT REAR SIDE" at bounding box center [427, 425] width 258 height 28
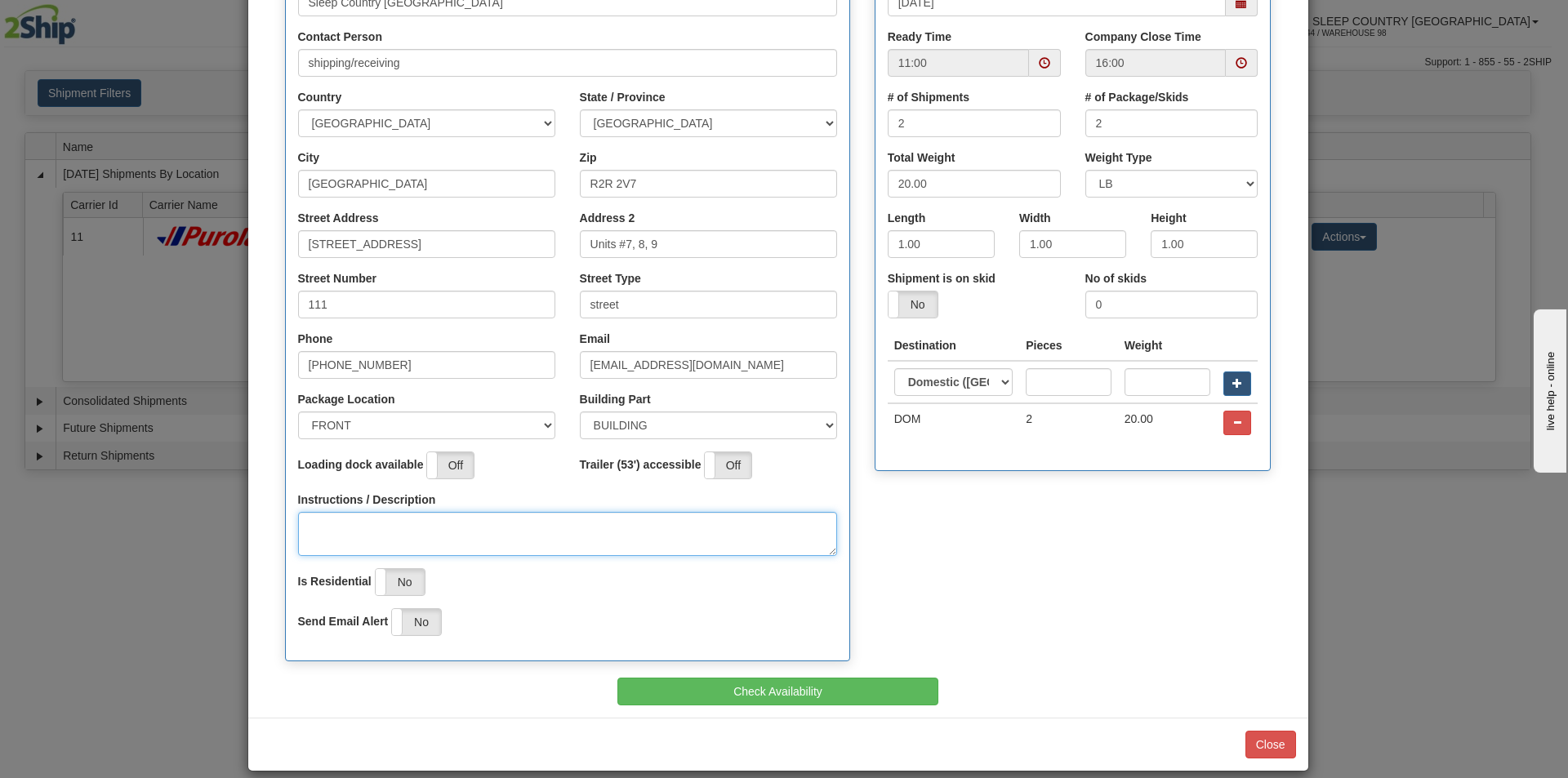
click at [313, 528] on textarea "Instructions / Description" at bounding box center [567, 534] width 539 height 44
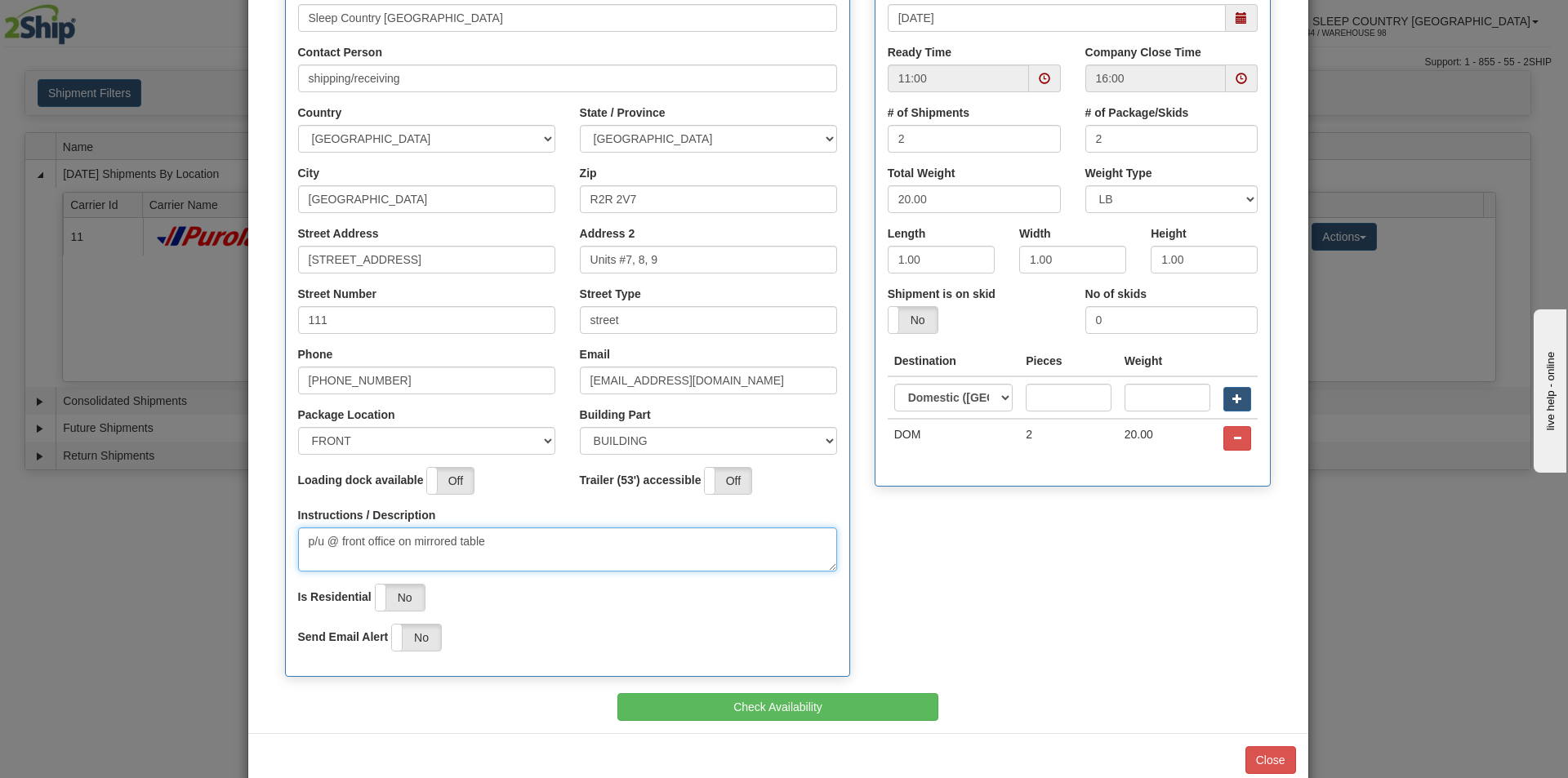
scroll to position [263, 0]
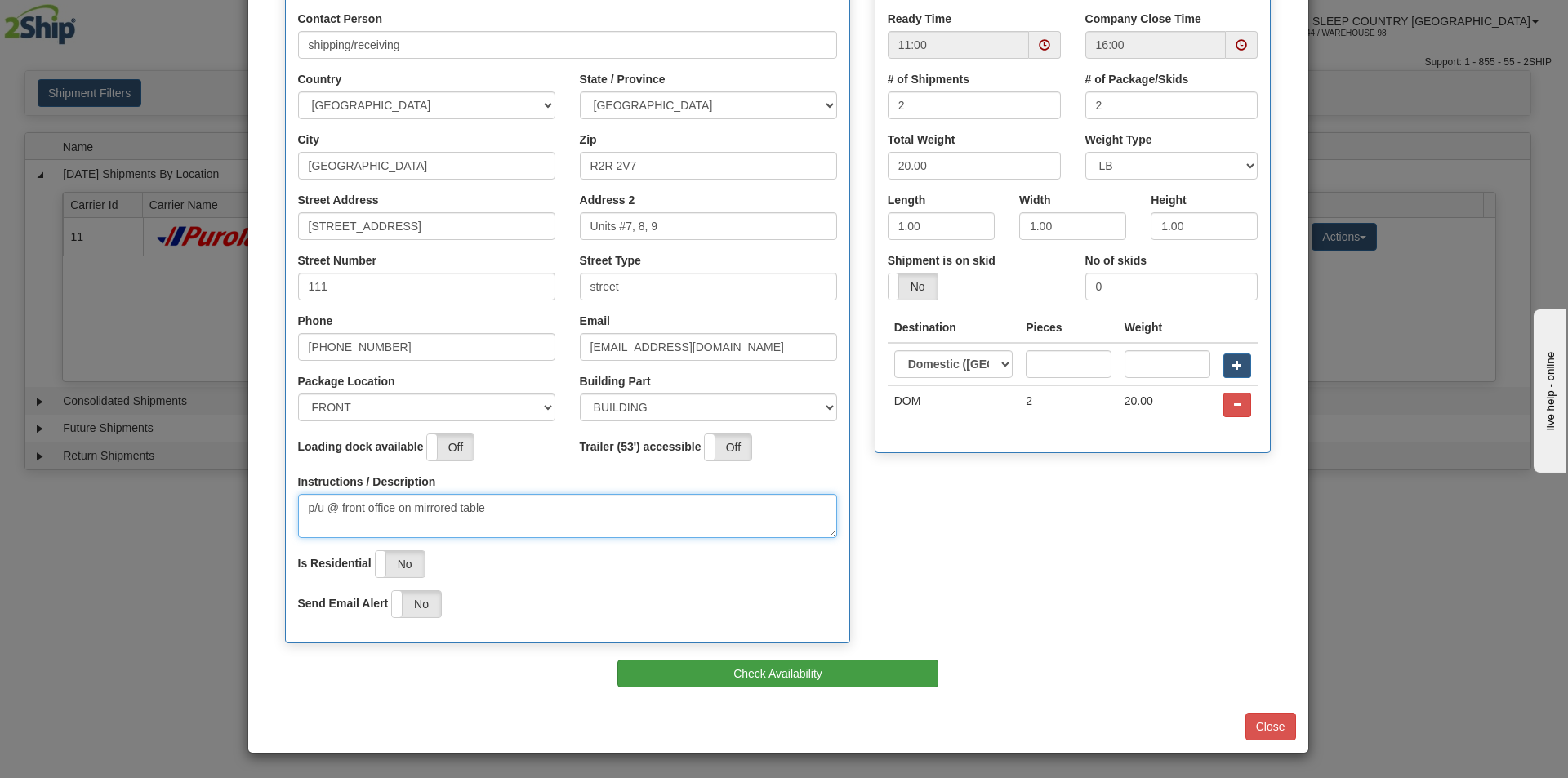
type textarea "p/u @ front office on mirrored table"
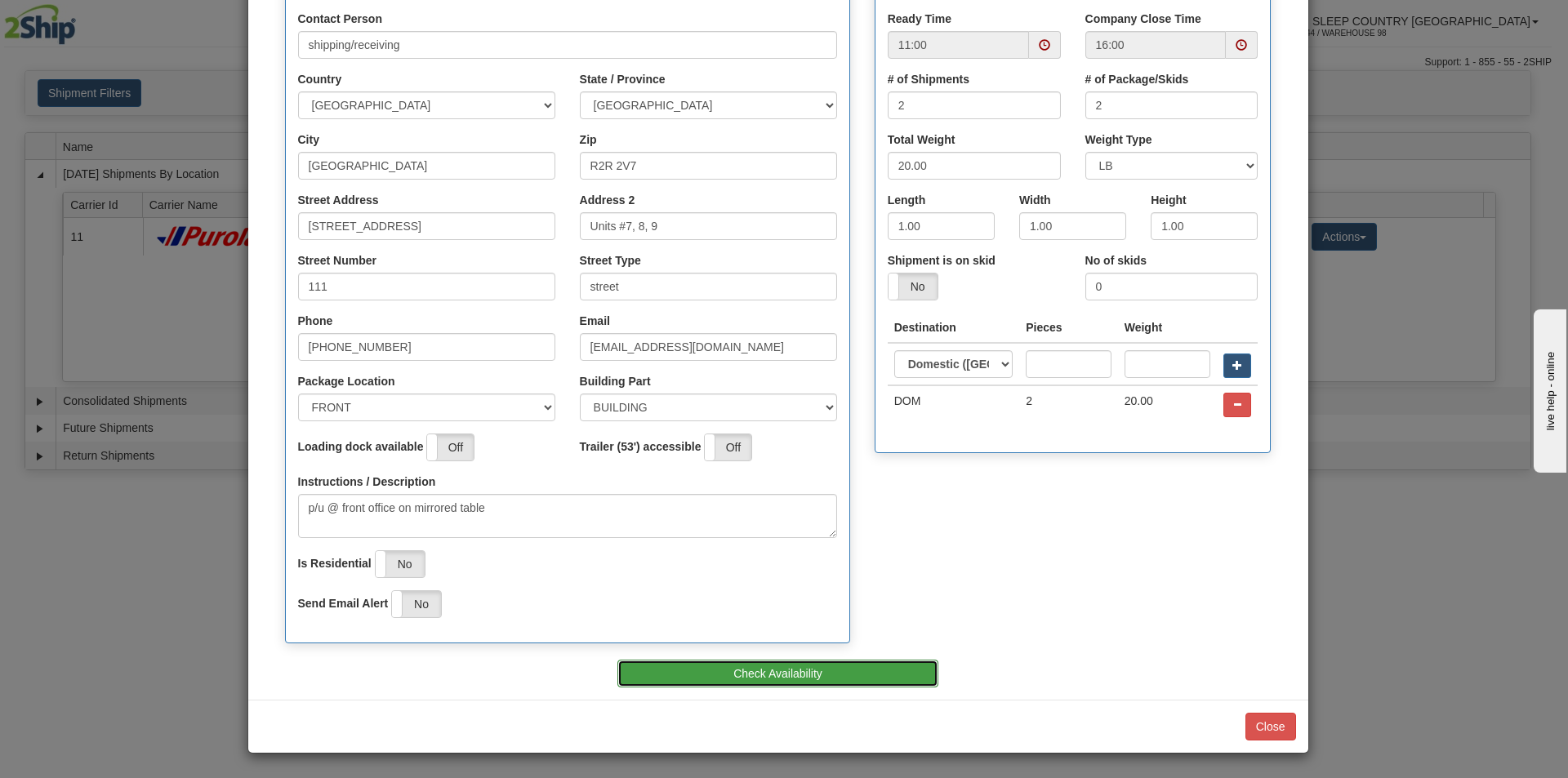
click at [776, 672] on button "Check Availability" at bounding box center [778, 674] width 321 height 28
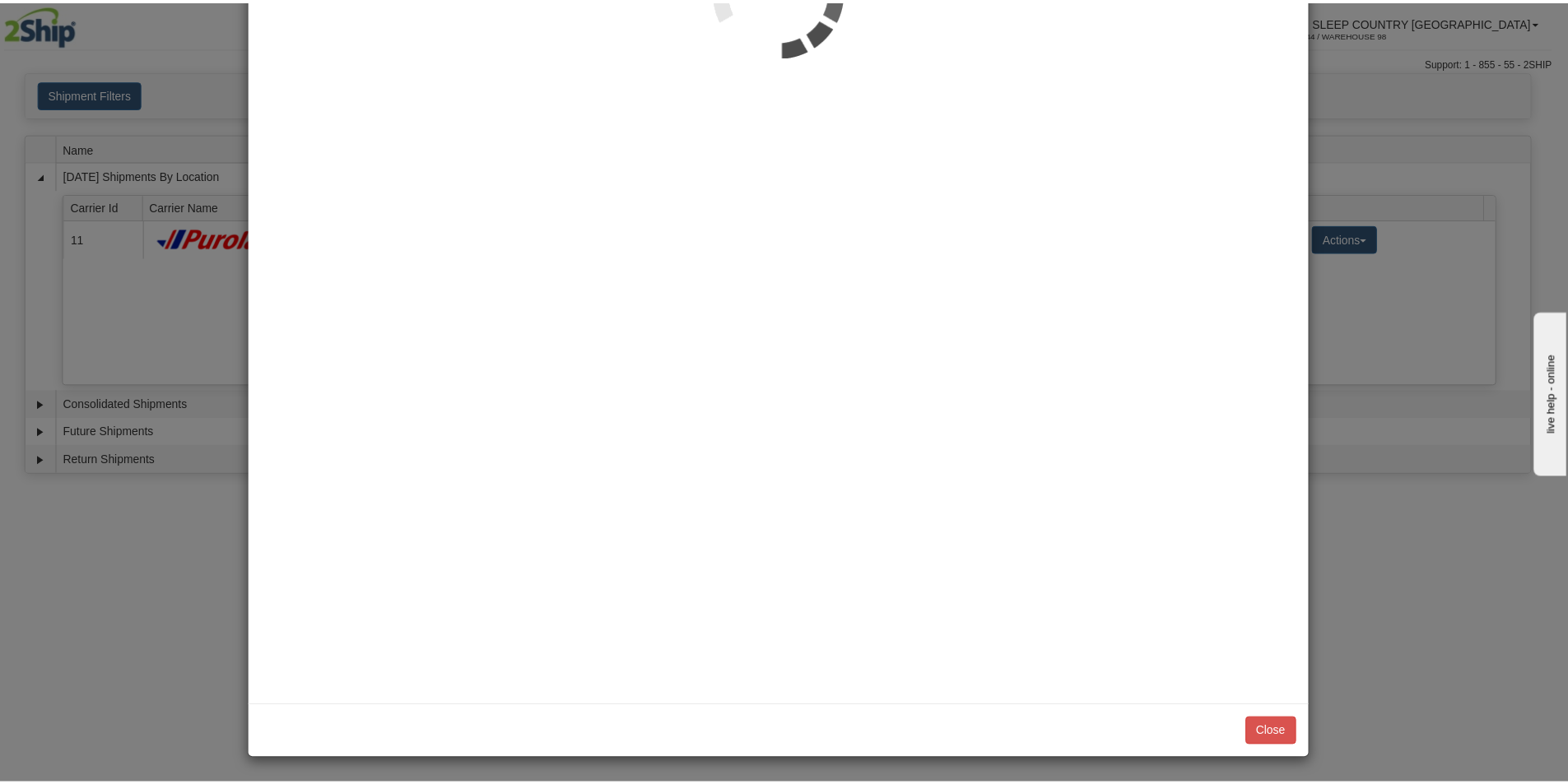
scroll to position [0, 0]
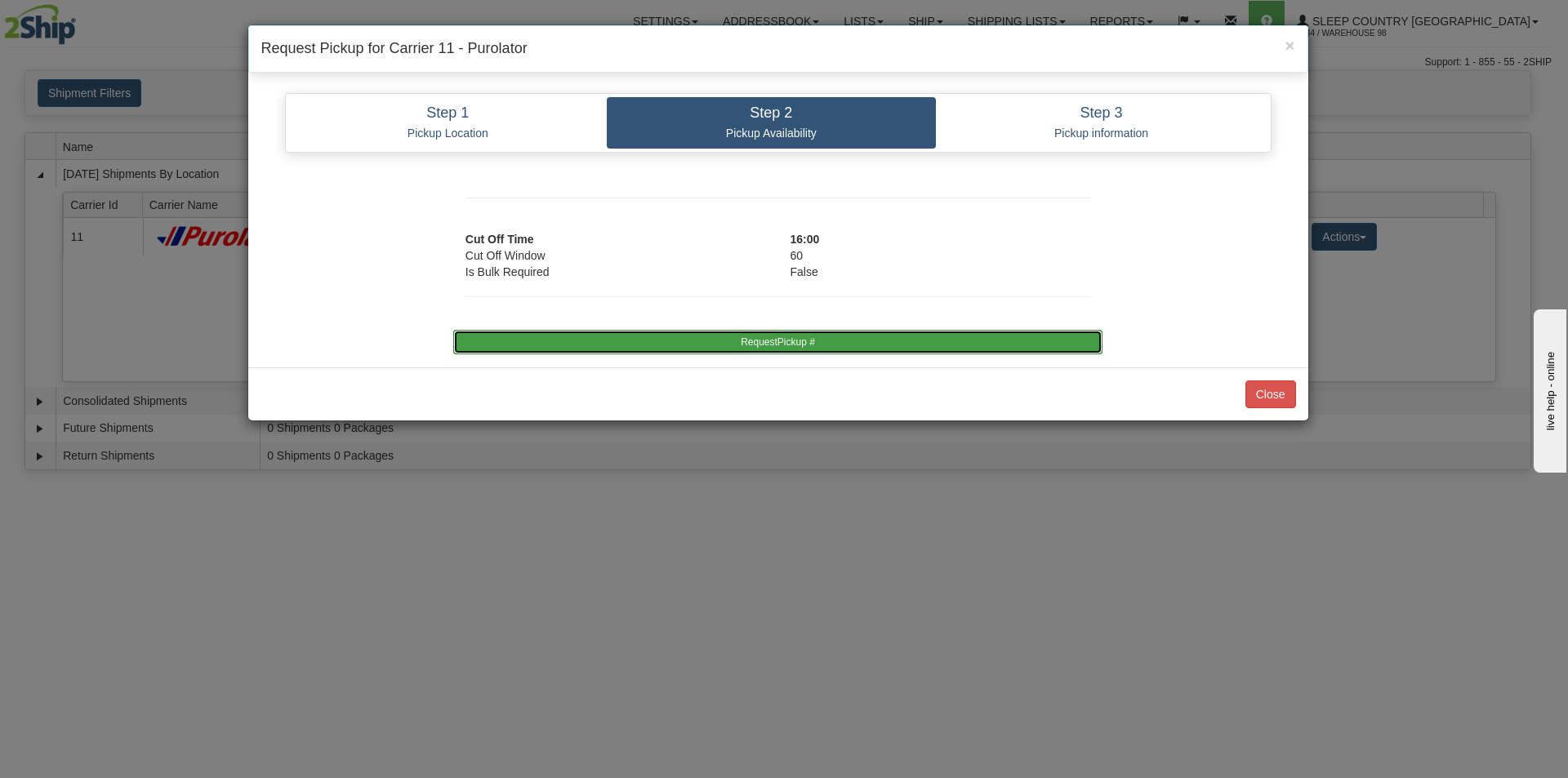
click at [769, 338] on button "RequestPickup #" at bounding box center [777, 341] width 649 height 24
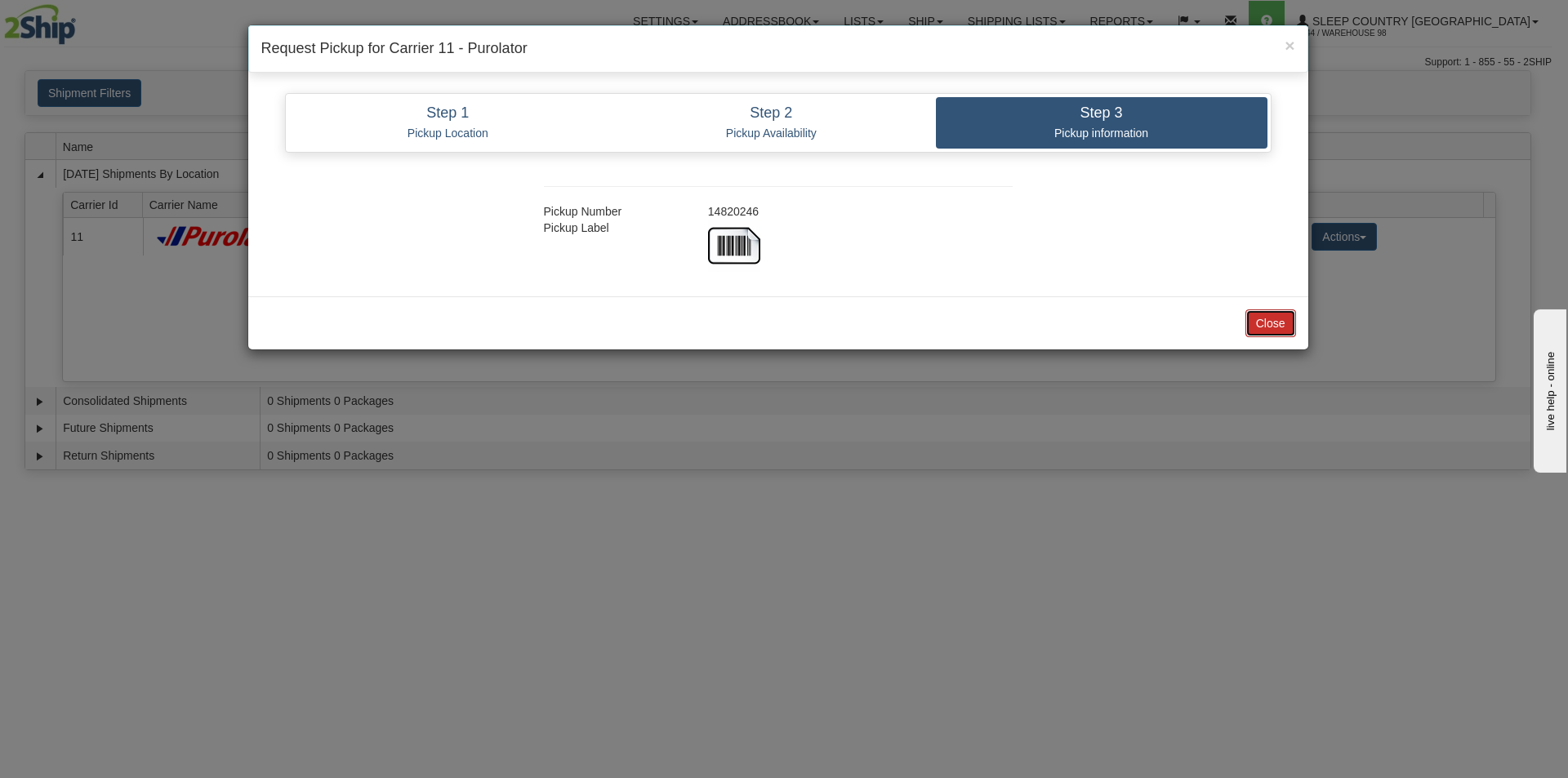
click at [1264, 321] on button "Close" at bounding box center [1271, 323] width 50 height 28
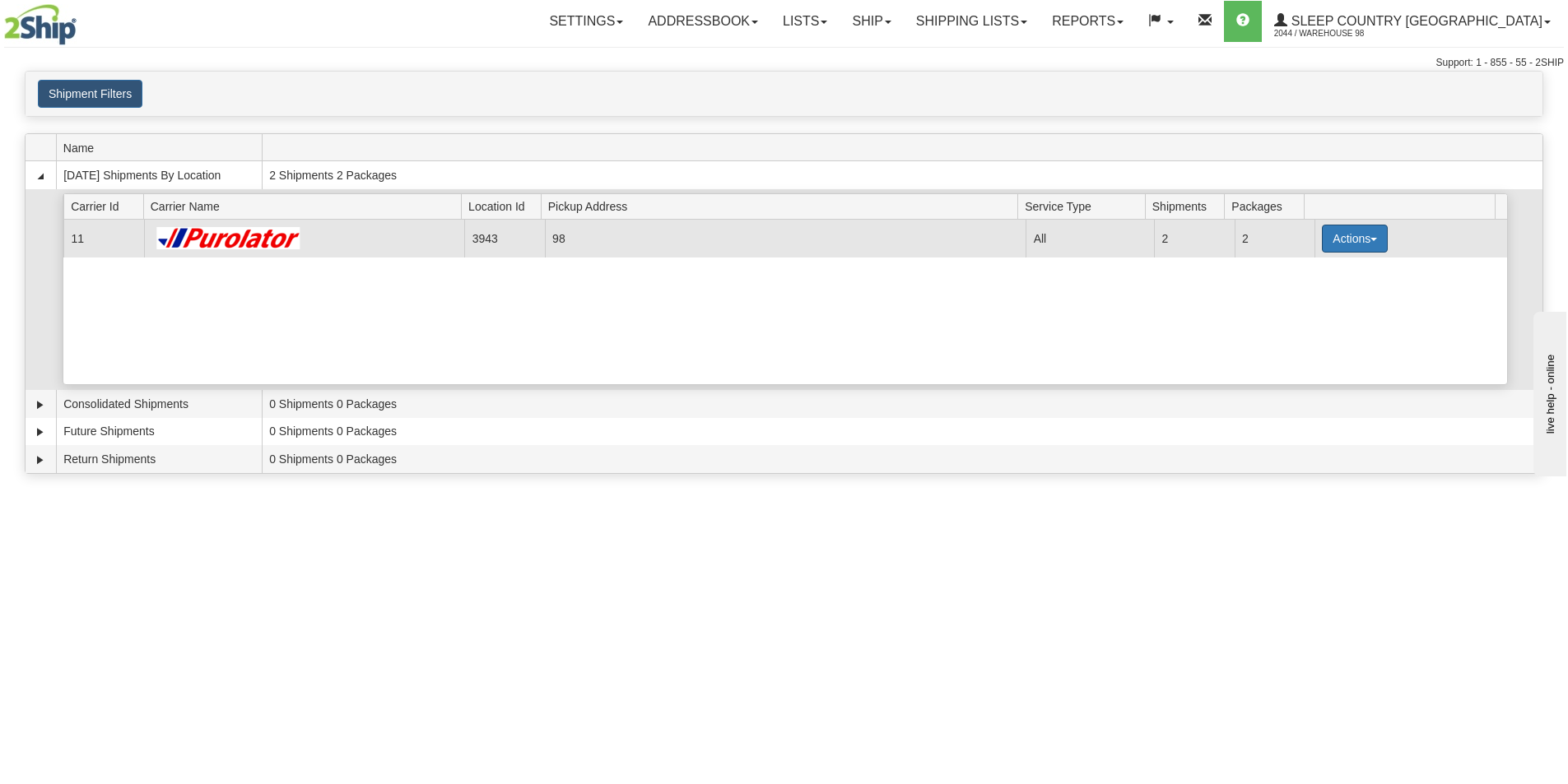
click at [1370, 238] on span "button" at bounding box center [1373, 240] width 6 height 4
click at [1289, 292] on span "Close" at bounding box center [1290, 290] width 38 height 12
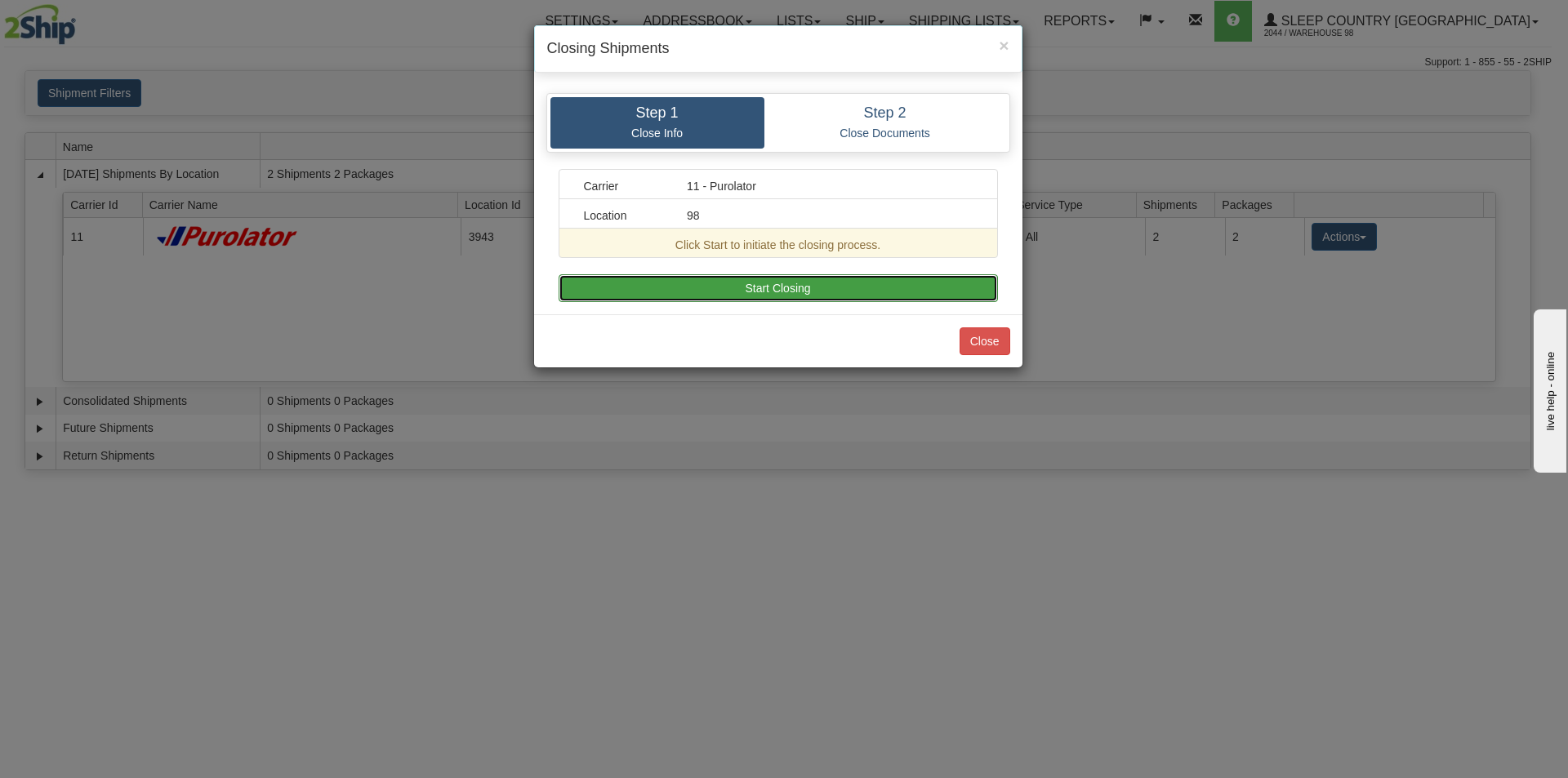
click at [822, 291] on button "Start Closing" at bounding box center [778, 288] width 440 height 28
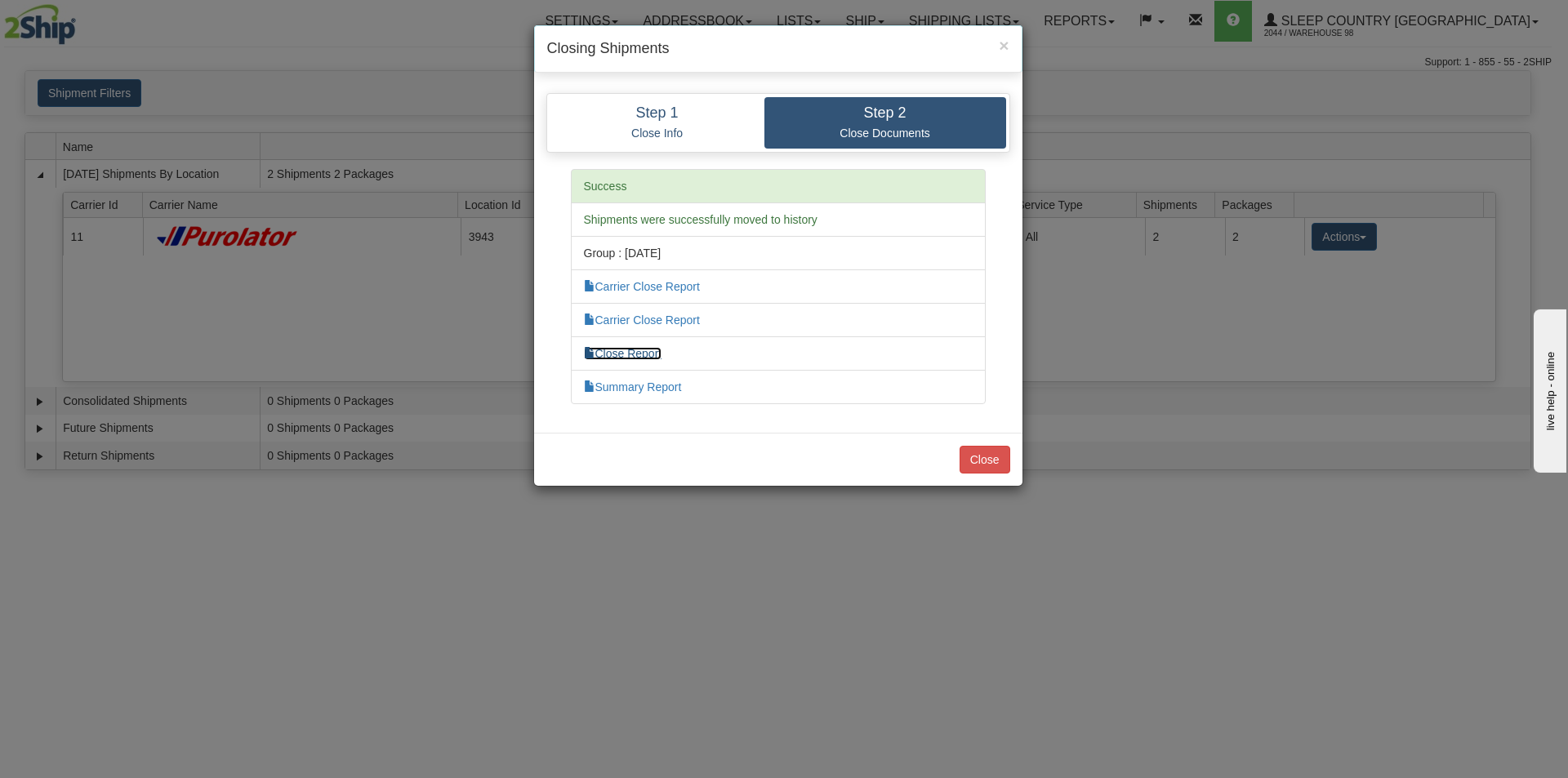
click at [622, 356] on link "Close Report" at bounding box center [622, 353] width 78 height 14
click at [979, 459] on button "Close" at bounding box center [985, 459] width 50 height 28
